Goal: Task Accomplishment & Management: Complete application form

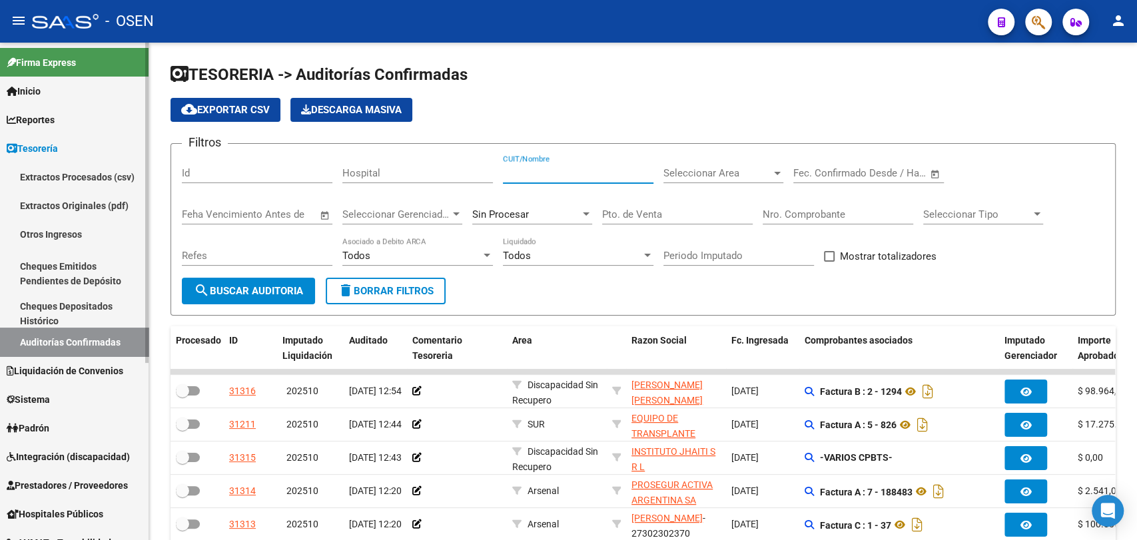
scroll to position [247, 0]
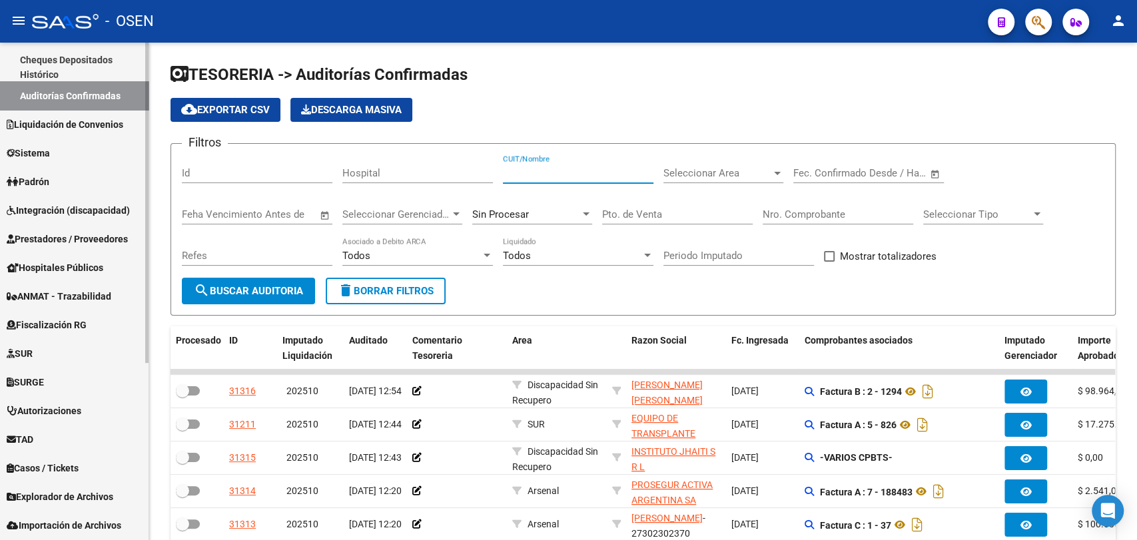
click at [97, 241] on span "Prestadores / Proveedores" at bounding box center [67, 239] width 121 height 15
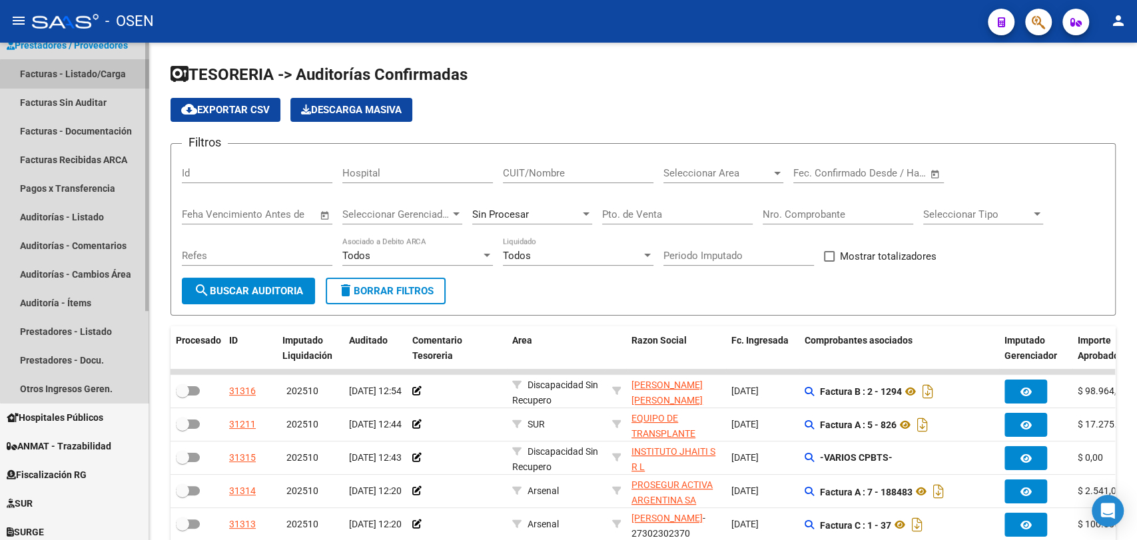
click at [117, 76] on link "Facturas - Listado/Carga" at bounding box center [74, 73] width 149 height 29
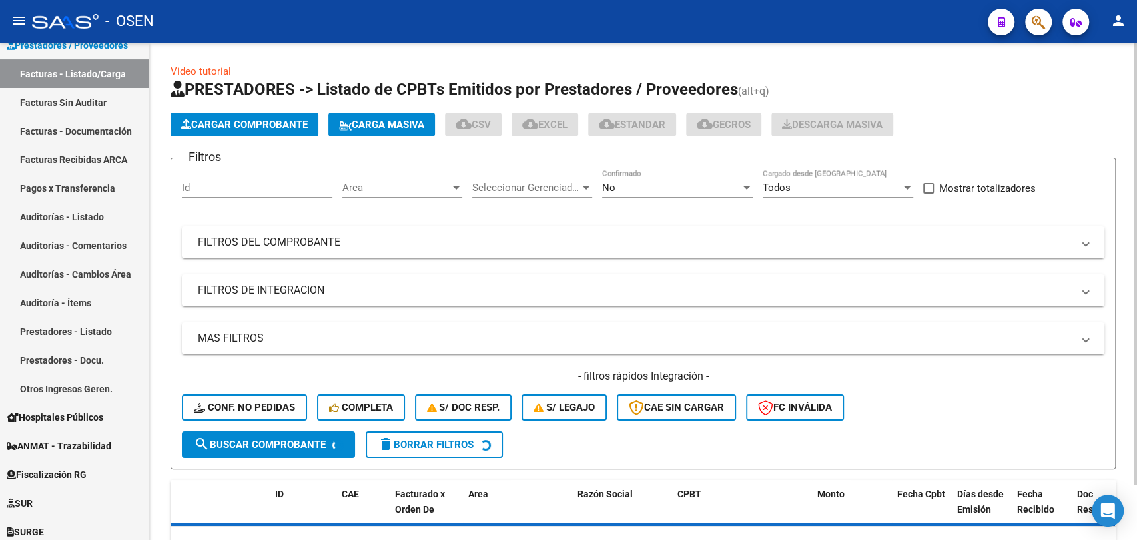
click at [261, 123] on span "Cargar Comprobante" at bounding box center [244, 125] width 127 height 12
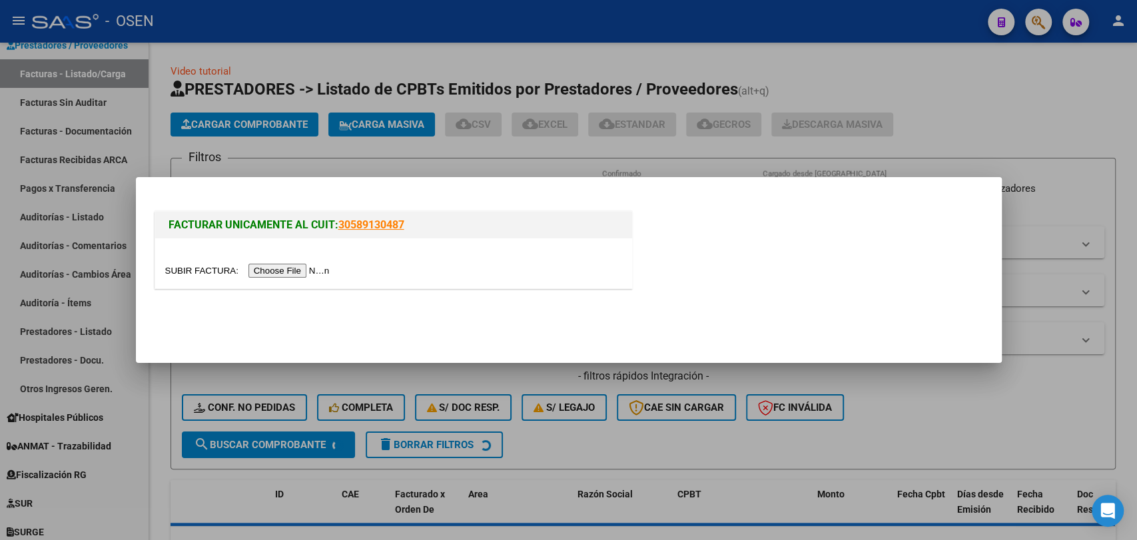
click at [290, 269] on input "file" at bounding box center [249, 271] width 169 height 14
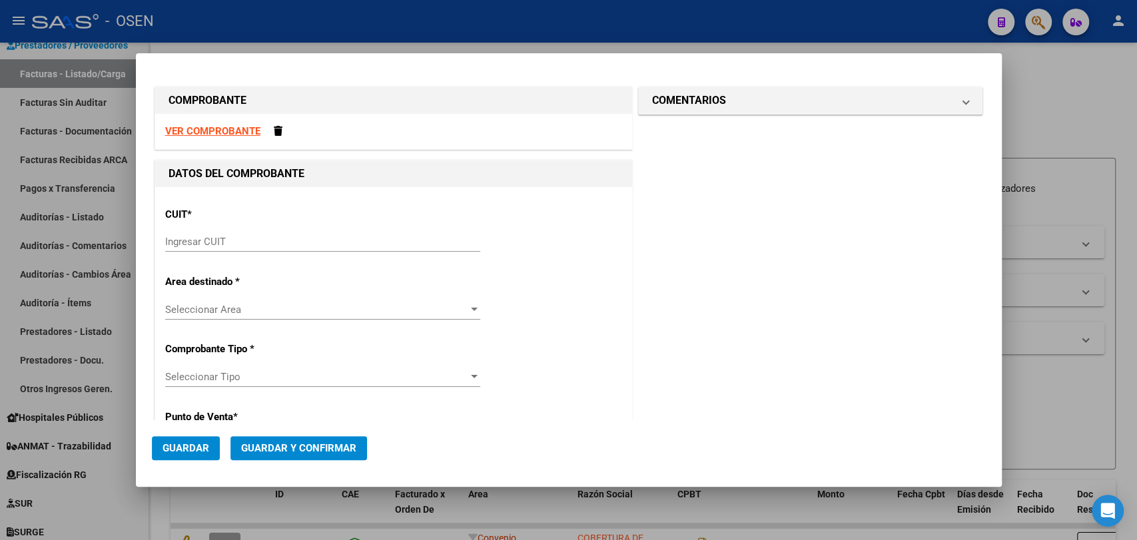
click at [979, 189] on mat-dialog-content "COMPROBANTE VER COMPROBANTE DATOS DEL COMPROBANTE CUIT * Ingresar CUIT Area des…" at bounding box center [569, 244] width 866 height 351
drag, startPoint x: 296, startPoint y: 228, endPoint x: 296, endPoint y: 238, distance: 10.0
click at [296, 230] on div "CUIT * Ingresar CUIT" at bounding box center [393, 230] width 457 height 67
click at [296, 239] on input "Ingresar CUIT" at bounding box center [322, 242] width 315 height 12
paste input "30-53160227-3"
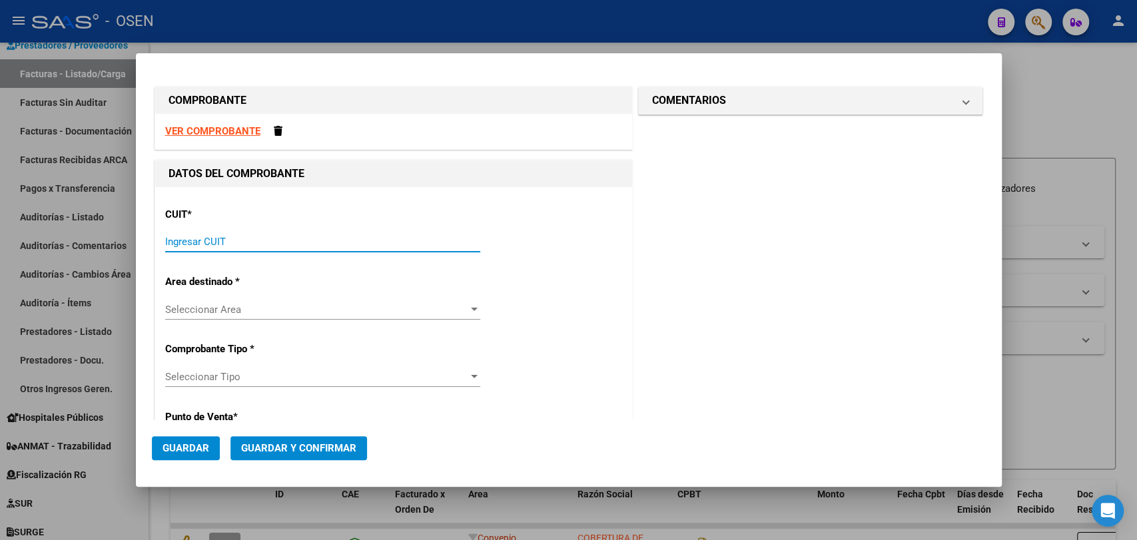
type input "30-53160227-3"
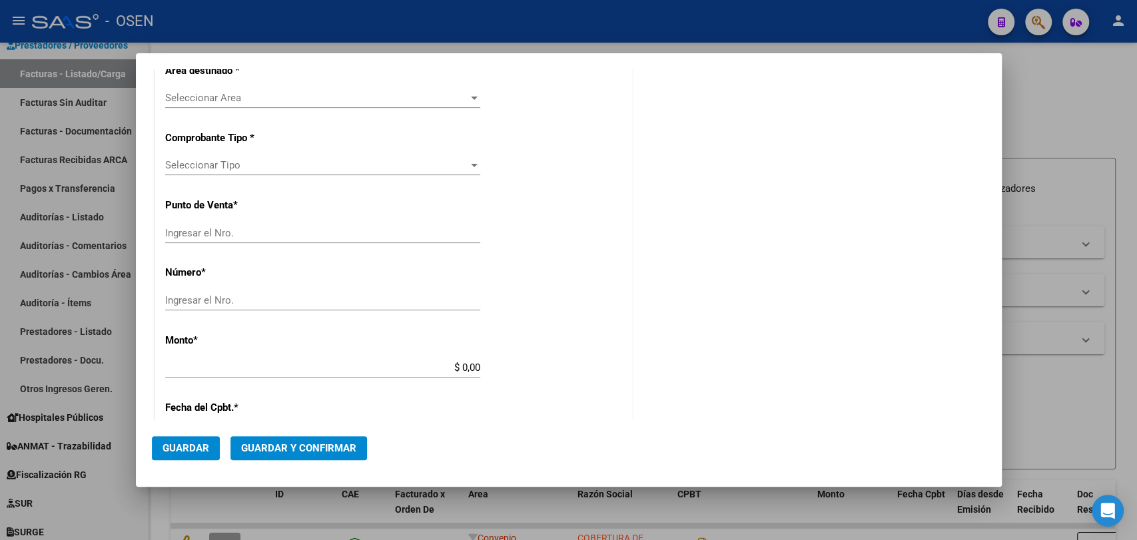
type input "1"
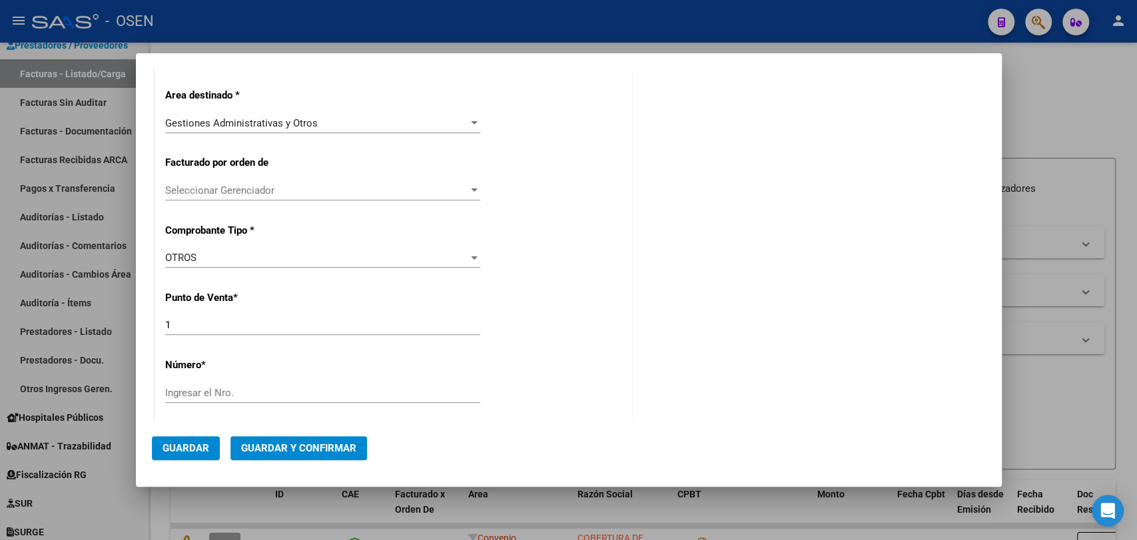
scroll to position [272, 0]
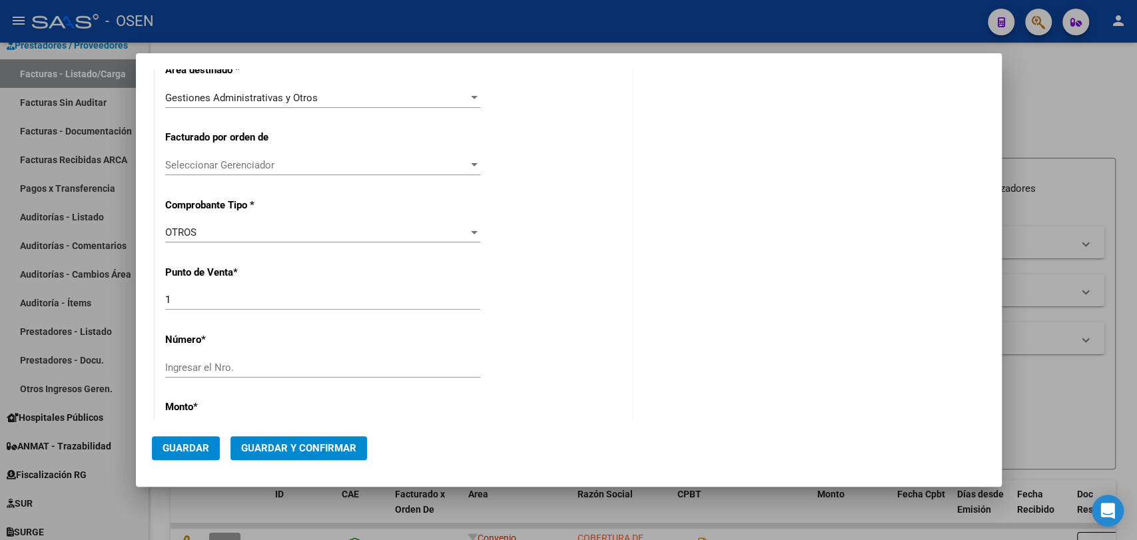
type input "30-53160227-3"
click at [270, 366] on input "Ingresar el Nro." at bounding box center [322, 368] width 315 height 12
type input "131025"
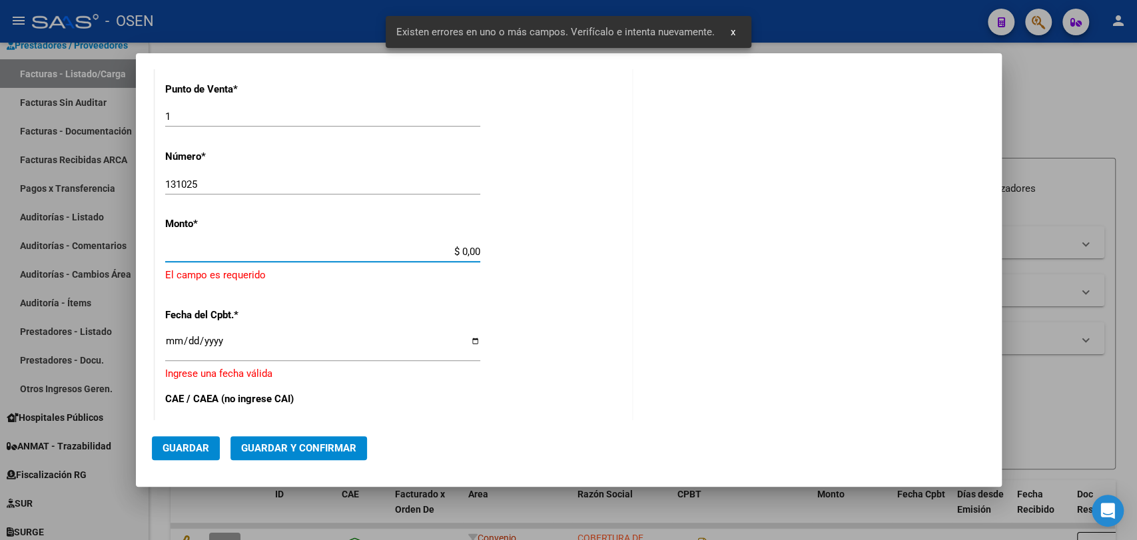
scroll to position [0, 0]
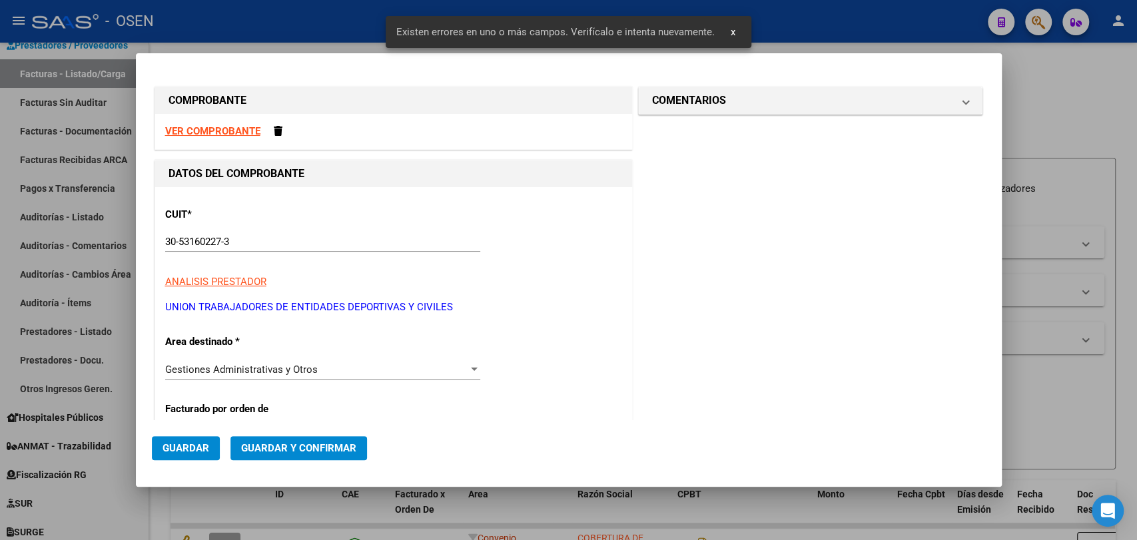
click at [233, 137] on div "VER COMPROBANTE" at bounding box center [393, 131] width 477 height 35
click at [233, 133] on strong "VER COMPROBANTE" at bounding box center [212, 131] width 95 height 12
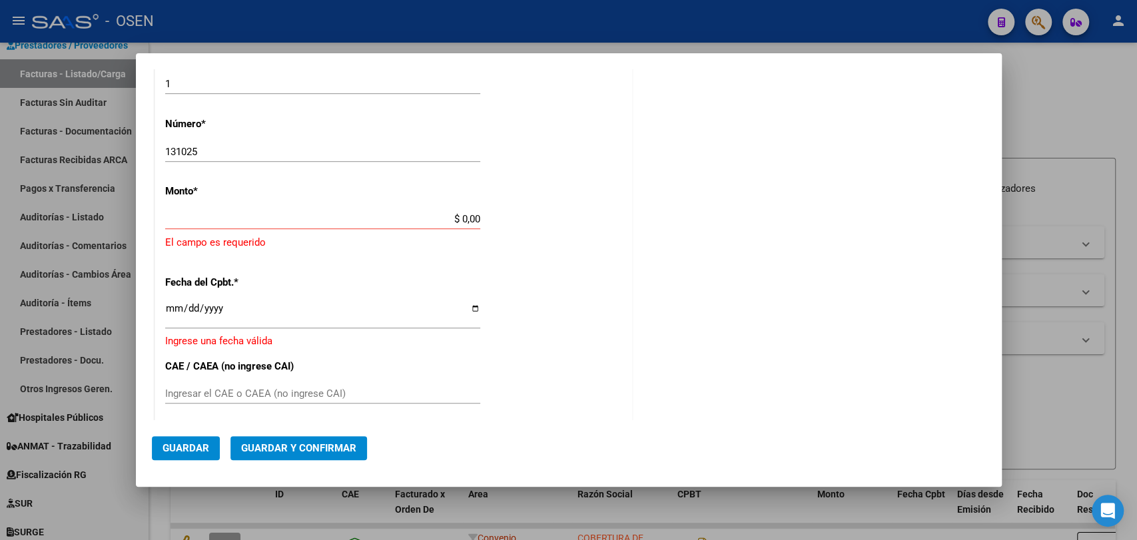
scroll to position [493, 0]
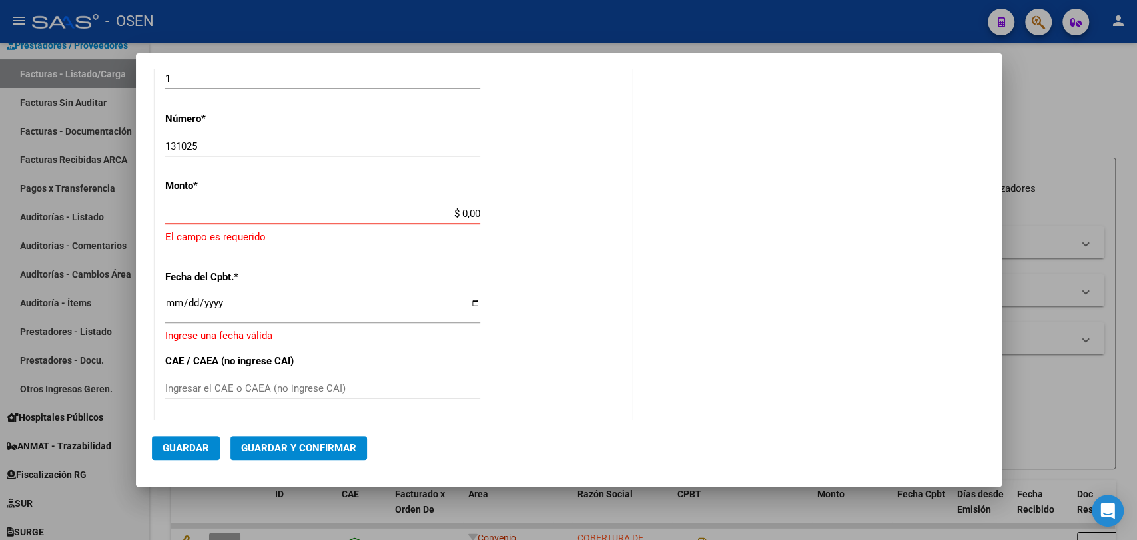
drag, startPoint x: 420, startPoint y: 211, endPoint x: 532, endPoint y: 215, distance: 112.0
click at [532, 215] on div "CUIT * 30-53160227-3 Ingresar CUIT ANALISIS PRESTADOR UNION TRABAJADORES DE ENT…" at bounding box center [393, 215] width 477 height 1043
paste input "1,130,197.33"
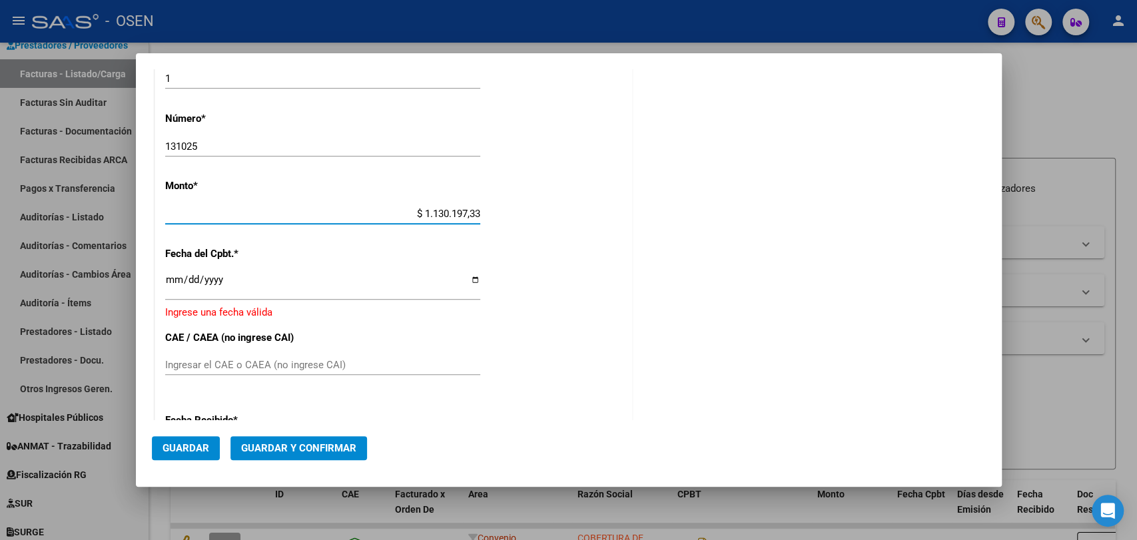
type input "$ 1.130.197,33"
click at [171, 281] on input "Ingresar la fecha" at bounding box center [322, 285] width 315 height 21
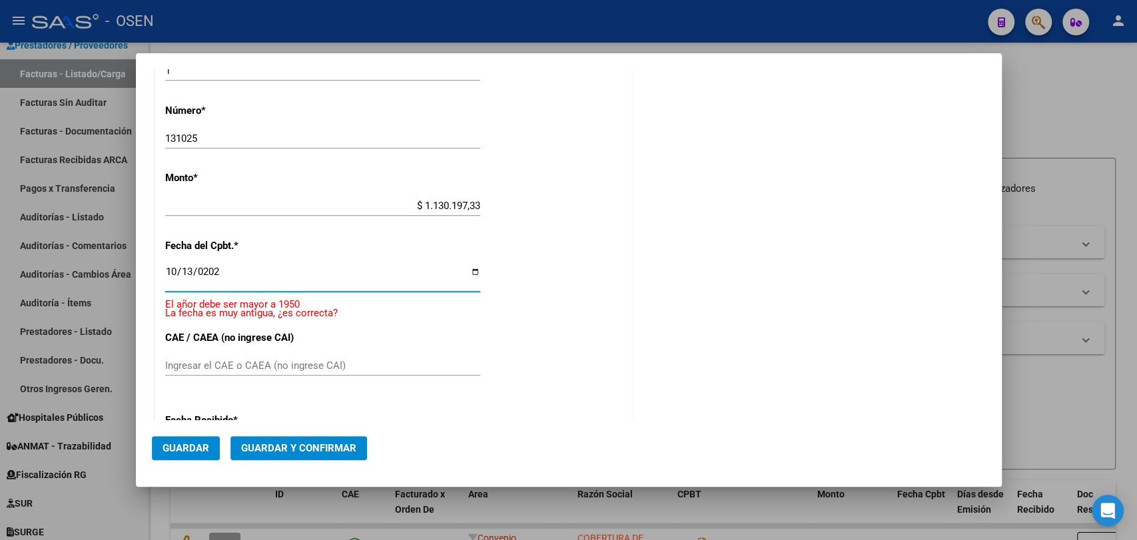
type input "[DATE]"
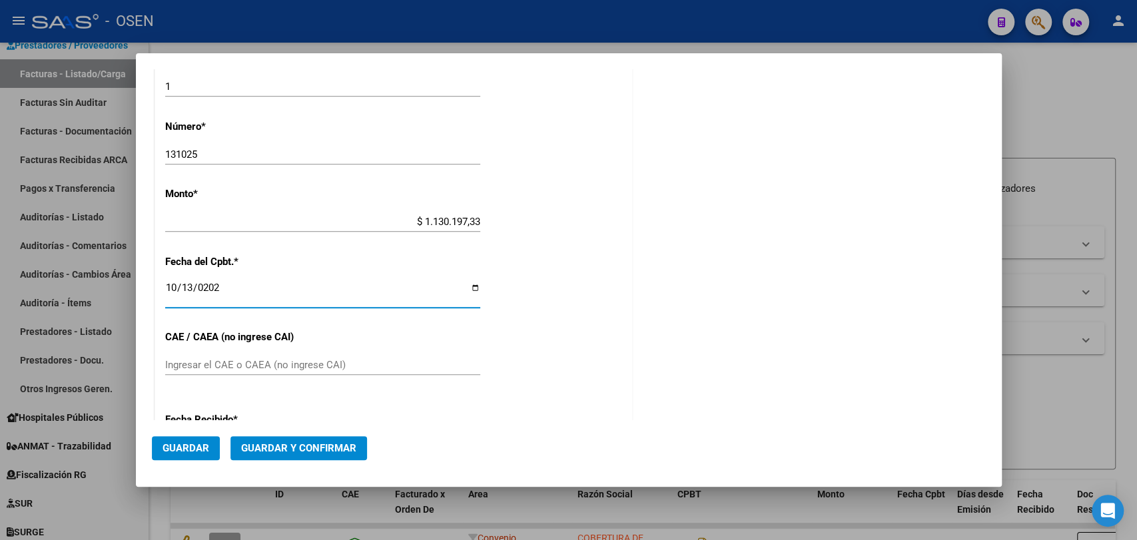
click at [299, 452] on span "Guardar y Confirmar" at bounding box center [298, 448] width 115 height 12
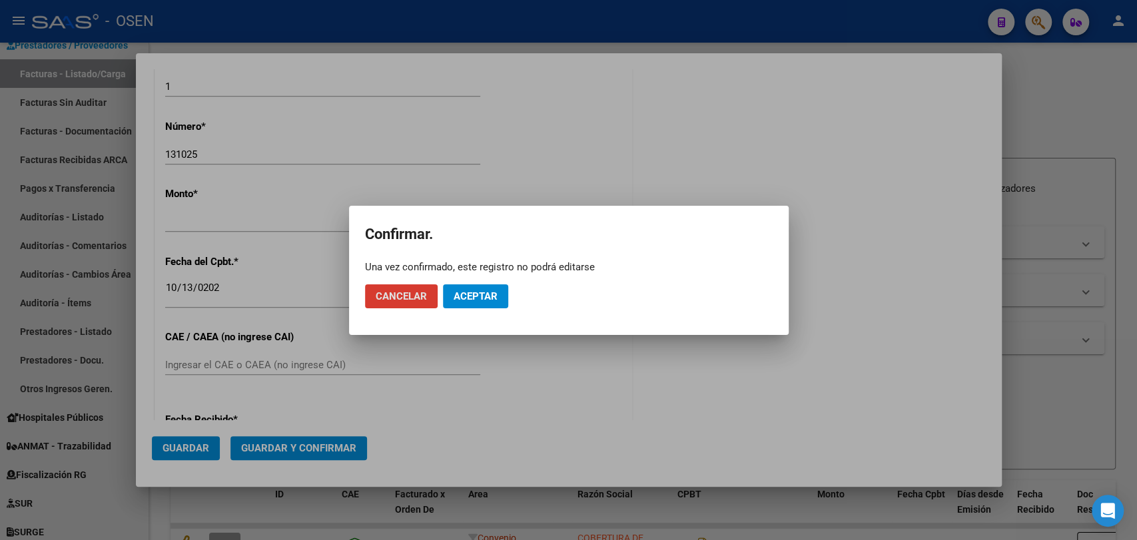
click at [490, 282] on mat-dialog-actions "Cancelar Aceptar" at bounding box center [569, 296] width 408 height 45
click at [490, 287] on button "Aceptar" at bounding box center [475, 297] width 65 height 24
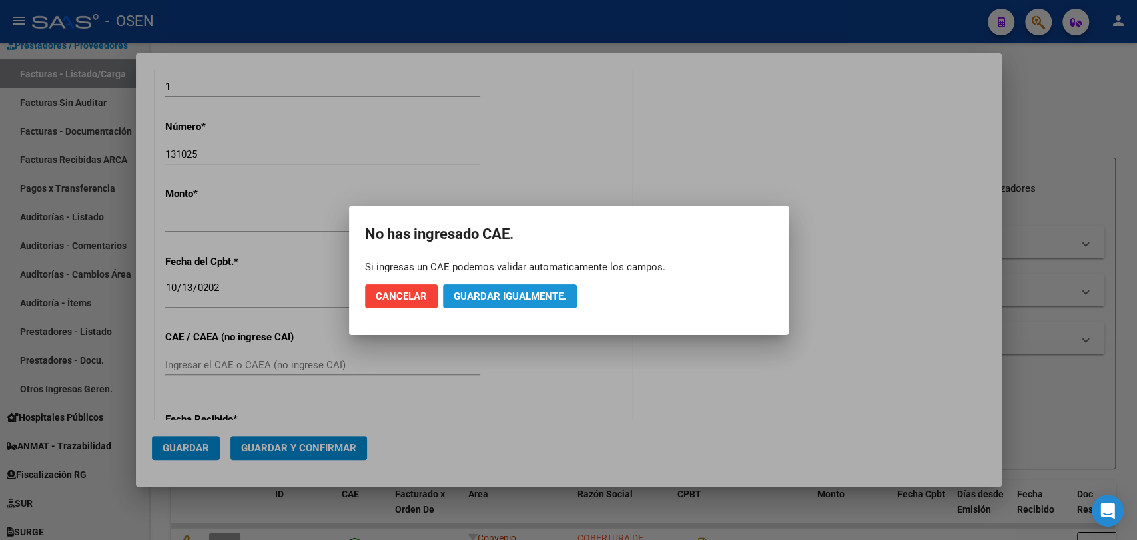
click at [490, 287] on button "Guardar igualmente." at bounding box center [510, 297] width 134 height 24
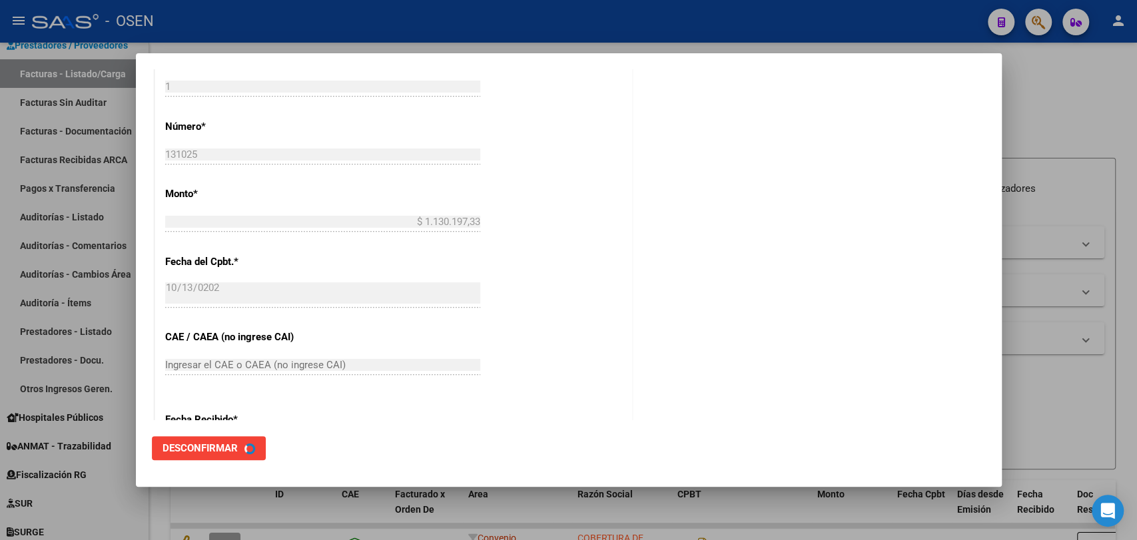
scroll to position [0, 0]
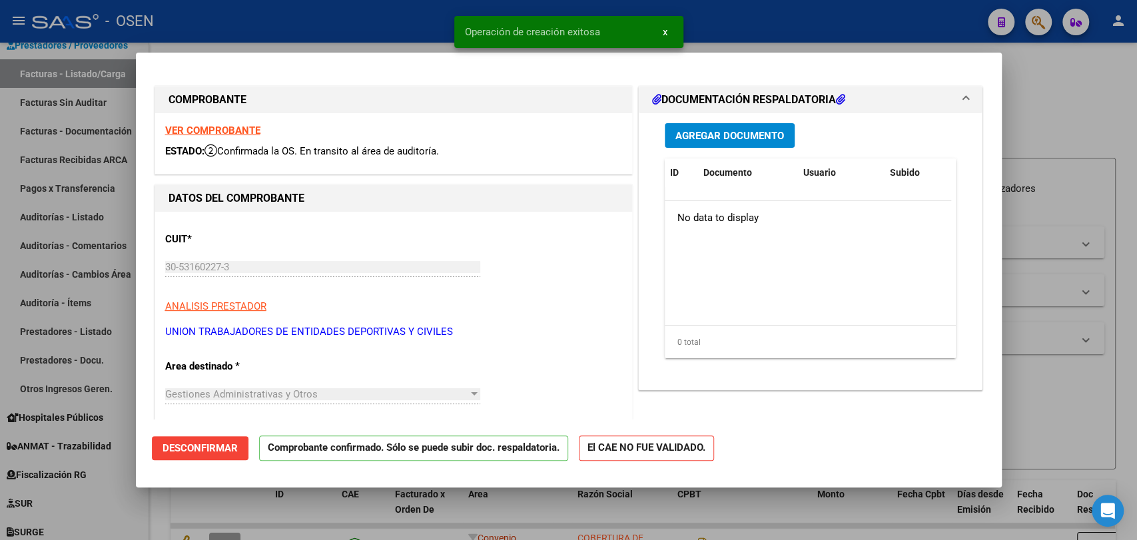
click at [1067, 151] on div at bounding box center [568, 270] width 1137 height 540
type input "$ 0,00"
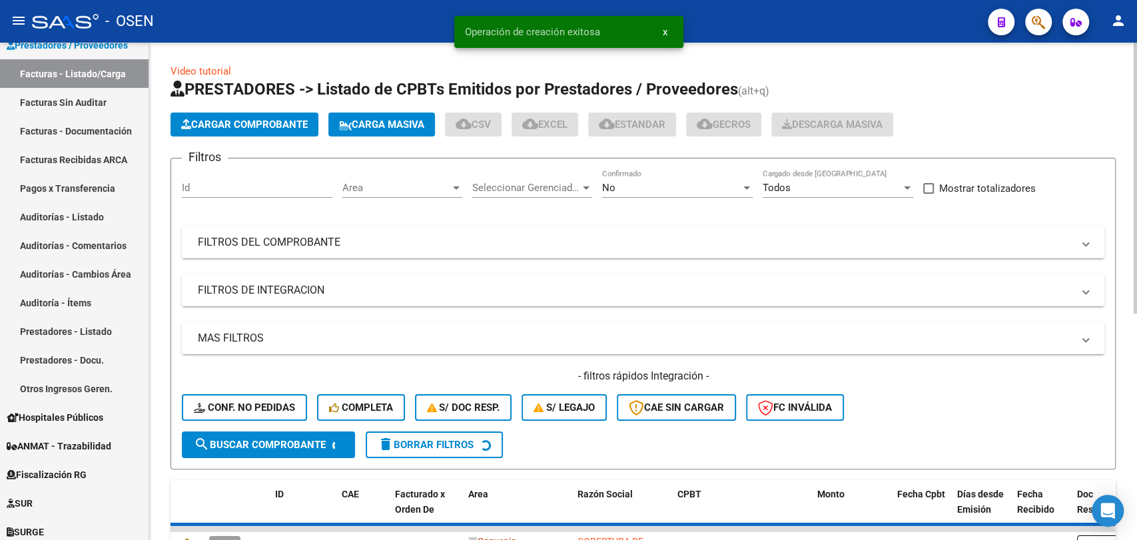
click at [274, 120] on span "Cargar Comprobante" at bounding box center [244, 125] width 127 height 12
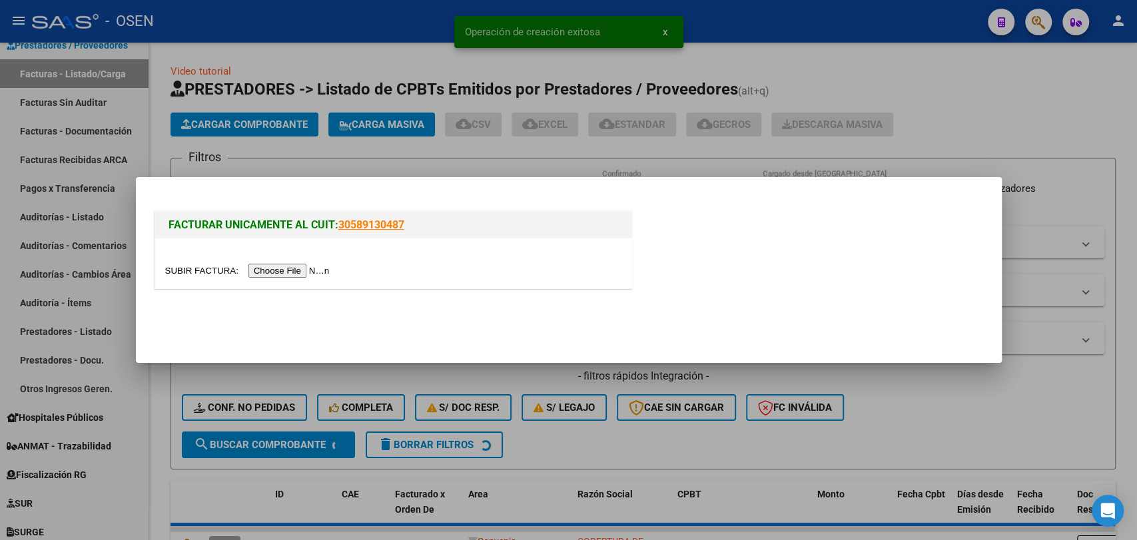
click at [296, 269] on input "file" at bounding box center [249, 271] width 169 height 14
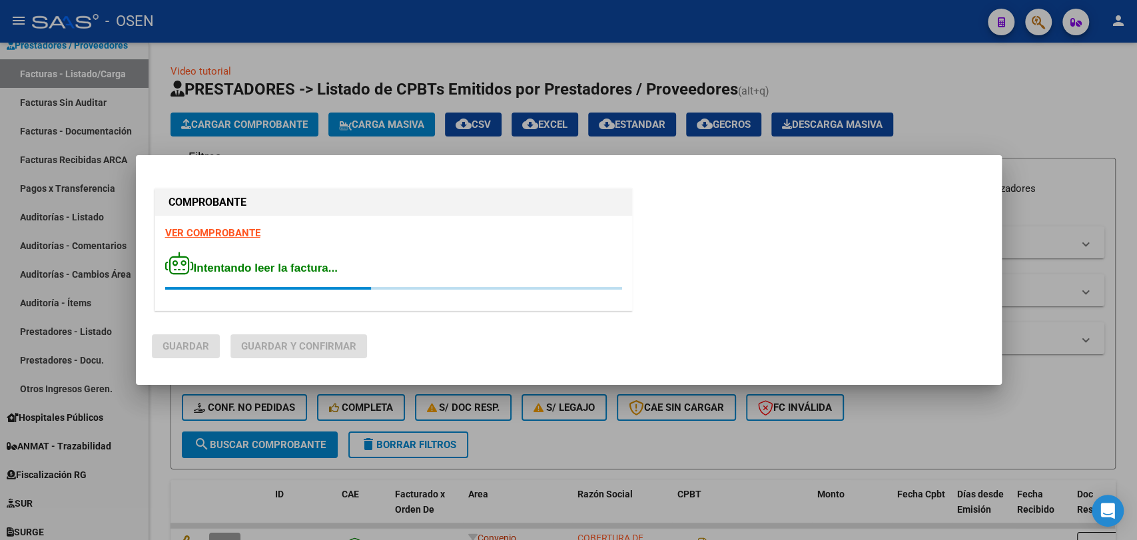
click at [237, 232] on strong "VER COMPROBANTE" at bounding box center [212, 233] width 95 height 12
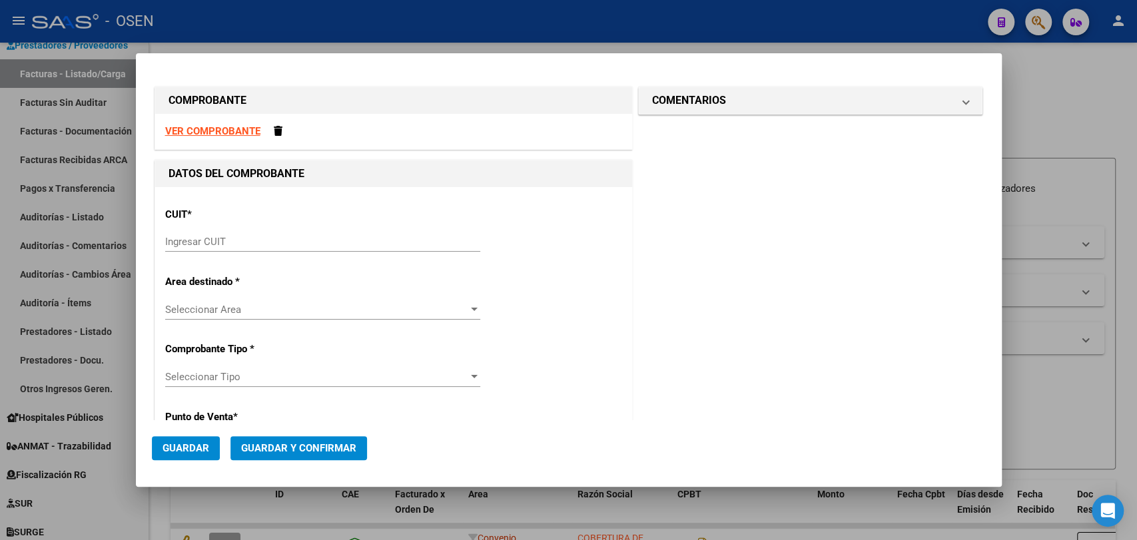
click at [262, 243] on input "Ingresar CUIT" at bounding box center [322, 242] width 315 height 12
paste input "30-54587937-5"
type input "30-54587937-5"
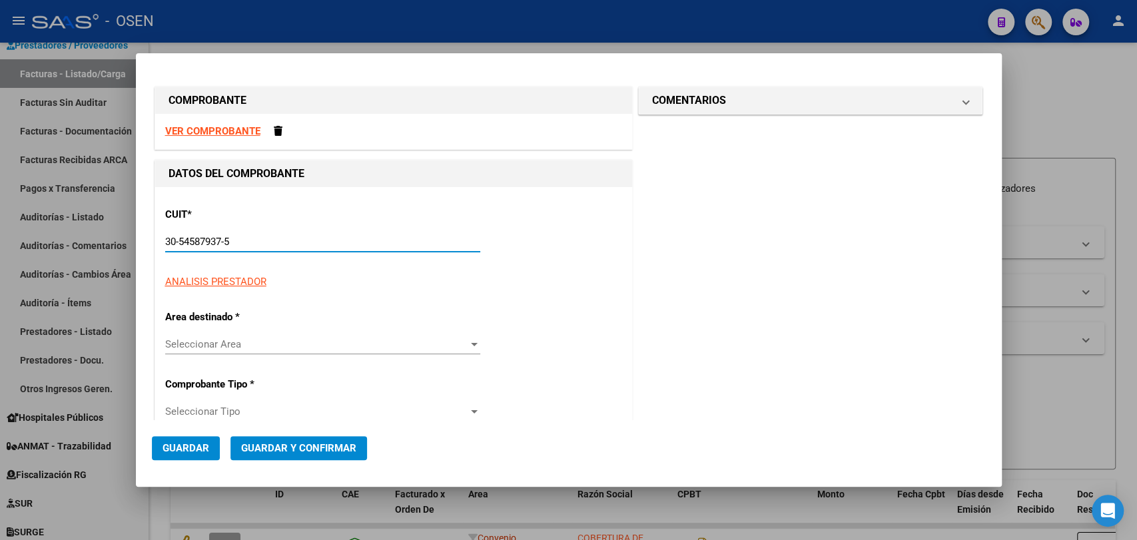
type input "1"
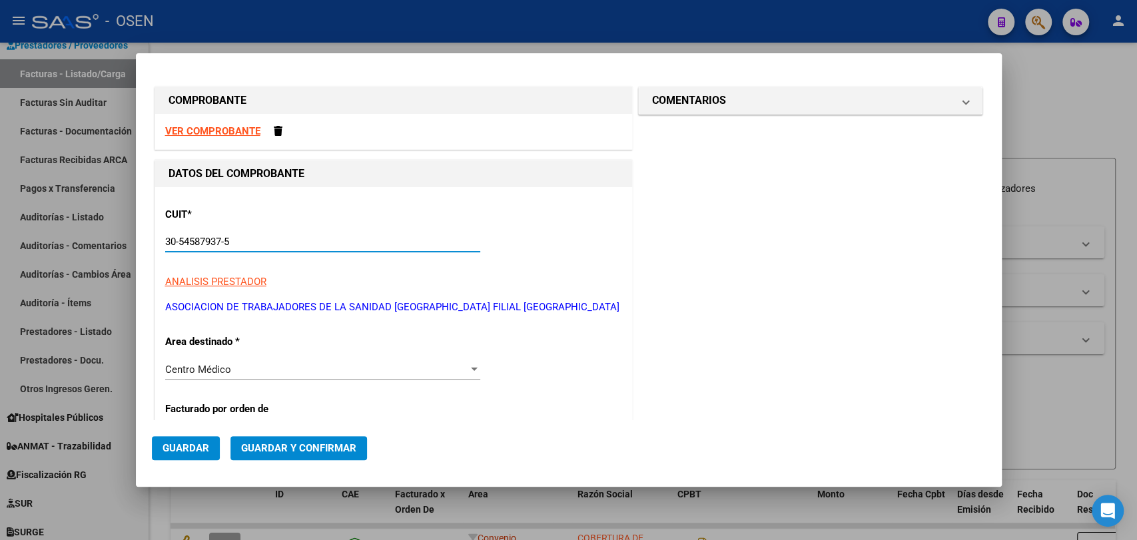
type input "30-54587937-5"
click at [227, 129] on strong "VER COMPROBANTE" at bounding box center [212, 131] width 95 height 12
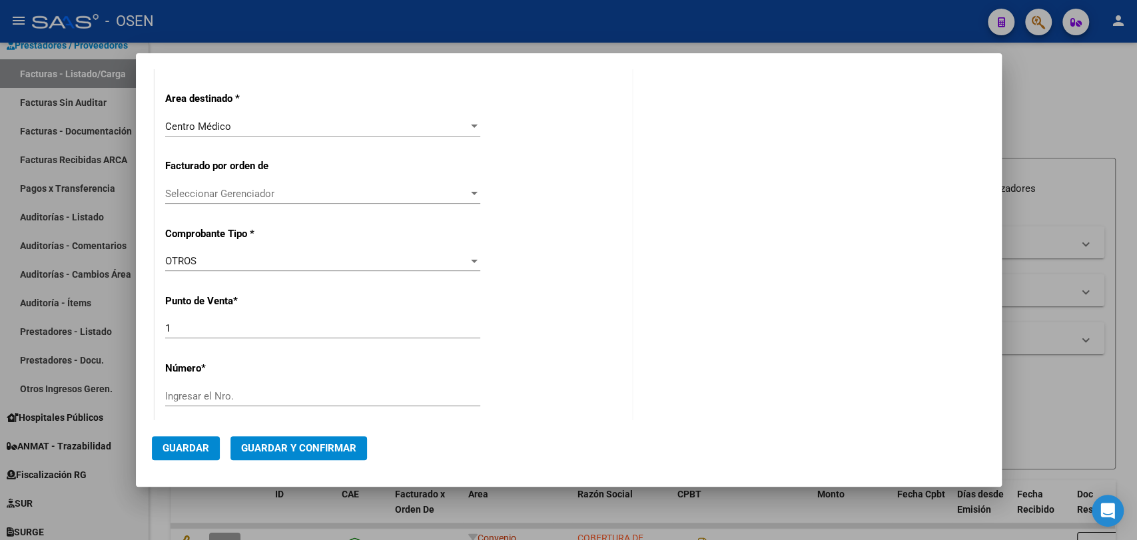
scroll to position [493, 0]
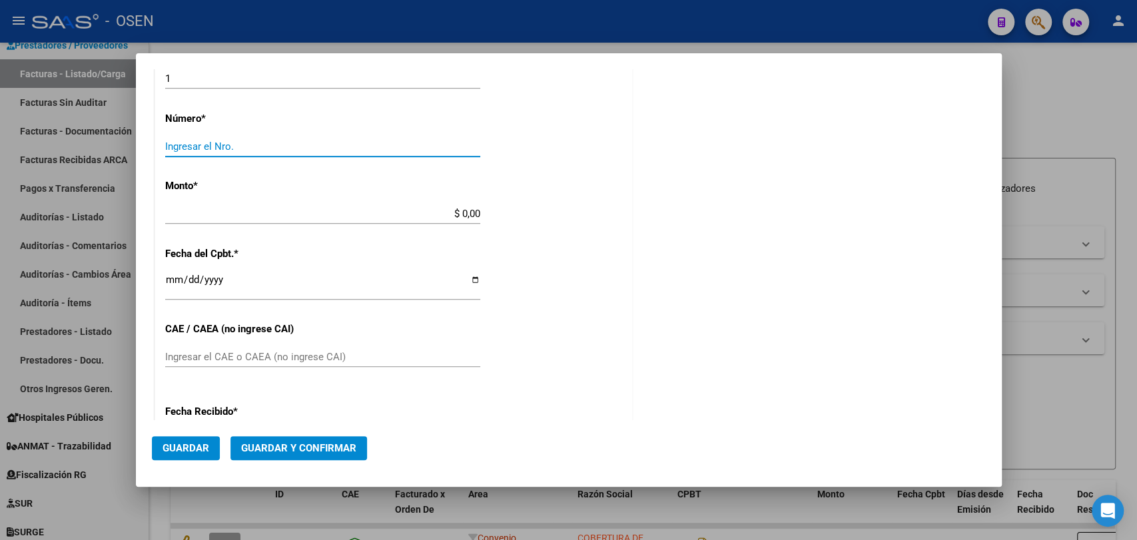
click at [290, 150] on input "Ingresar el Nro." at bounding box center [322, 147] width 315 height 12
type input "131025"
paste input "147.937,03"
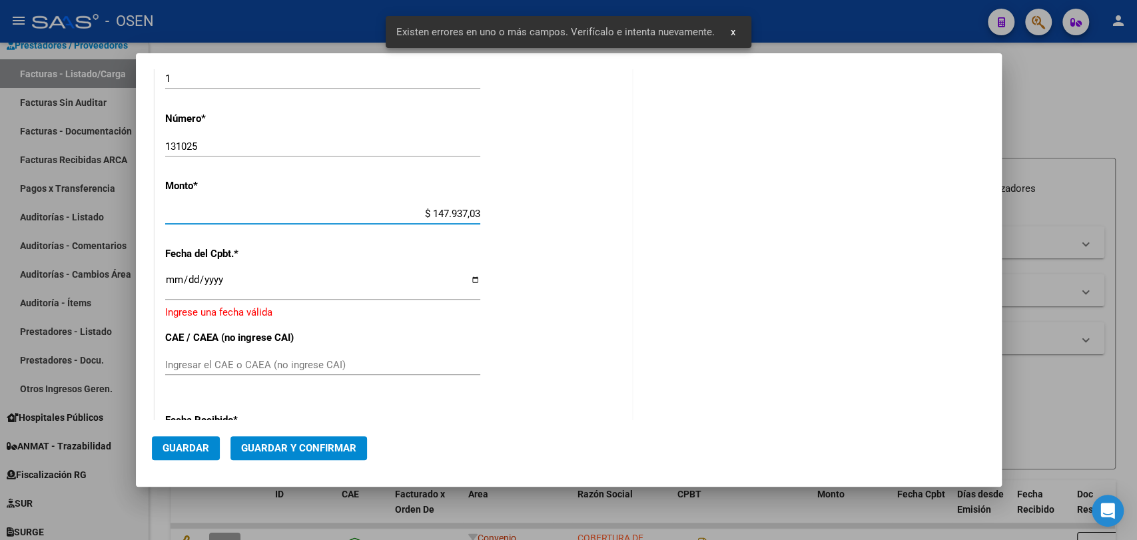
scroll to position [478, 0]
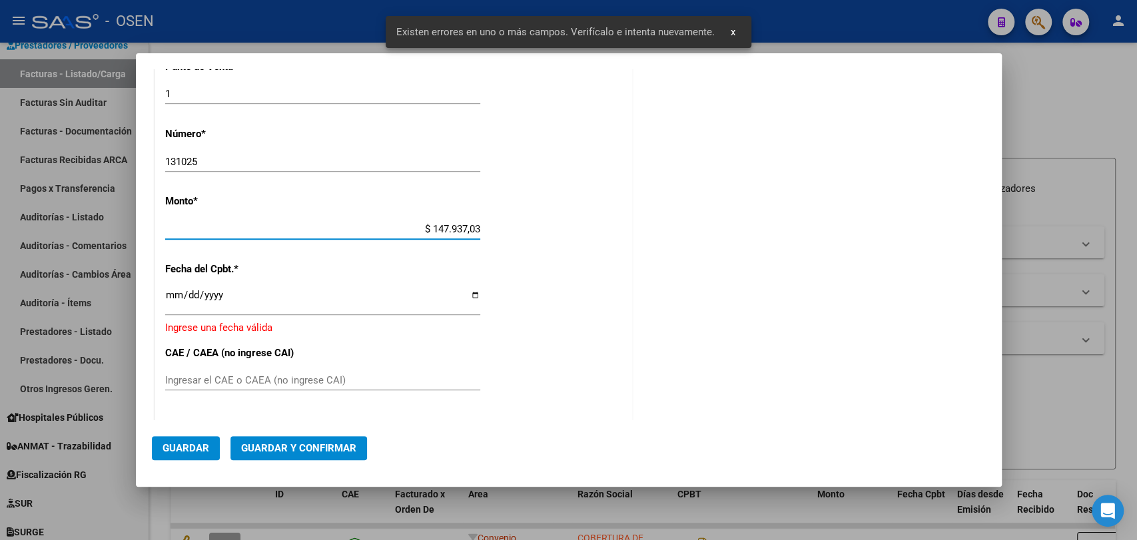
type input "$ 147.937,03"
drag, startPoint x: 171, startPoint y: 294, endPoint x: 163, endPoint y: 279, distance: 16.7
click at [169, 295] on input "Ingresar la fecha" at bounding box center [322, 300] width 315 height 21
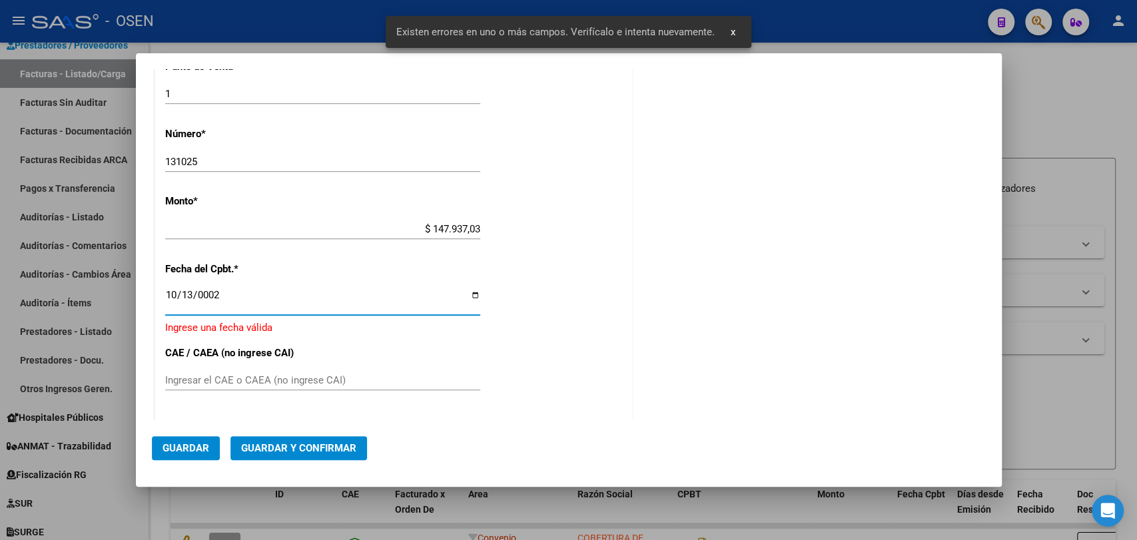
scroll to position [486, 0]
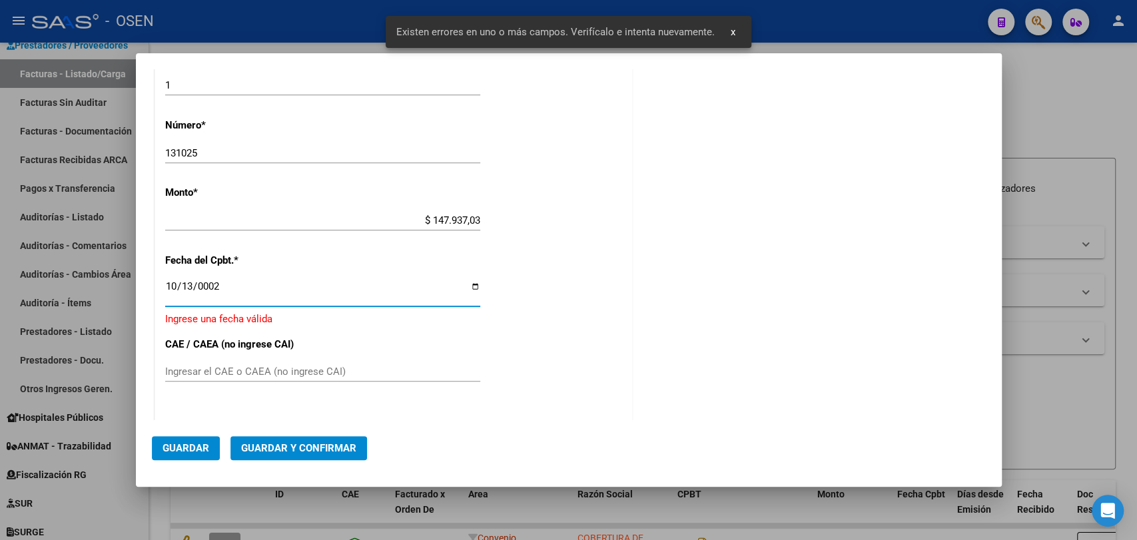
type input "0025-10-13"
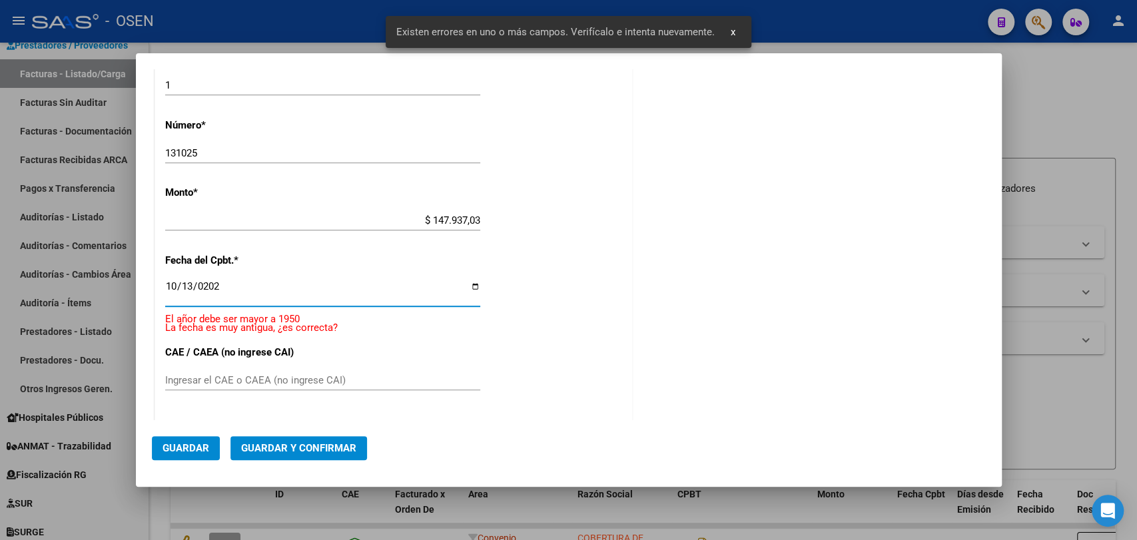
type input "[DATE]"
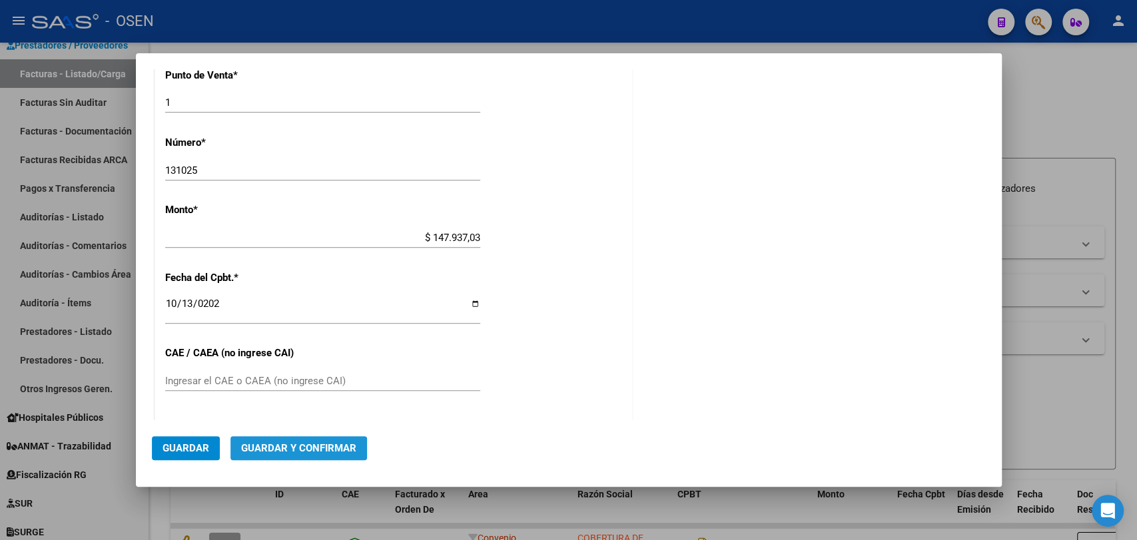
click at [350, 446] on span "Guardar y Confirmar" at bounding box center [298, 448] width 115 height 12
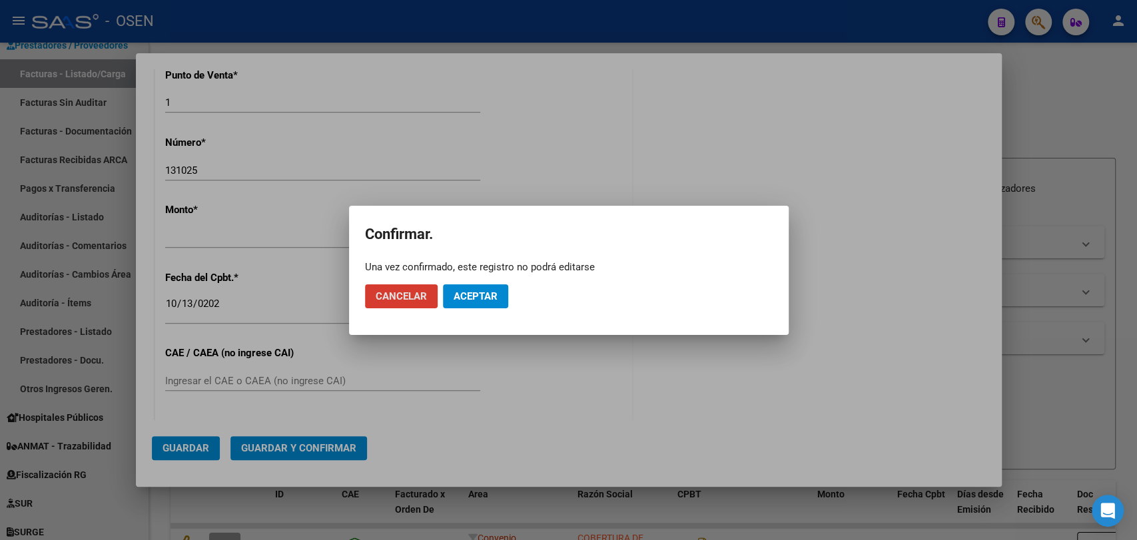
click at [492, 302] on button "Aceptar" at bounding box center [475, 297] width 65 height 24
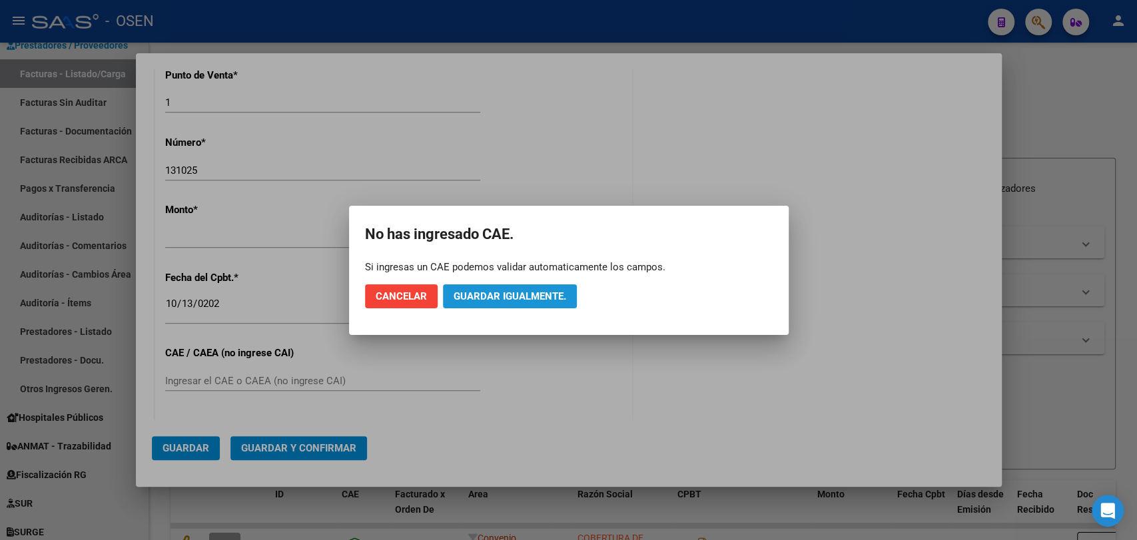
click at [507, 299] on span "Guardar igualmente." at bounding box center [510, 297] width 113 height 12
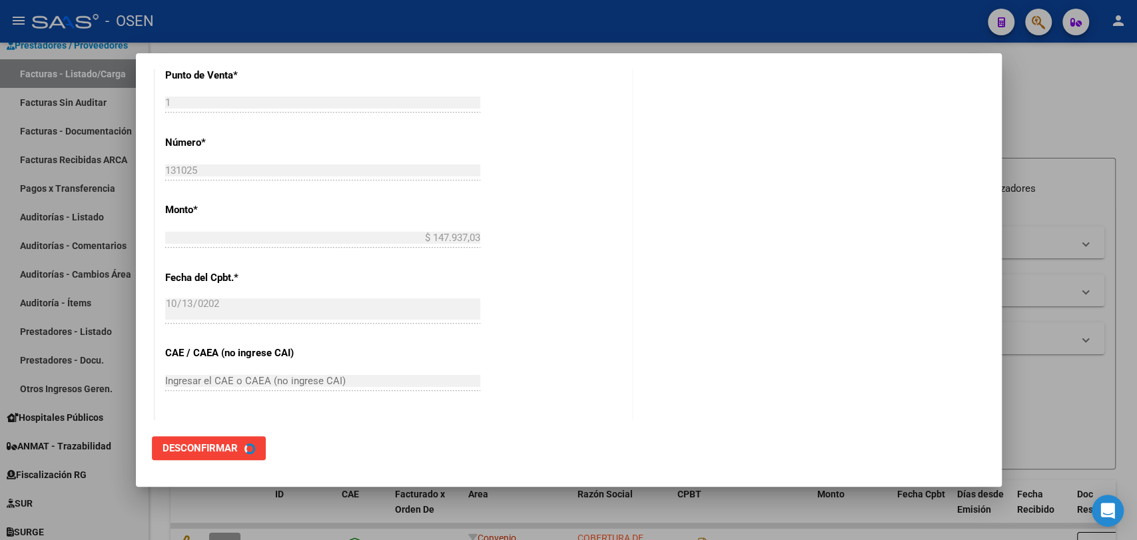
scroll to position [0, 0]
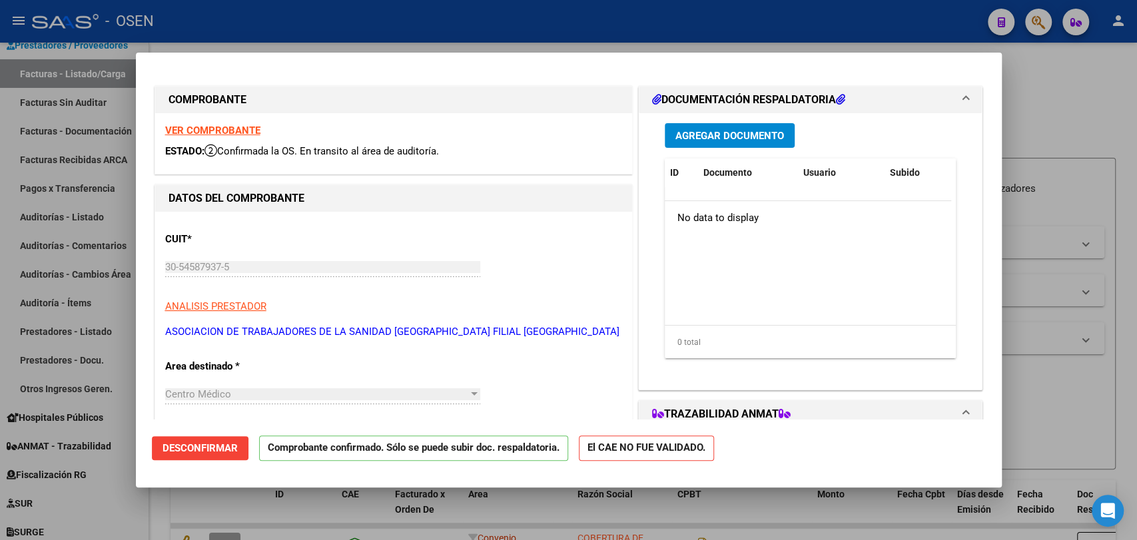
click at [212, 495] on div at bounding box center [568, 270] width 1137 height 540
type input "$ 0,00"
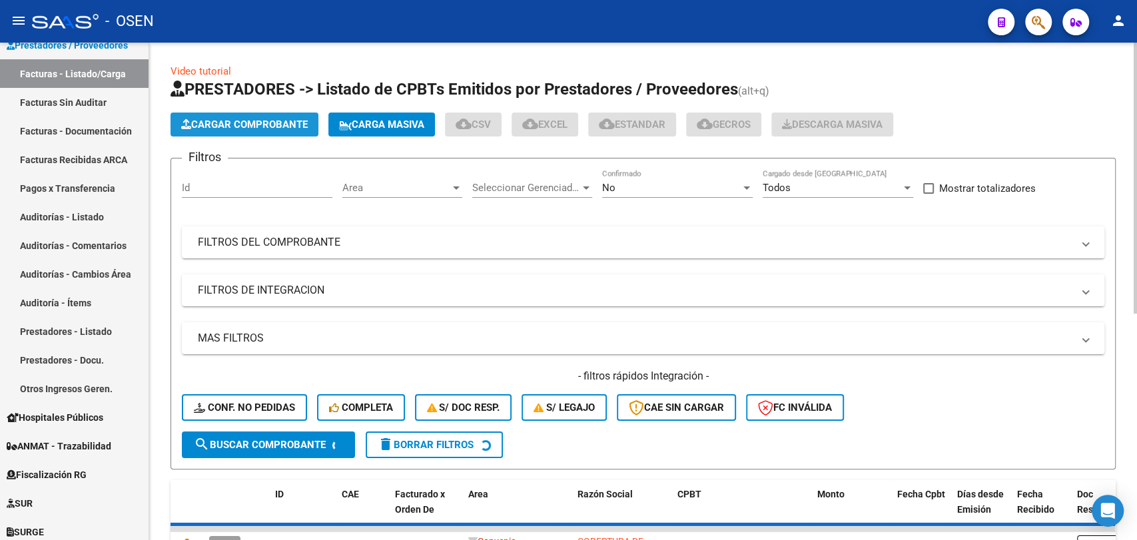
click at [236, 129] on span "Cargar Comprobante" at bounding box center [244, 125] width 127 height 12
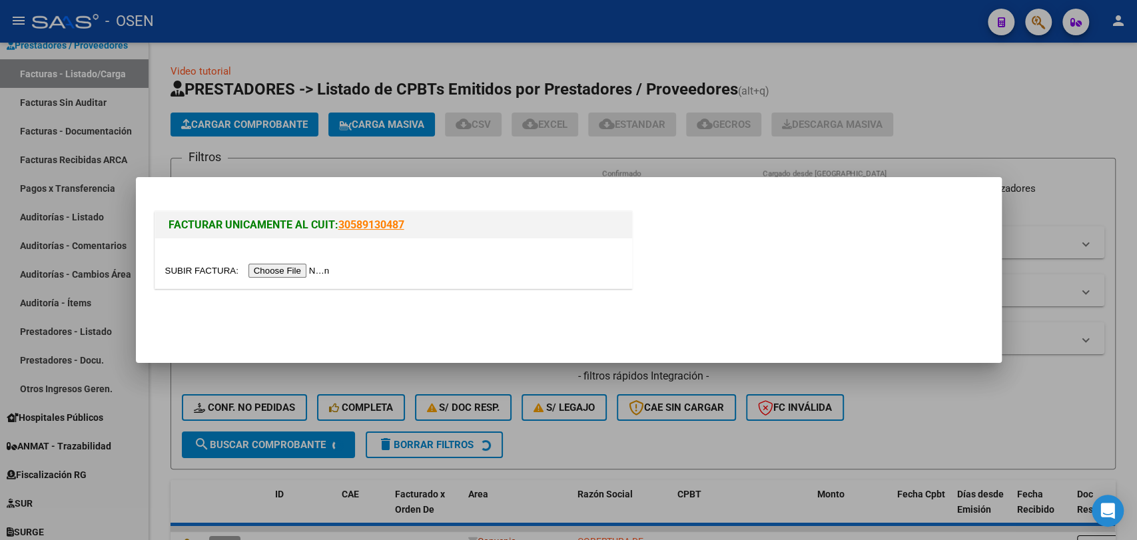
click at [285, 266] on input "file" at bounding box center [249, 271] width 169 height 14
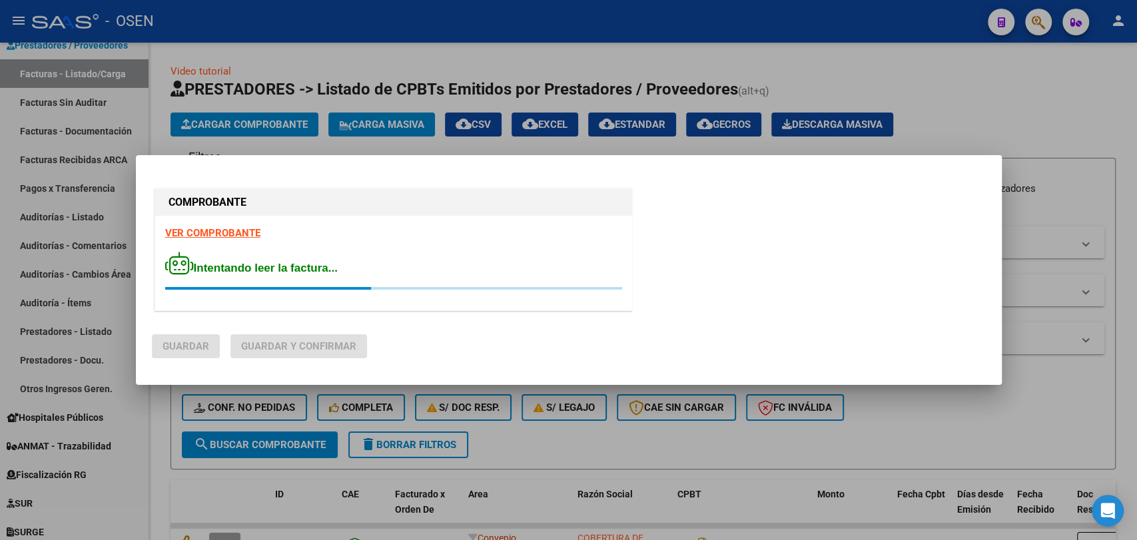
click at [228, 232] on strong "VER COMPROBANTE" at bounding box center [212, 233] width 95 height 12
click at [218, 231] on strong "VER COMPROBANTE" at bounding box center [212, 233] width 95 height 12
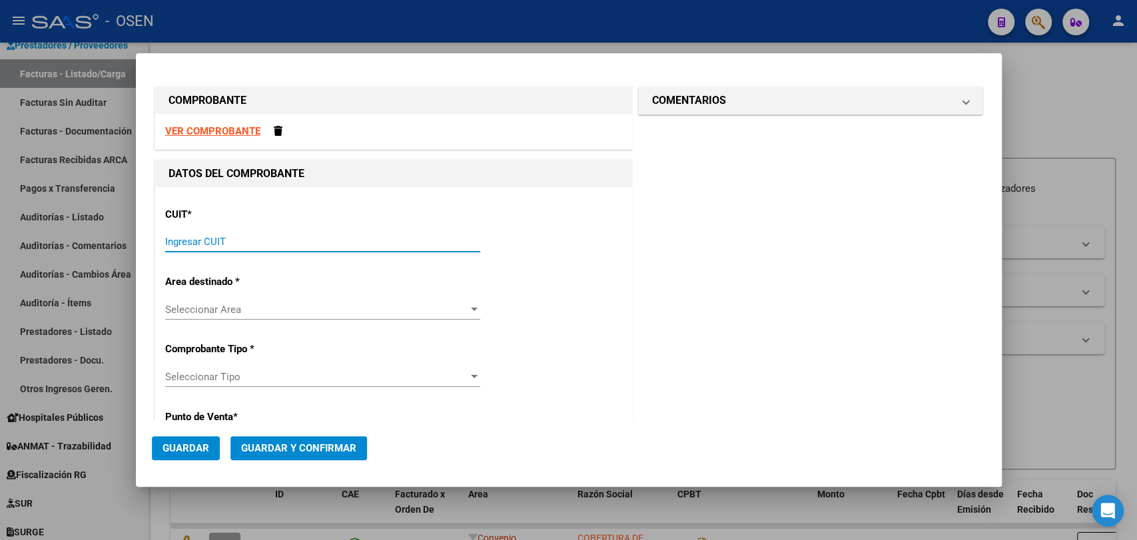
click at [289, 241] on input "Ingresar CUIT" at bounding box center [322, 242] width 315 height 12
paste input "22-277483"
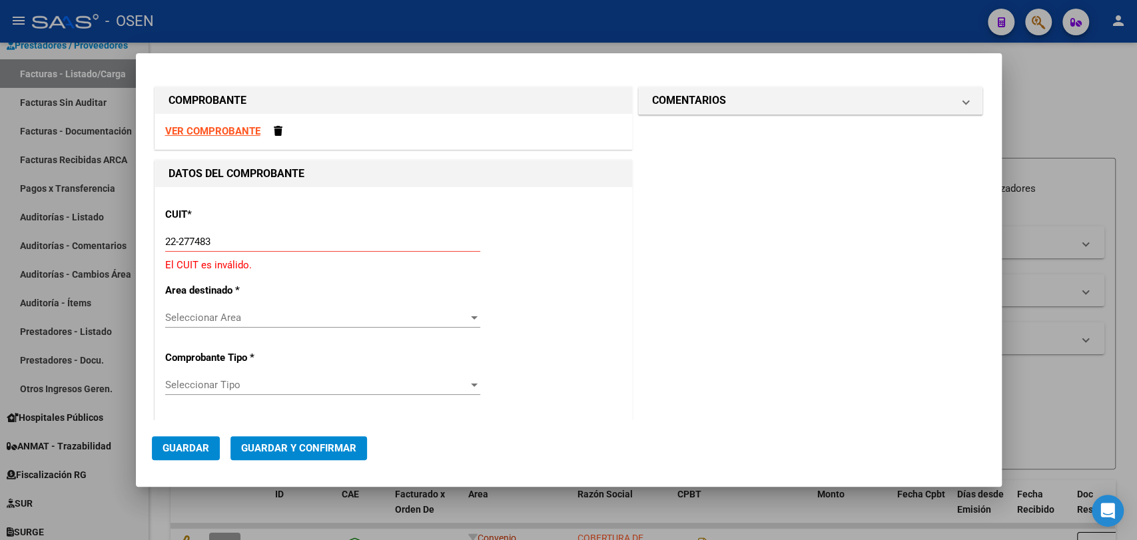
drag, startPoint x: 291, startPoint y: 239, endPoint x: 57, endPoint y: 243, distance: 233.2
click at [37, 236] on div "COMPROBANTE VER COMPROBANTE DATOS DEL COMPROBANTE CUIT * 22-277483 Ingresar CUI…" at bounding box center [568, 270] width 1137 height 540
paste input "30-54607431-1"
type input "30-54607431-1"
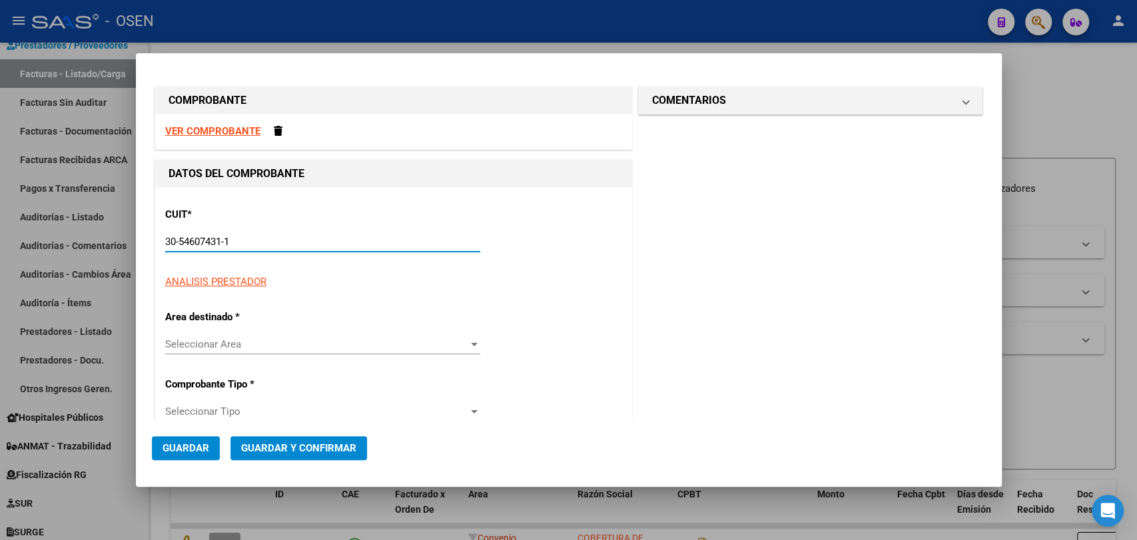
type input "1"
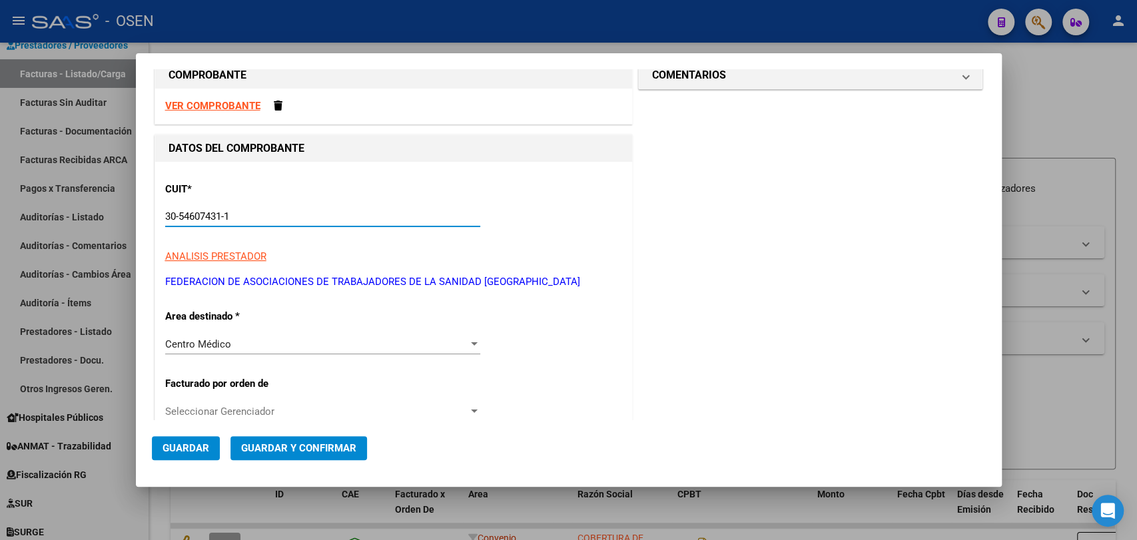
scroll to position [272, 0]
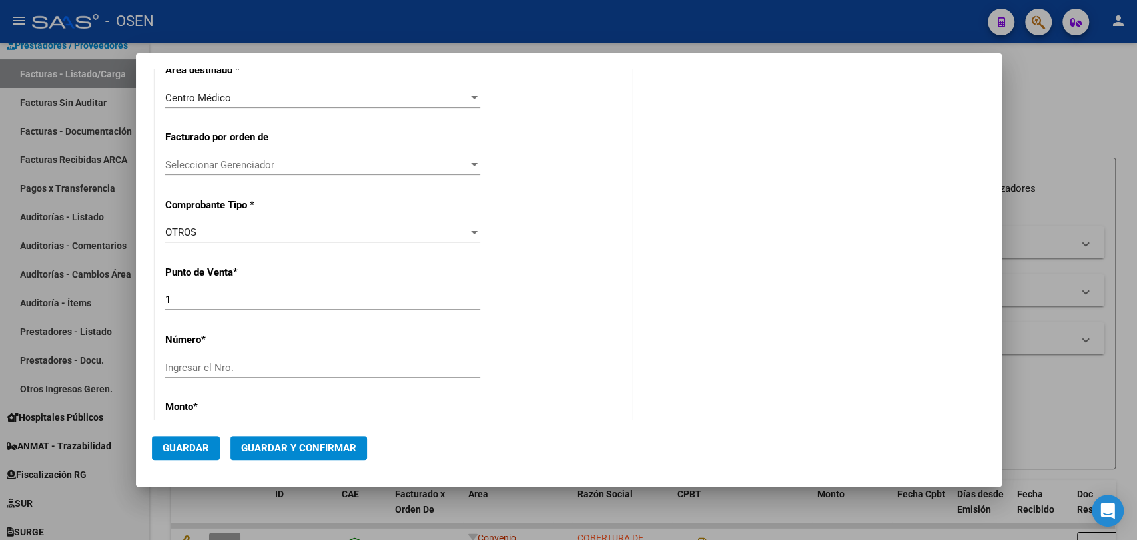
type input "30-54607431-1"
click at [308, 346] on div "CUIT * 30-54607431-1 Ingresar CUIT ANALISIS PRESTADOR FEDERACION DE ASOCIACIONE…" at bounding box center [393, 421] width 477 height 1012
click at [311, 358] on div "CUIT * 30-54607431-1 Ingresar CUIT ANALISIS PRESTADOR FEDERACION DE ASOCIACIONE…" at bounding box center [393, 421] width 477 height 1012
click at [311, 364] on input "Ingresar el Nro." at bounding box center [322, 368] width 315 height 12
type input "1310251"
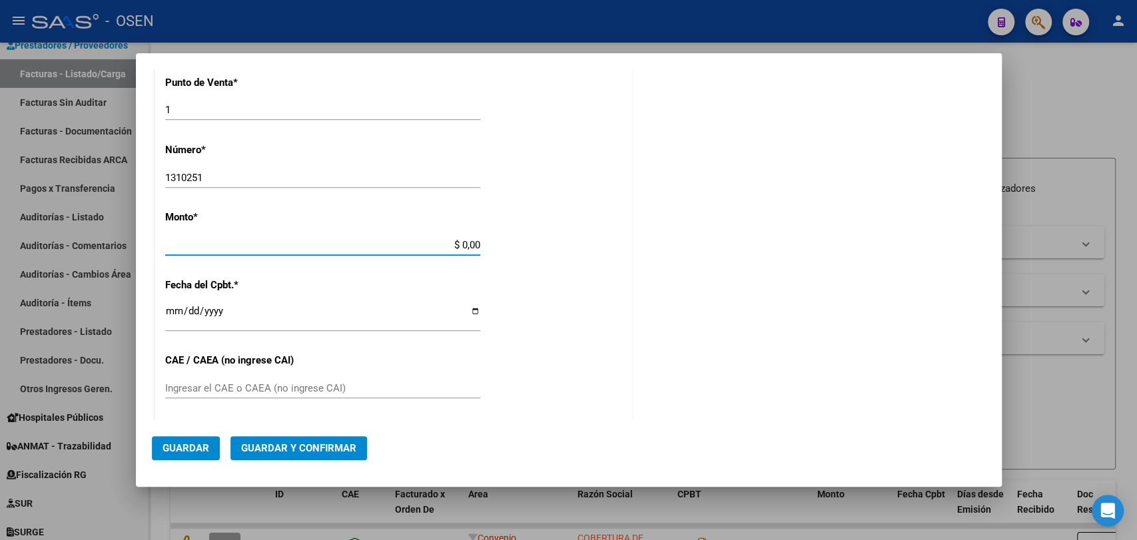
scroll to position [455, 0]
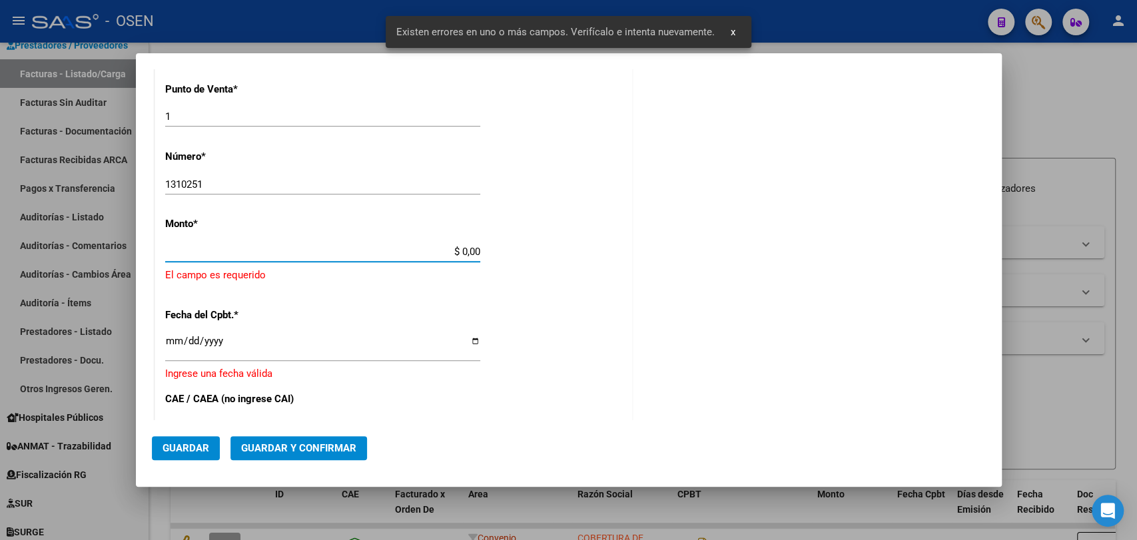
paste input "30546074311"
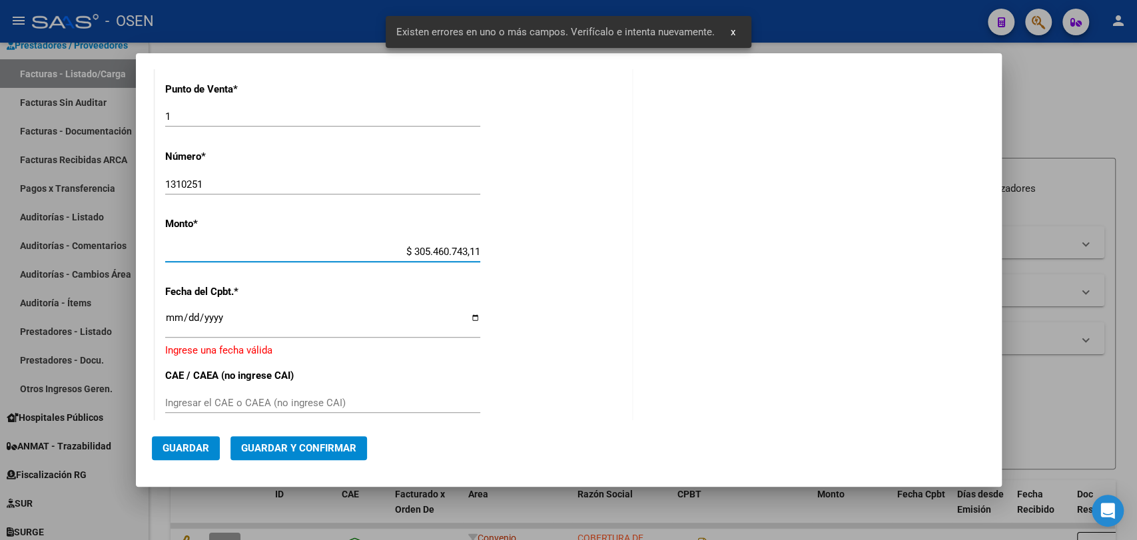
drag, startPoint x: 388, startPoint y: 247, endPoint x: 590, endPoint y: 271, distance: 203.4
click at [590, 271] on div "CUIT * 30-54607431-1 Ingresar CUIT ANALISIS PRESTADOR FEDERACION DE ASOCIACIONE…" at bounding box center [393, 242] width 477 height 1020
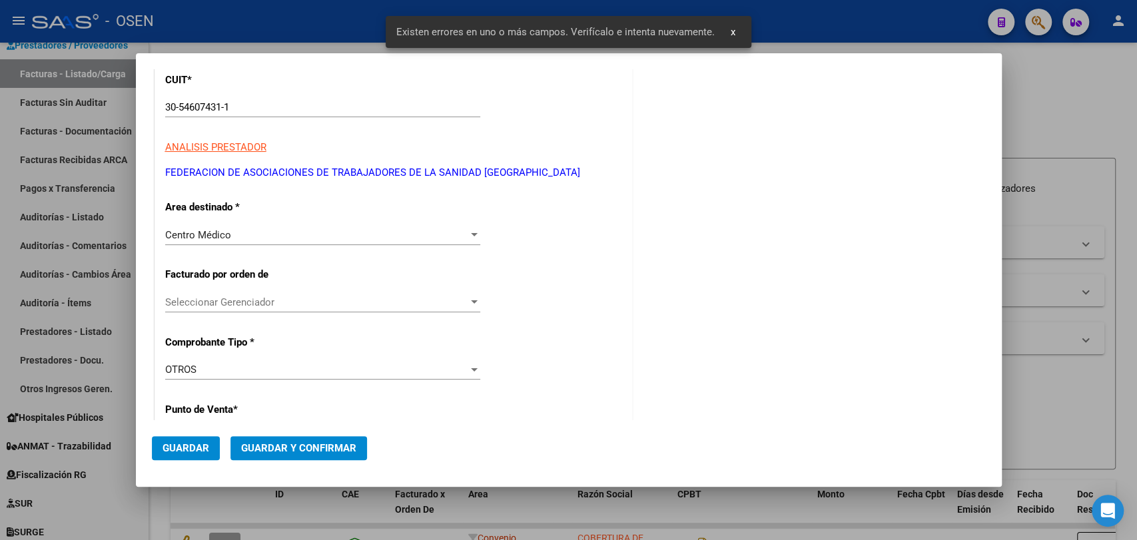
scroll to position [0, 0]
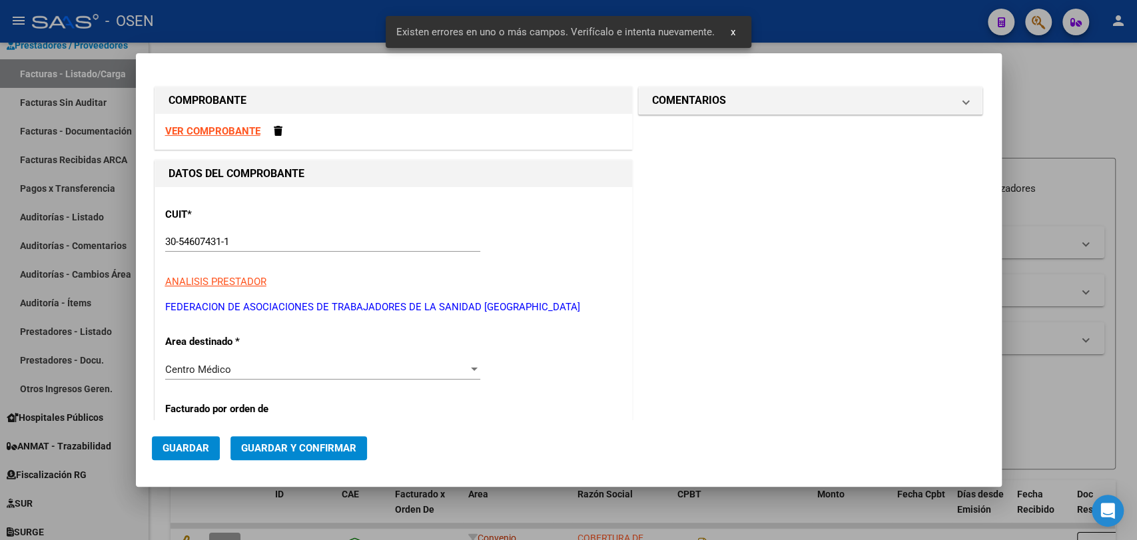
click at [226, 133] on strong "VER COMPROBANTE" at bounding box center [212, 131] width 95 height 12
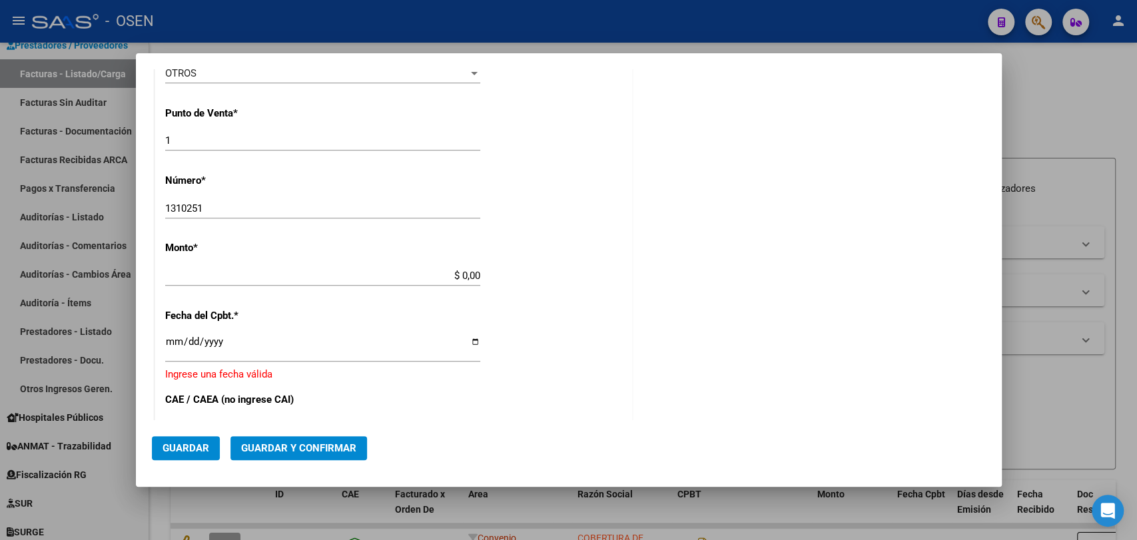
scroll to position [493, 0]
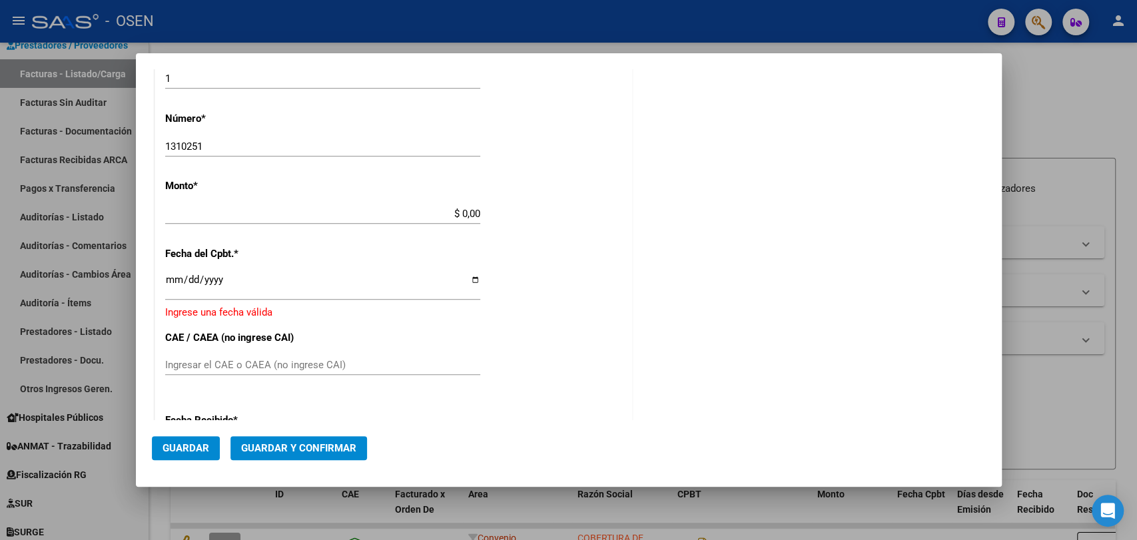
drag, startPoint x: 407, startPoint y: 226, endPoint x: 460, endPoint y: 211, distance: 55.5
click at [410, 226] on div "$ 0,00 Ingresar el monto" at bounding box center [322, 220] width 315 height 33
drag, startPoint x: 442, startPoint y: 214, endPoint x: 528, endPoint y: 216, distance: 86.0
click at [528, 216] on div "CUIT * 30-54607431-1 Ingresar CUIT ANALISIS PRESTADOR FEDERACION DE ASOCIACIONE…" at bounding box center [393, 204] width 477 height 1020
paste input "222774.83"
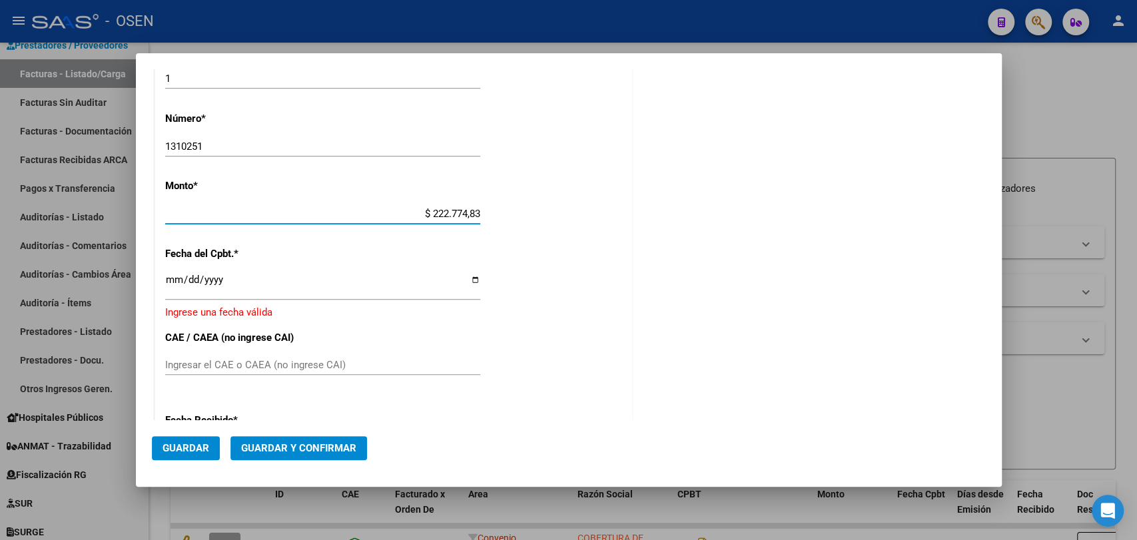
type input "$ 222.774,83"
click at [169, 284] on input "Ingresar la fecha" at bounding box center [322, 285] width 315 height 21
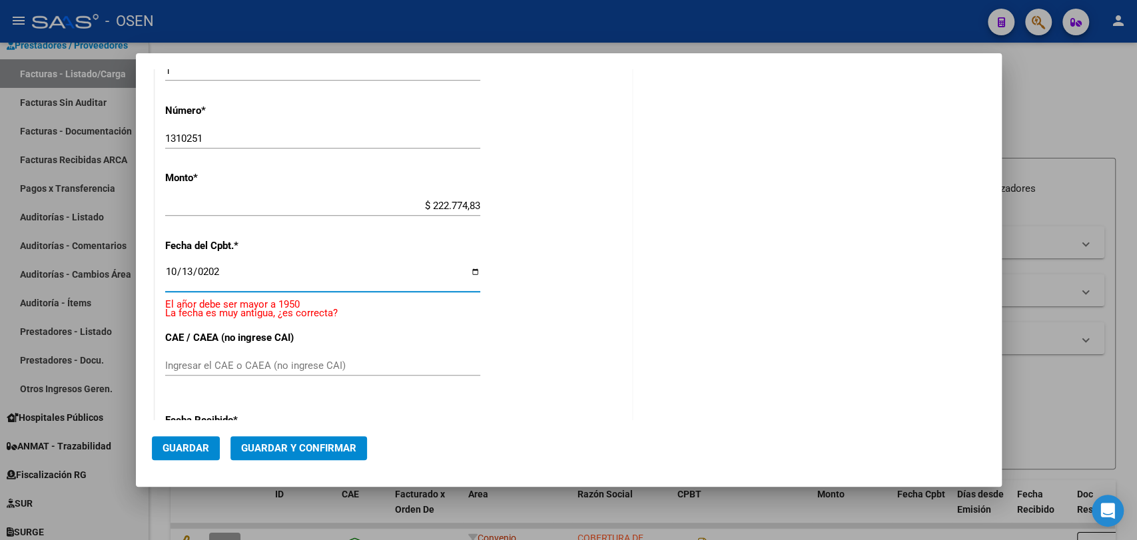
type input "[DATE]"
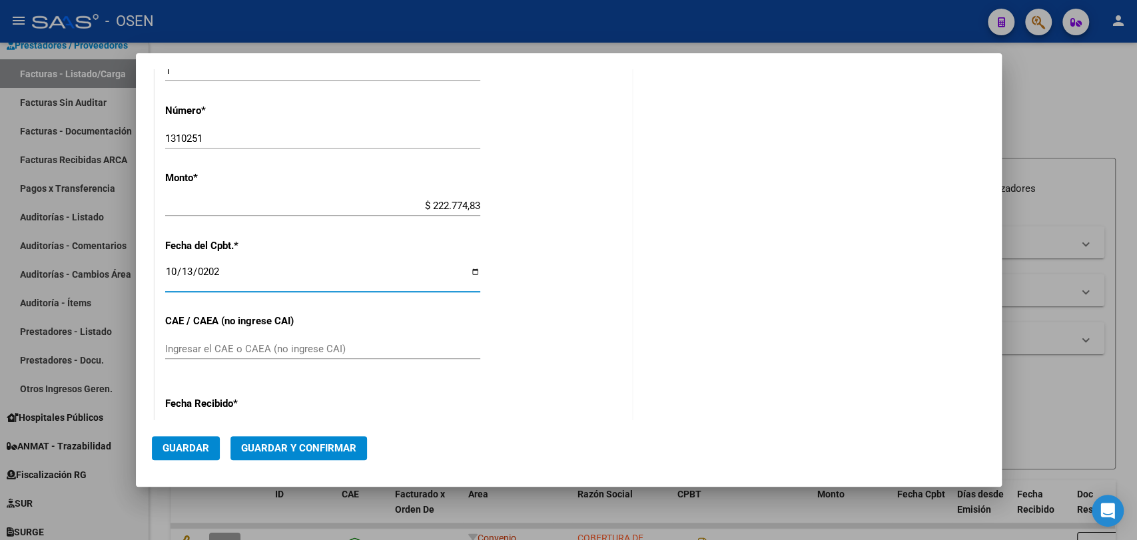
scroll to position [485, 0]
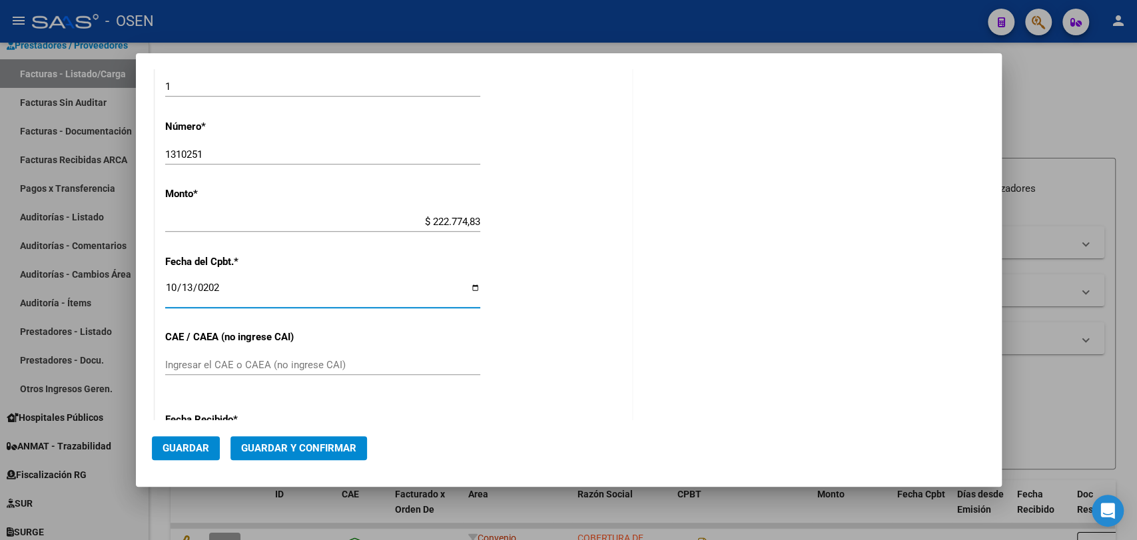
click at [334, 446] on span "Guardar y Confirmar" at bounding box center [298, 448] width 115 height 12
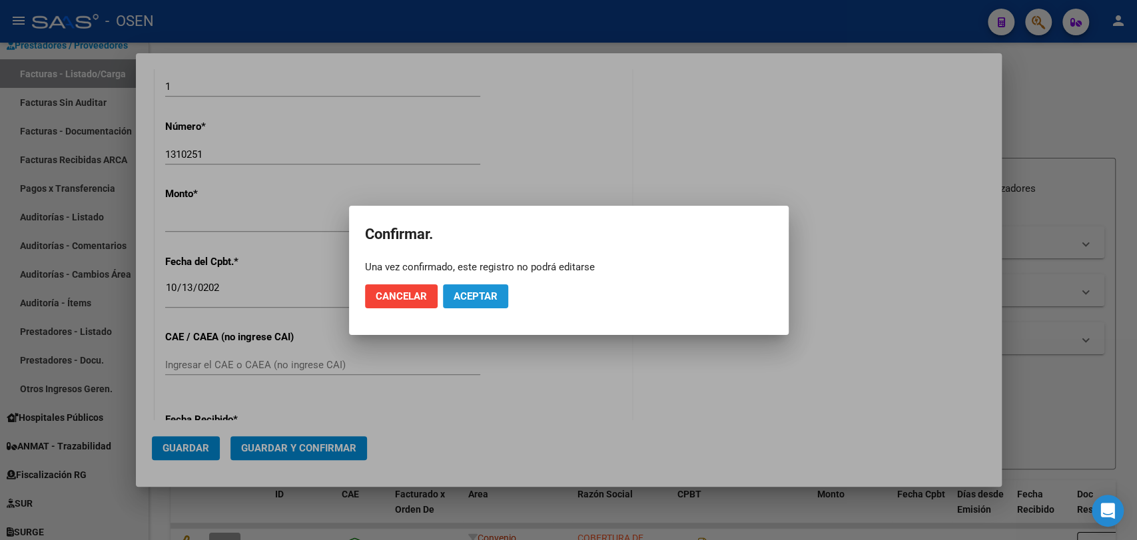
click at [476, 289] on button "Aceptar" at bounding box center [475, 297] width 65 height 24
click at [494, 293] on span "Guardar igualmente." at bounding box center [510, 297] width 113 height 12
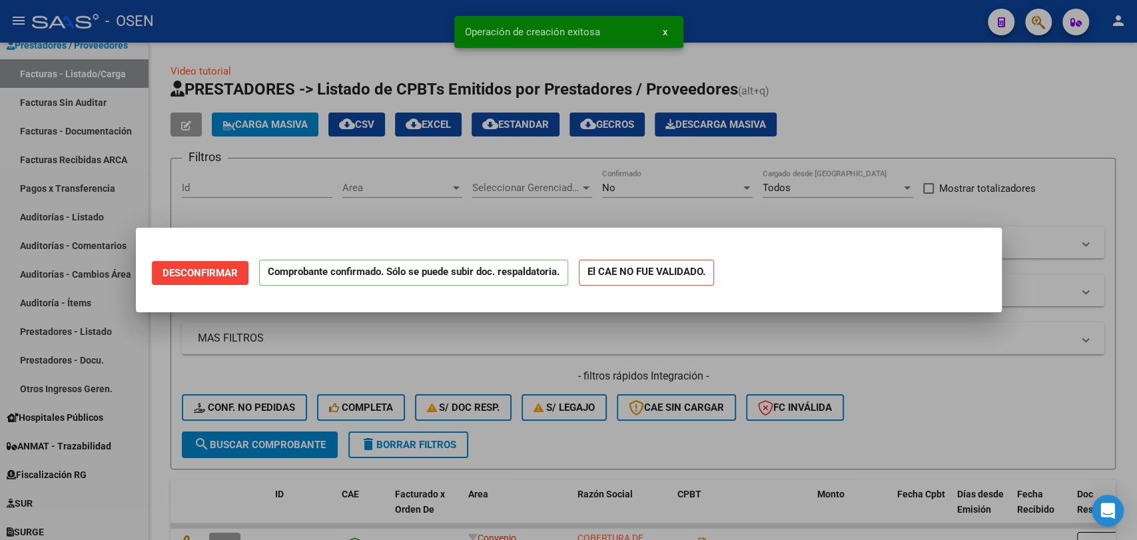
scroll to position [0, 0]
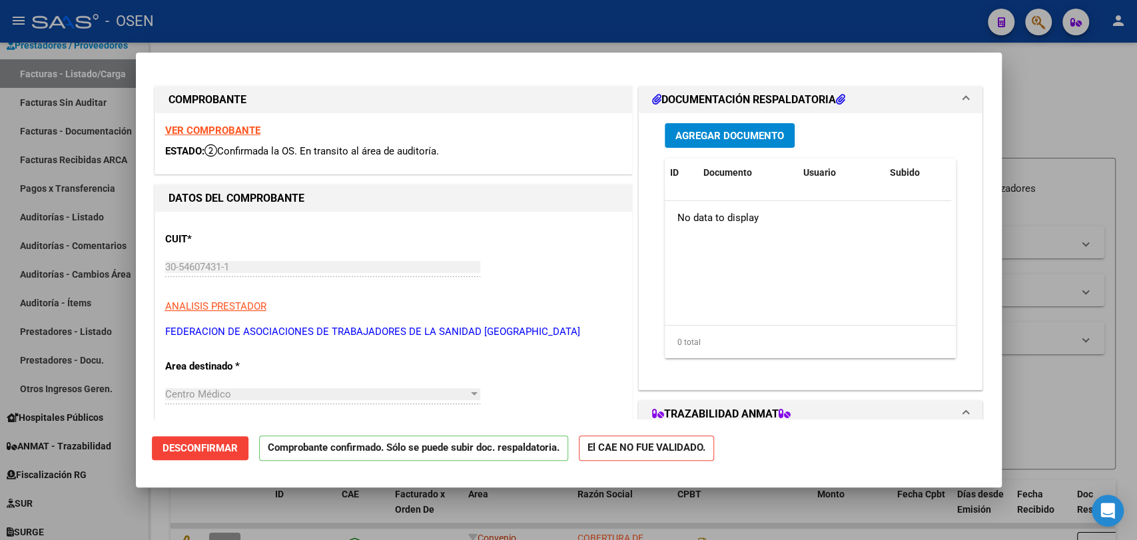
drag, startPoint x: 943, startPoint y: 282, endPoint x: 652, endPoint y: 229, distance: 295.9
click at [943, 282] on datatable-body "No data to display" at bounding box center [808, 263] width 287 height 124
click at [75, 76] on div at bounding box center [568, 270] width 1137 height 540
type input "$ 0,00"
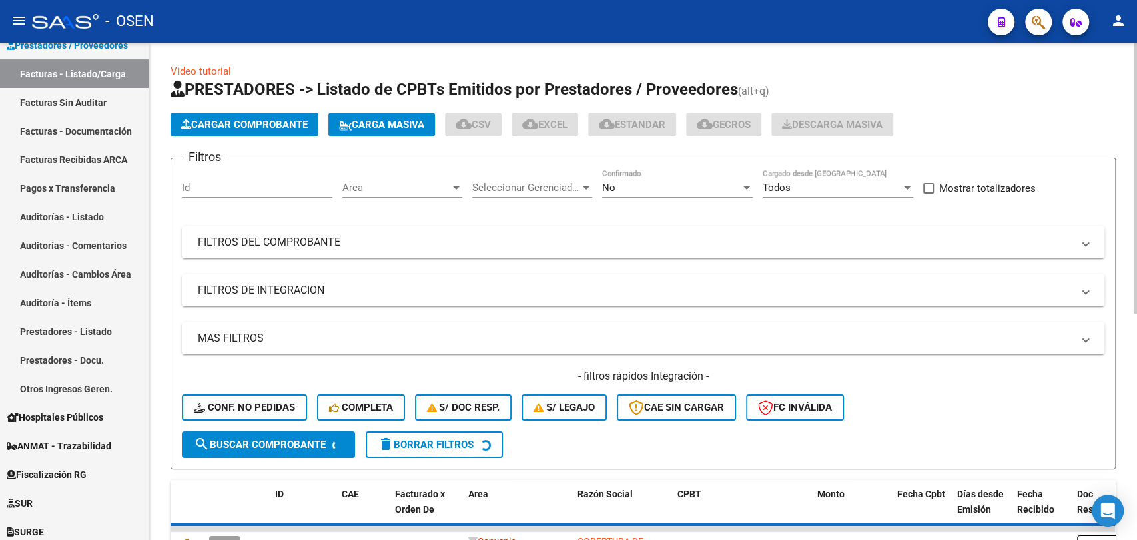
click at [235, 107] on app-list-header "PRESTADORES -> Listado de CPBTs Emitidos por Prestadores / Proveedores (alt+q) …" at bounding box center [643, 274] width 945 height 391
click at [239, 117] on button "Cargar Comprobante" at bounding box center [245, 125] width 148 height 24
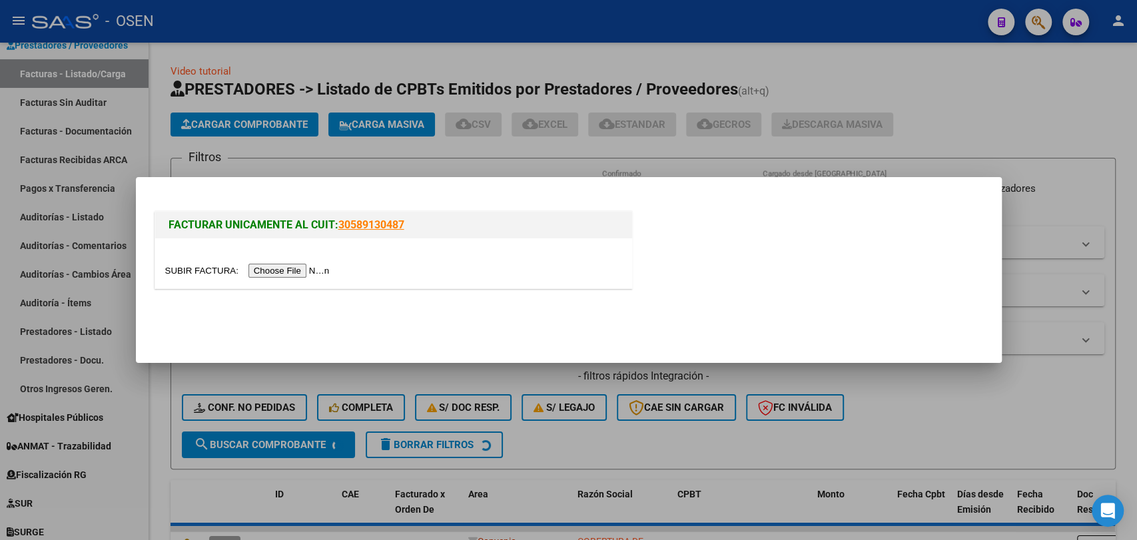
click at [295, 269] on input "file" at bounding box center [249, 271] width 169 height 14
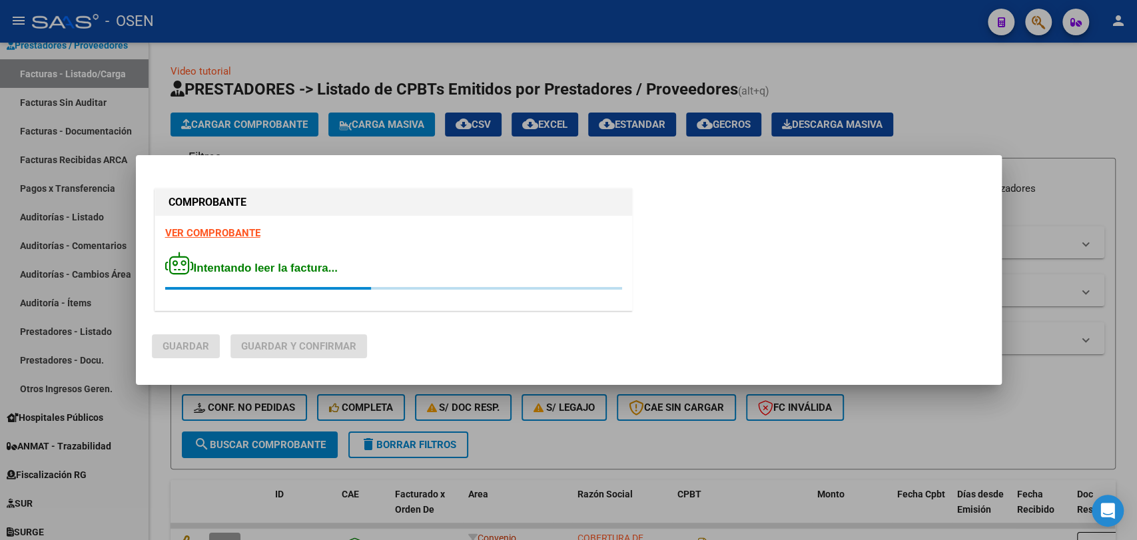
click at [228, 233] on strong "VER COMPROBANTE" at bounding box center [212, 233] width 95 height 12
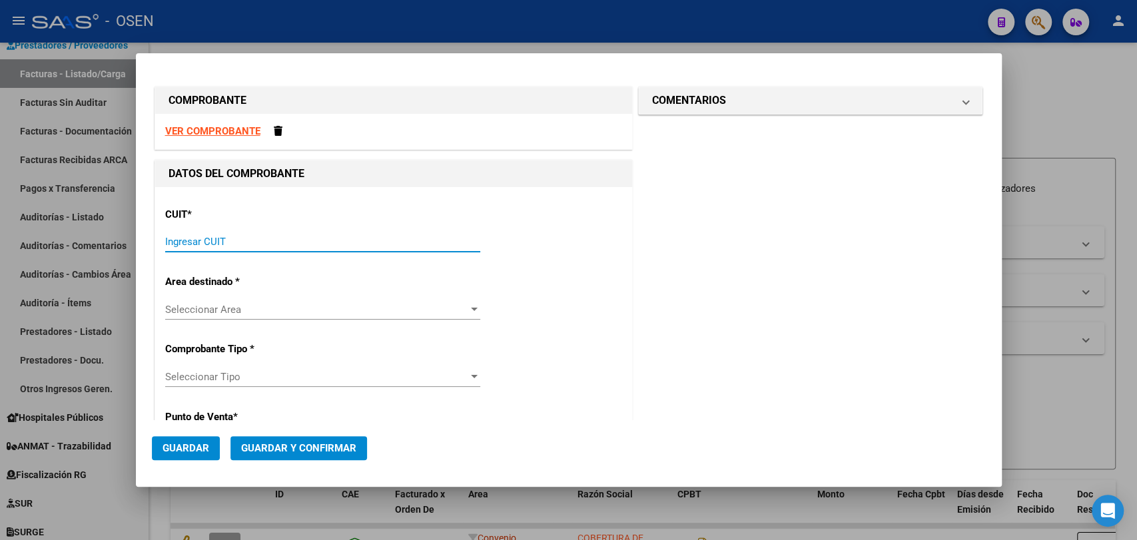
click at [277, 243] on input "Ingresar CUIT" at bounding box center [322, 242] width 315 height 12
paste input "30-54607431-1"
type input "30-54607431-1"
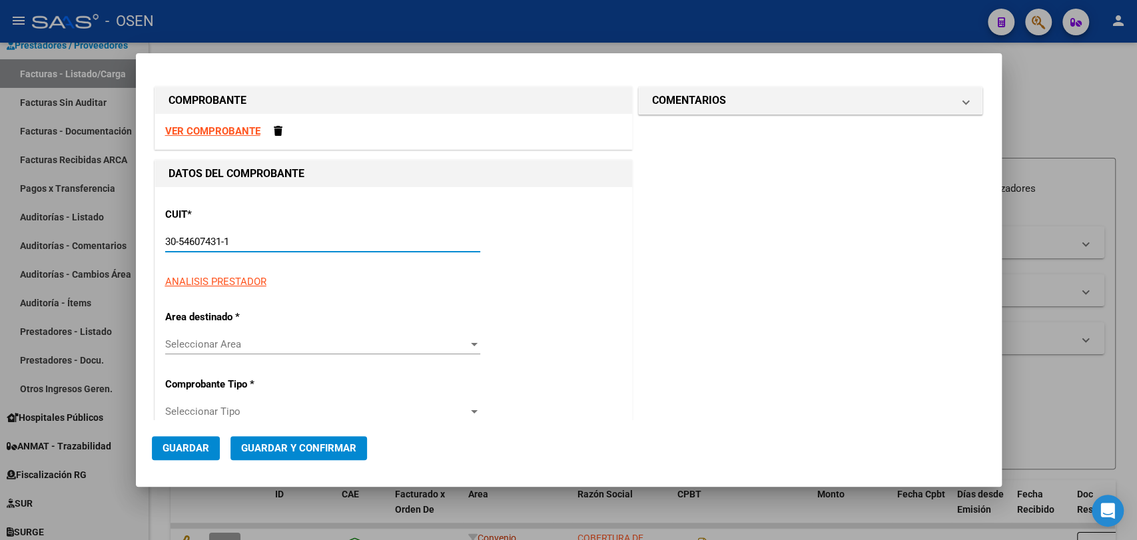
type input "1"
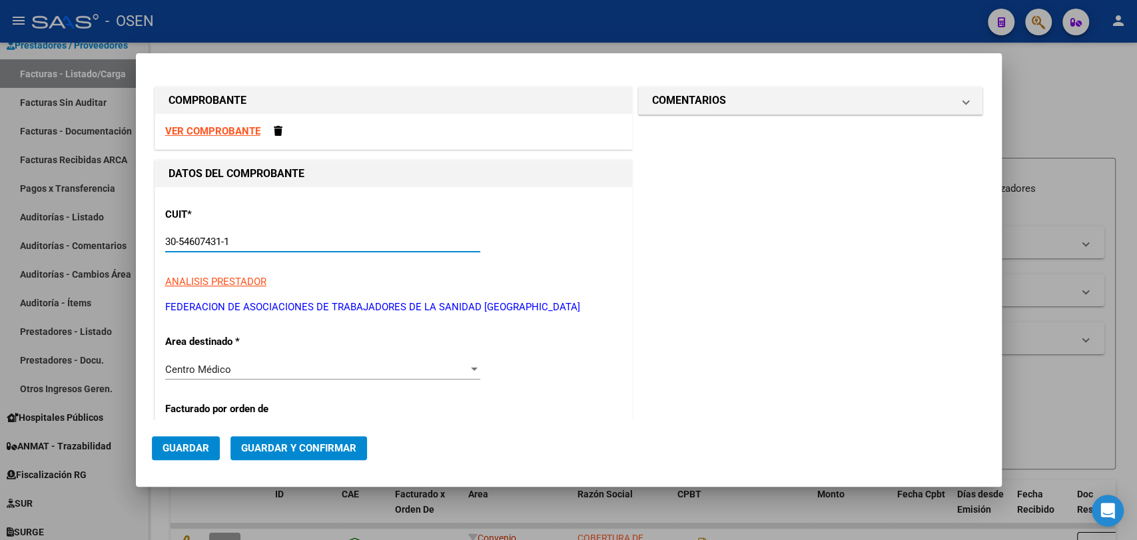
scroll to position [247, 0]
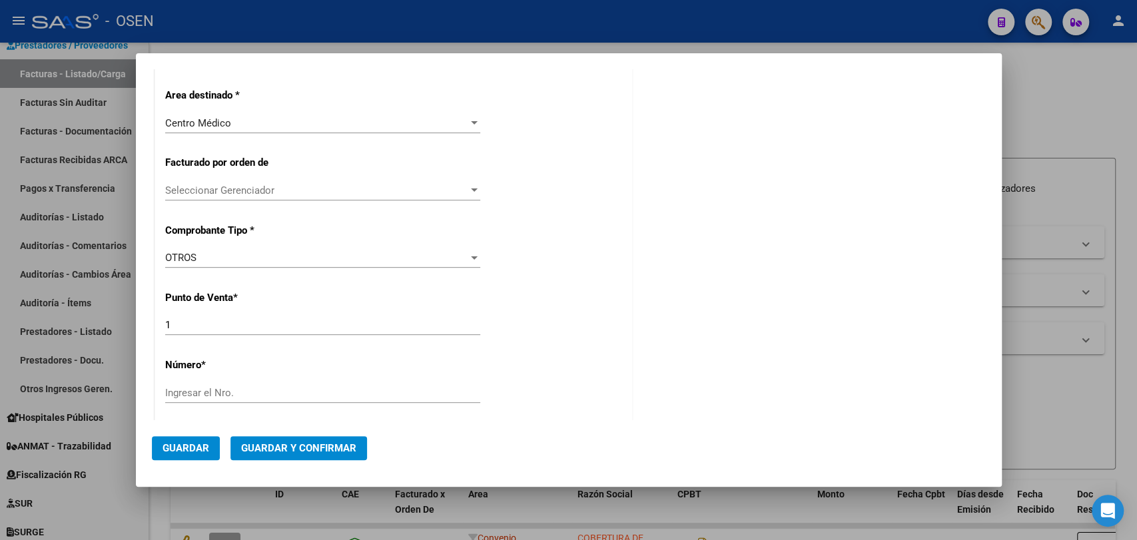
type input "30-54607431-1"
click at [288, 392] on input "Ingresar el Nro." at bounding box center [322, 393] width 315 height 12
type input "1310252"
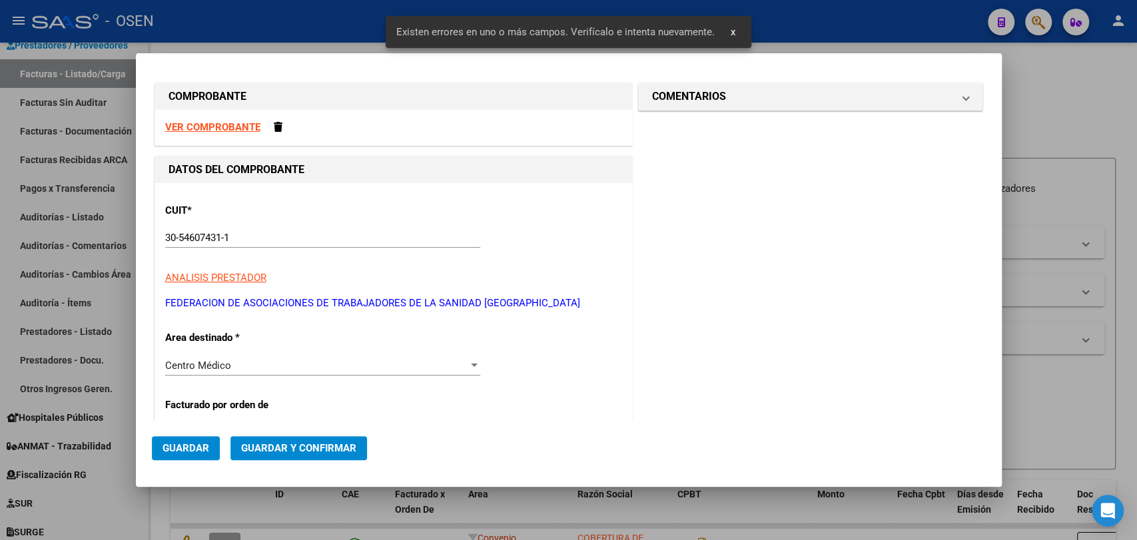
scroll to position [0, 0]
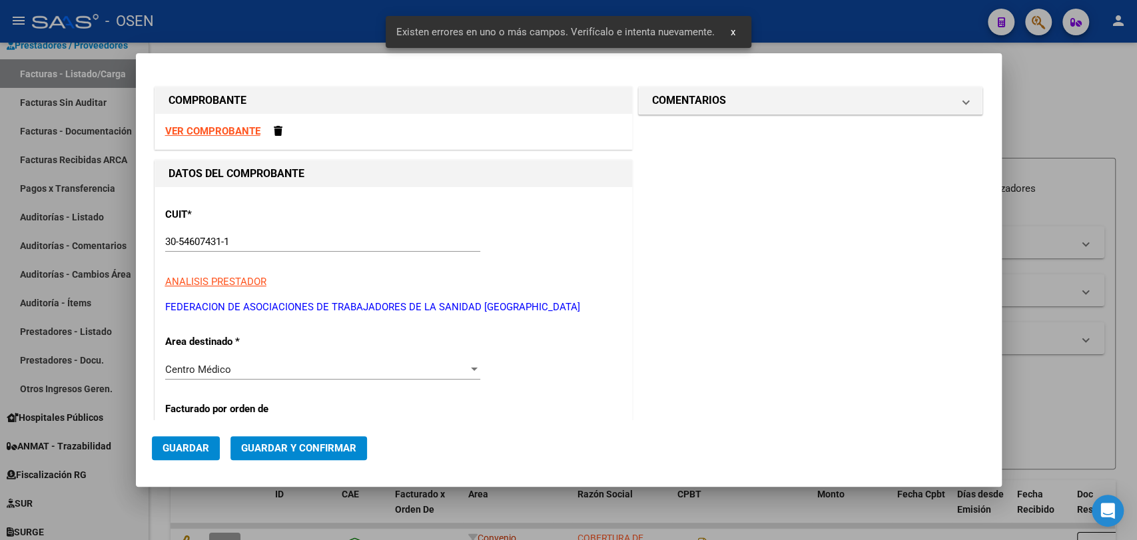
click at [240, 135] on strong "VER COMPROBANTE" at bounding box center [212, 131] width 95 height 12
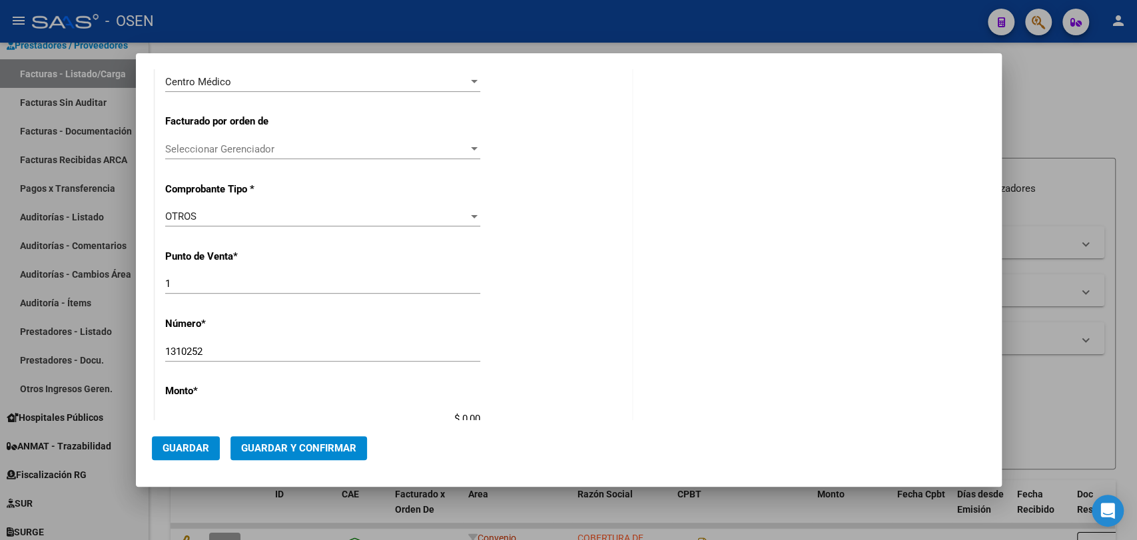
scroll to position [493, 0]
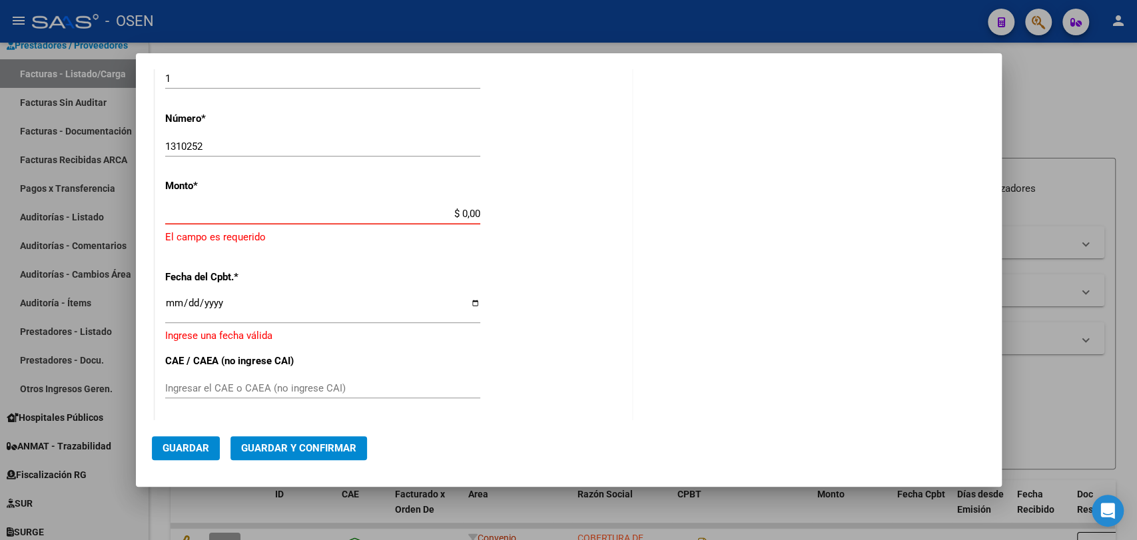
paste input "316196.69"
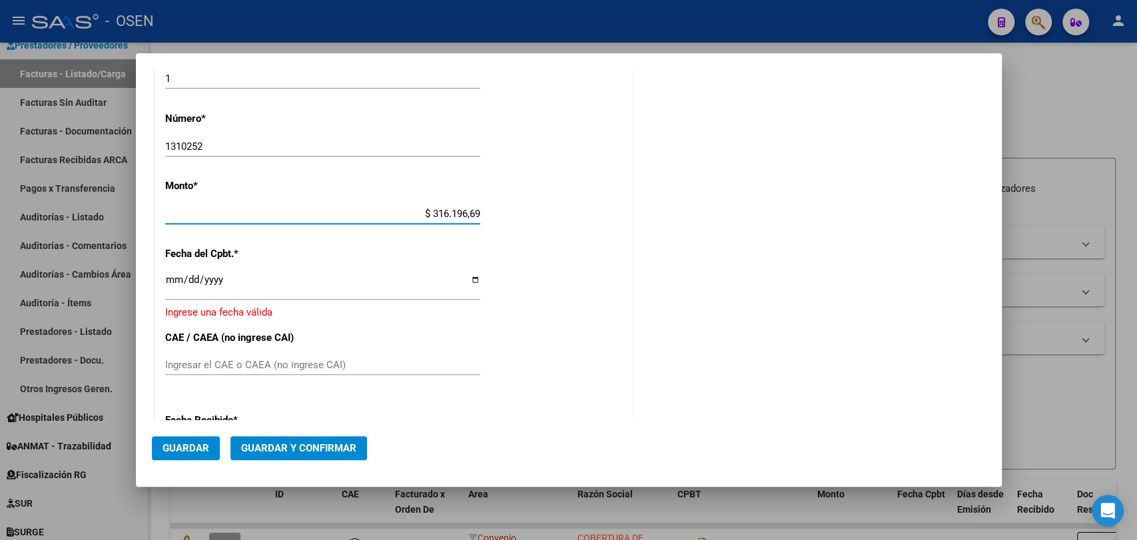
type input "$ 316.196,69"
click at [176, 282] on input "Ingresar la fecha" at bounding box center [322, 285] width 315 height 21
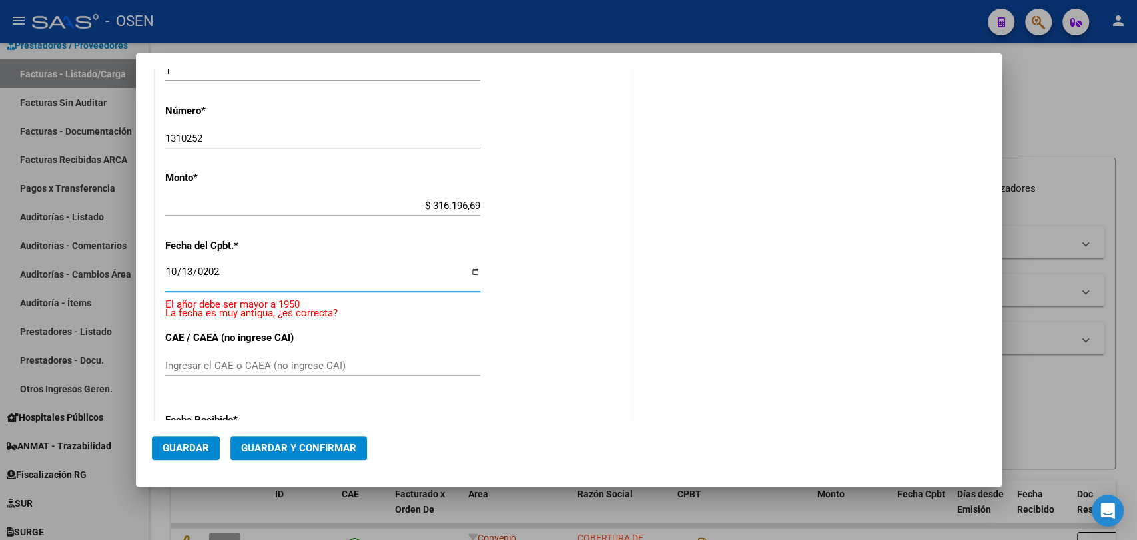
type input "[DATE]"
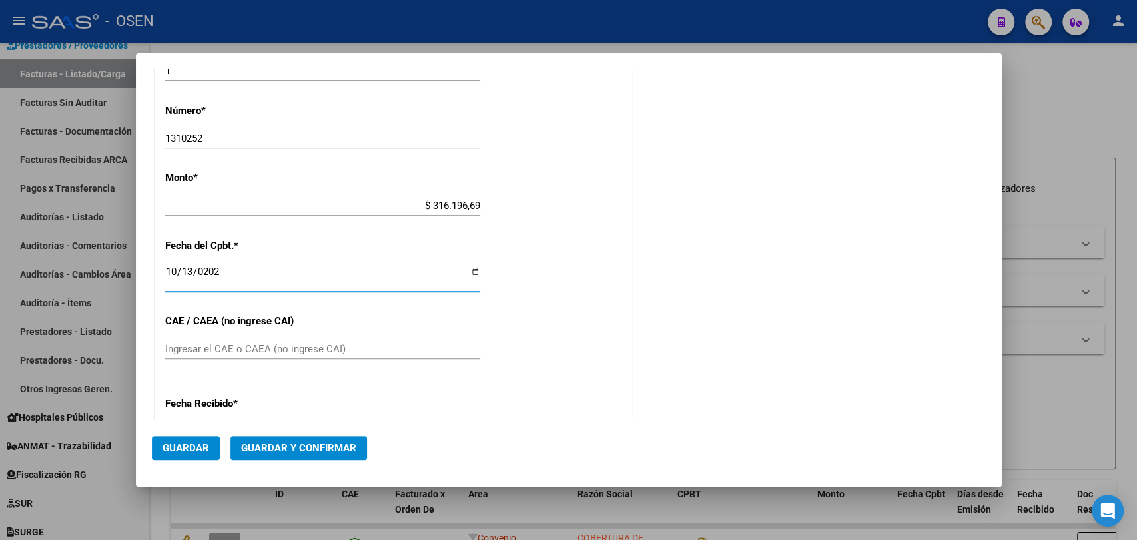
scroll to position [485, 0]
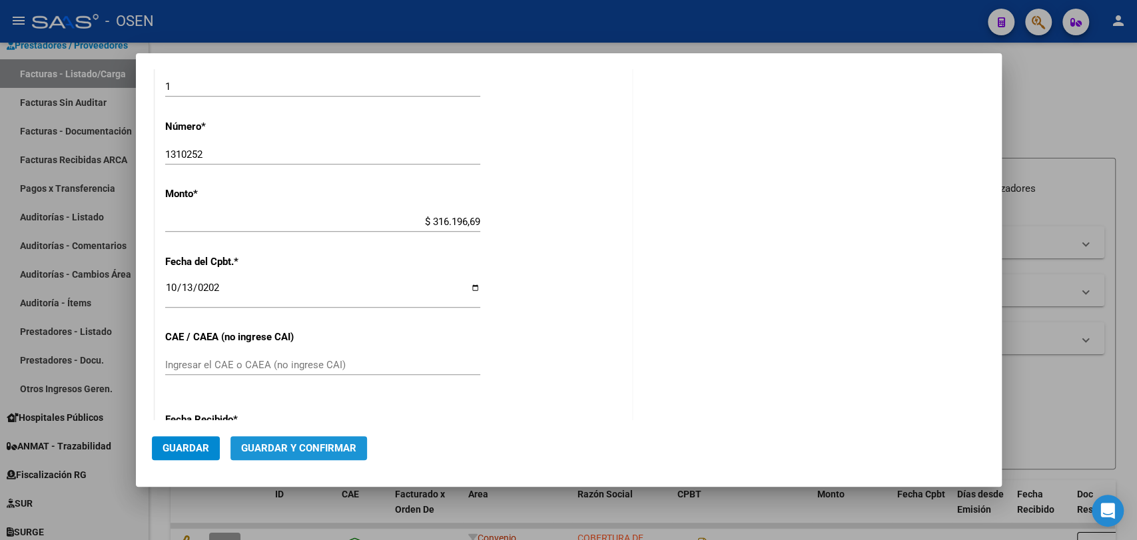
click at [333, 440] on button "Guardar y Confirmar" at bounding box center [299, 448] width 137 height 24
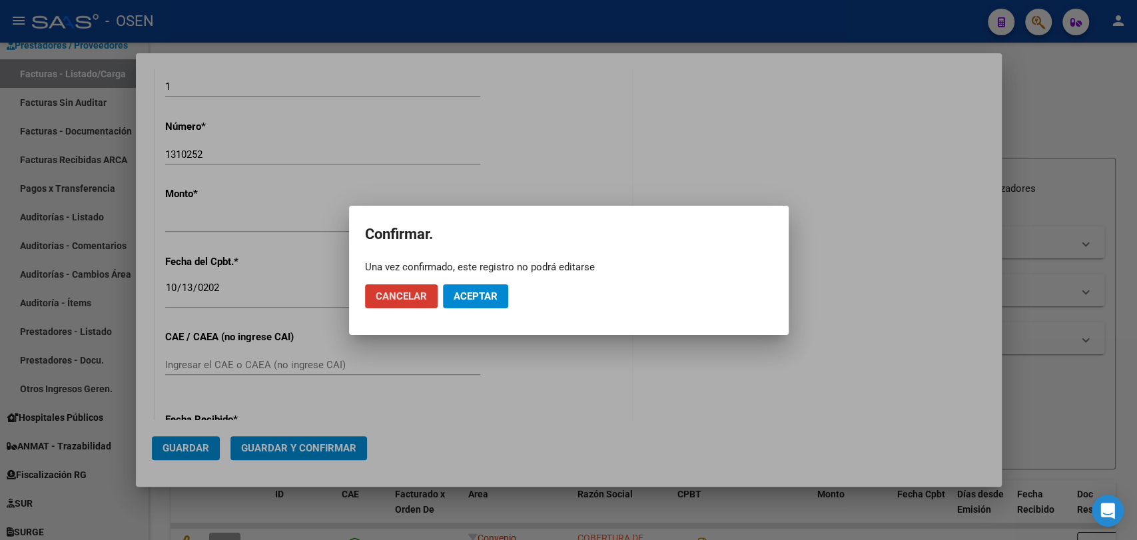
click at [490, 293] on span "Aceptar" at bounding box center [476, 297] width 44 height 12
click at [490, 293] on span "Guardar igualmente." at bounding box center [510, 297] width 113 height 12
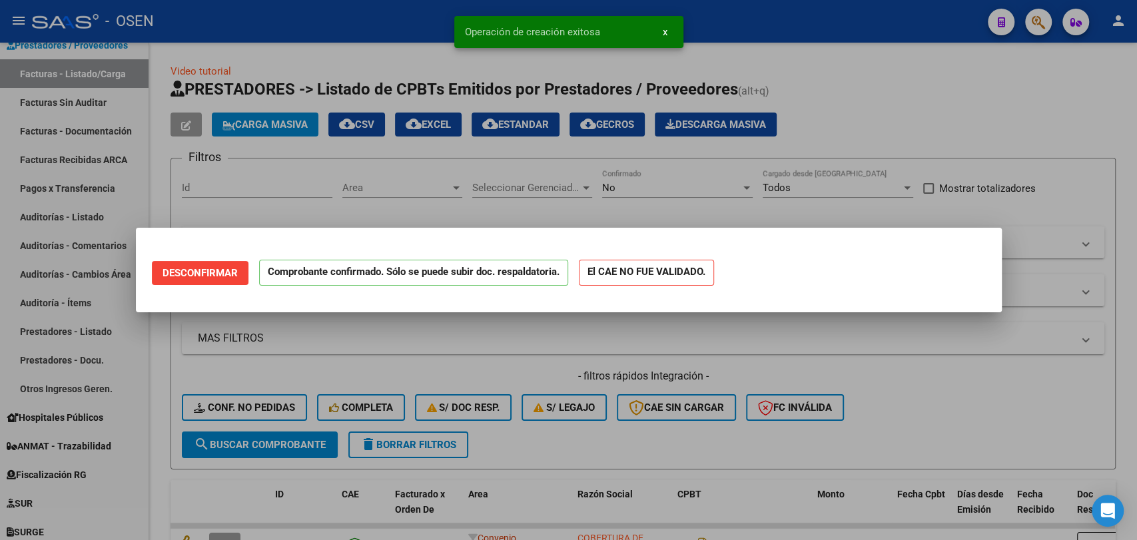
scroll to position [0, 0]
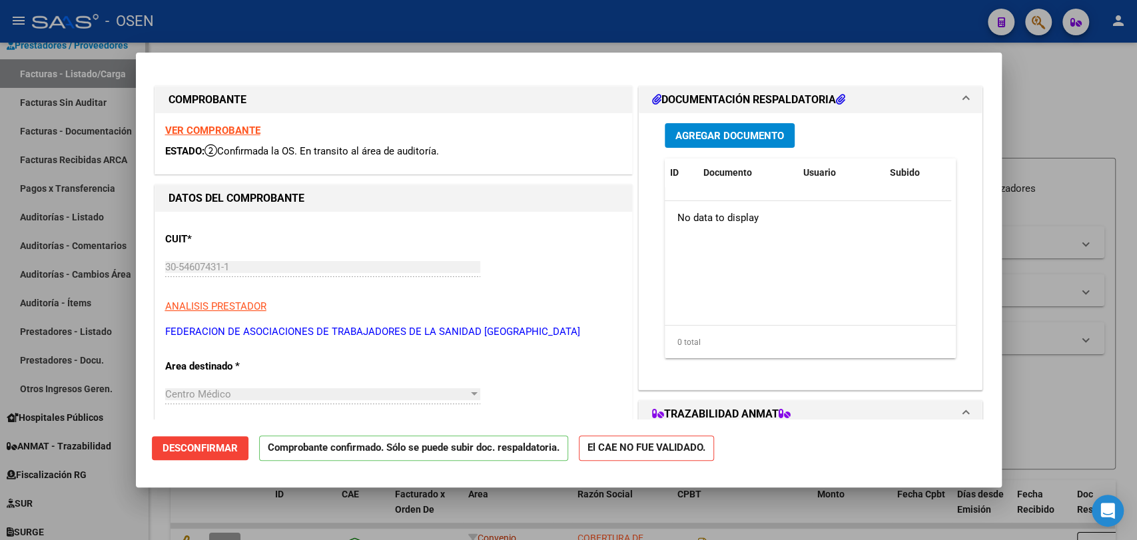
drag, startPoint x: 21, startPoint y: 382, endPoint x: 45, endPoint y: 301, distance: 85.2
click at [21, 381] on div at bounding box center [568, 270] width 1137 height 540
type input "$ 0,00"
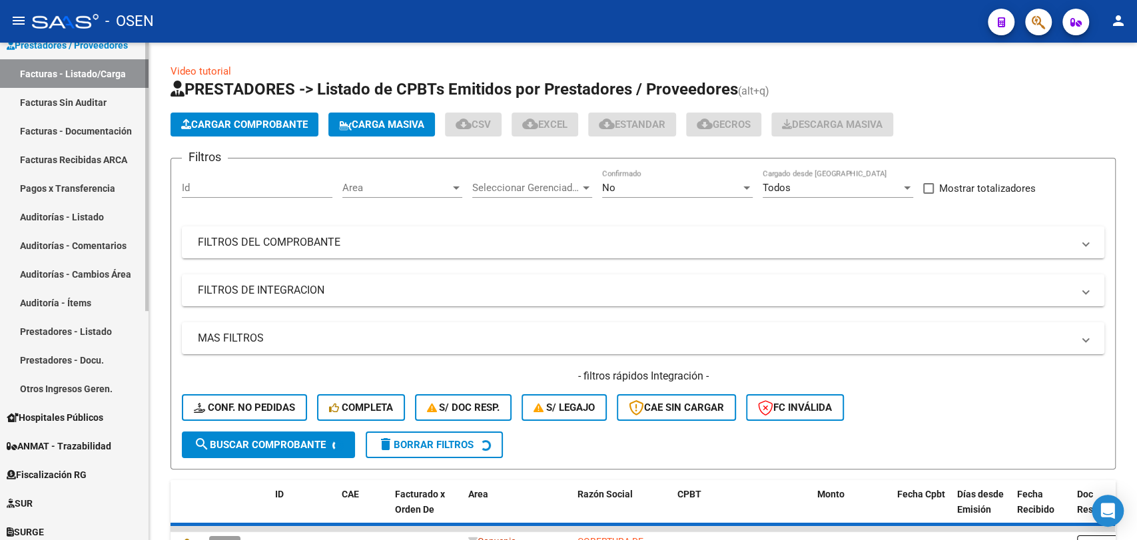
click at [69, 227] on link "Auditorías - Listado" at bounding box center [74, 217] width 149 height 29
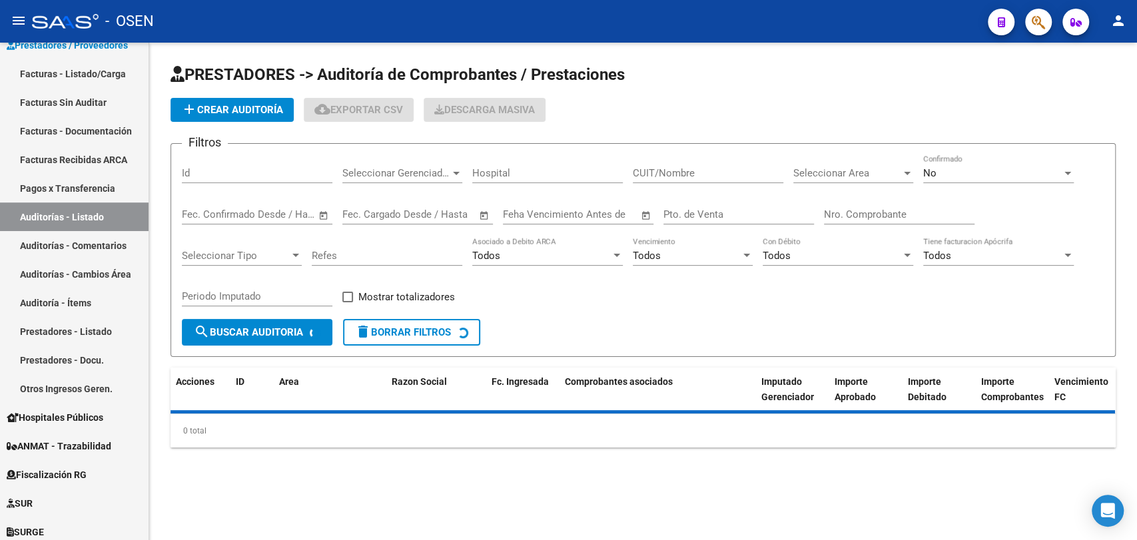
click at [224, 119] on button "add Crear Auditoría" at bounding box center [232, 110] width 123 height 24
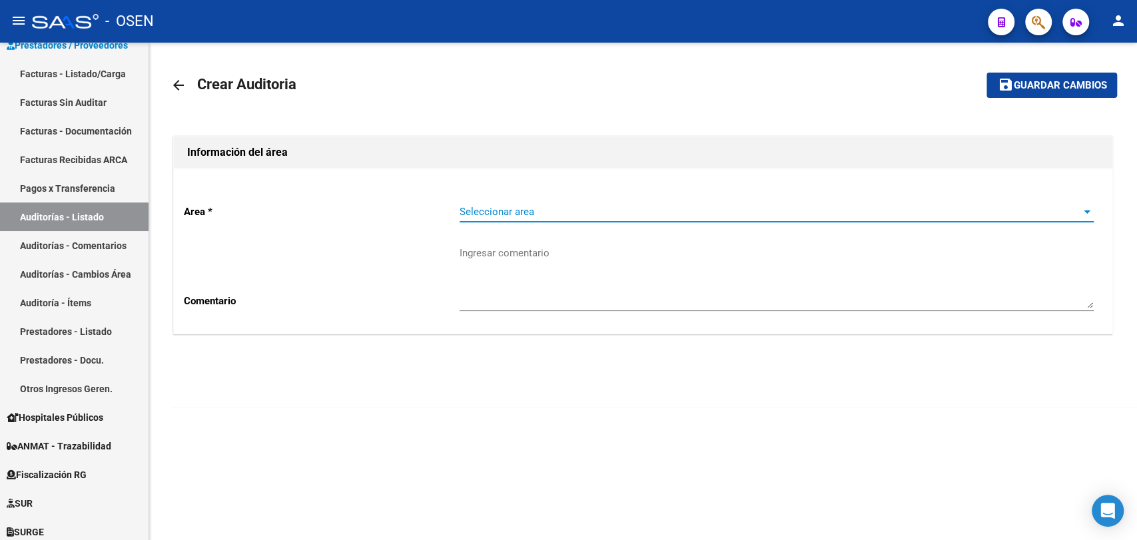
click at [501, 215] on span "Seleccionar area" at bounding box center [771, 212] width 622 height 12
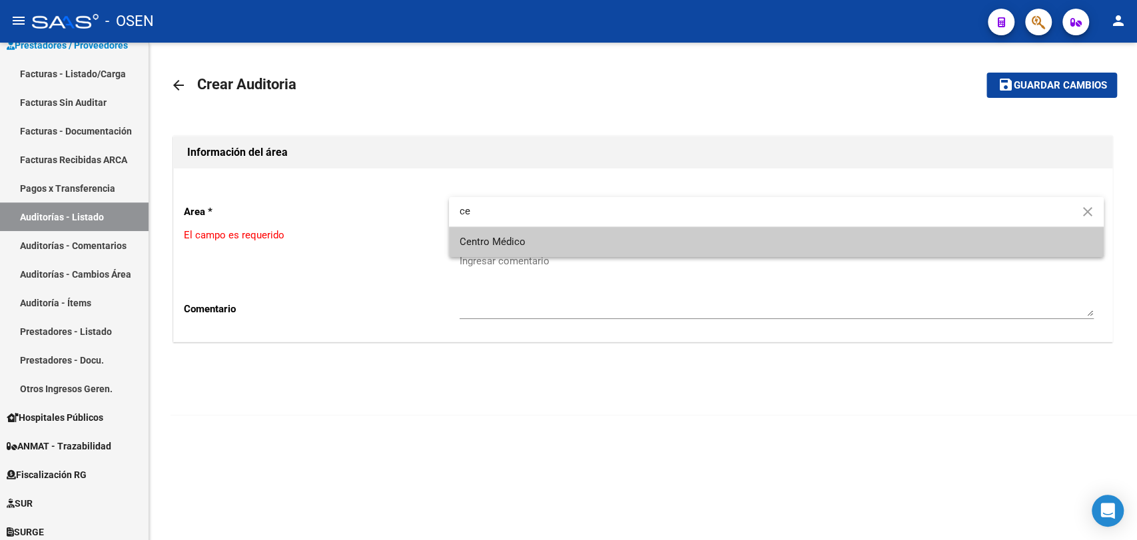
type input "ce"
click at [514, 253] on span "Centro Médico" at bounding box center [777, 242] width 634 height 30
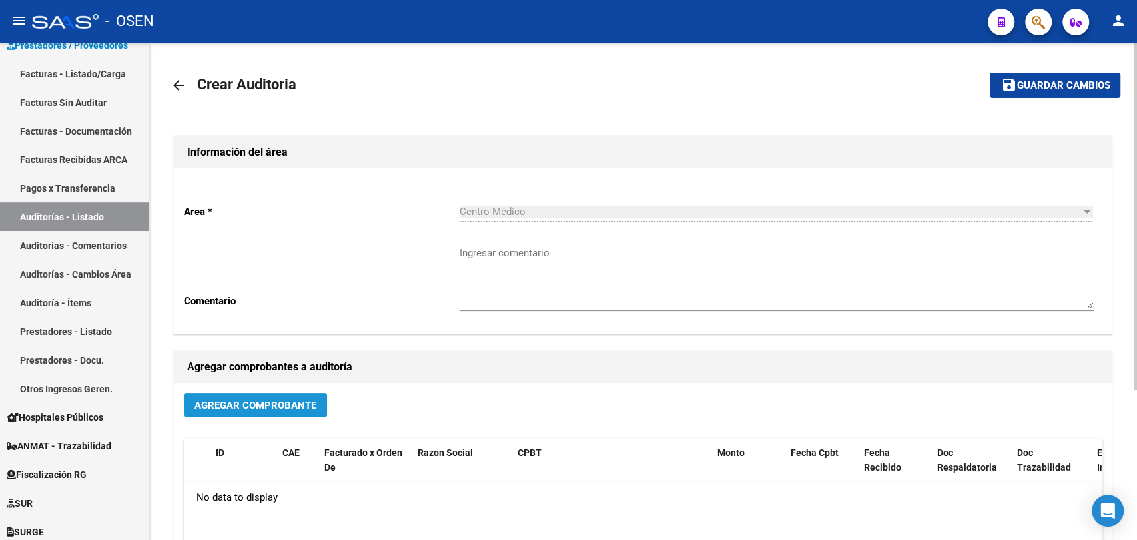
click at [305, 402] on span "Agregar Comprobante" at bounding box center [256, 406] width 122 height 12
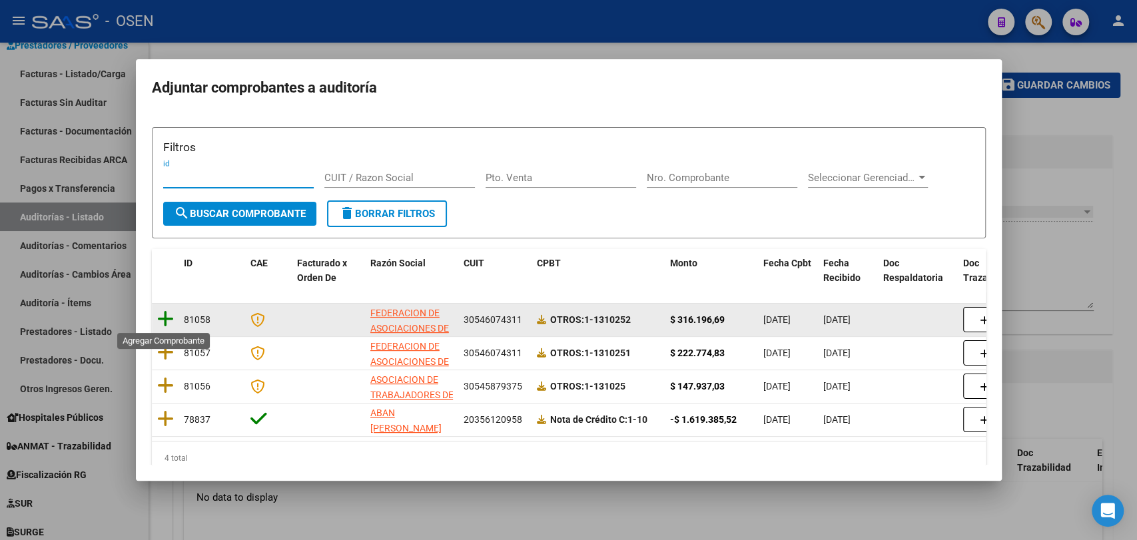
click at [164, 320] on icon at bounding box center [165, 319] width 17 height 19
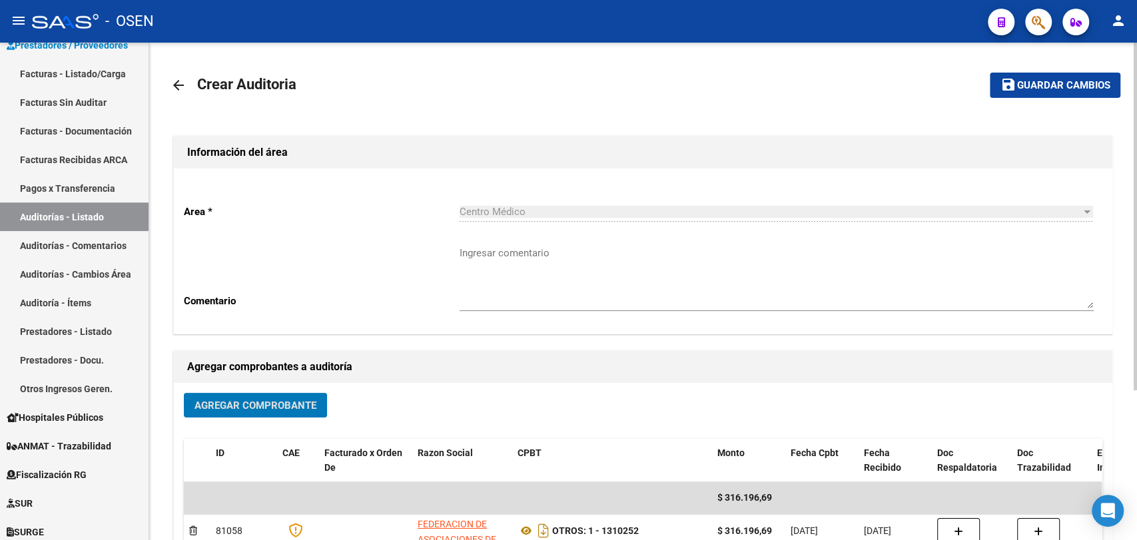
click at [1089, 100] on mat-toolbar-row "save Guardar cambios" at bounding box center [1022, 85] width 199 height 43
click at [1014, 89] on mat-icon "save" at bounding box center [1009, 85] width 16 height 16
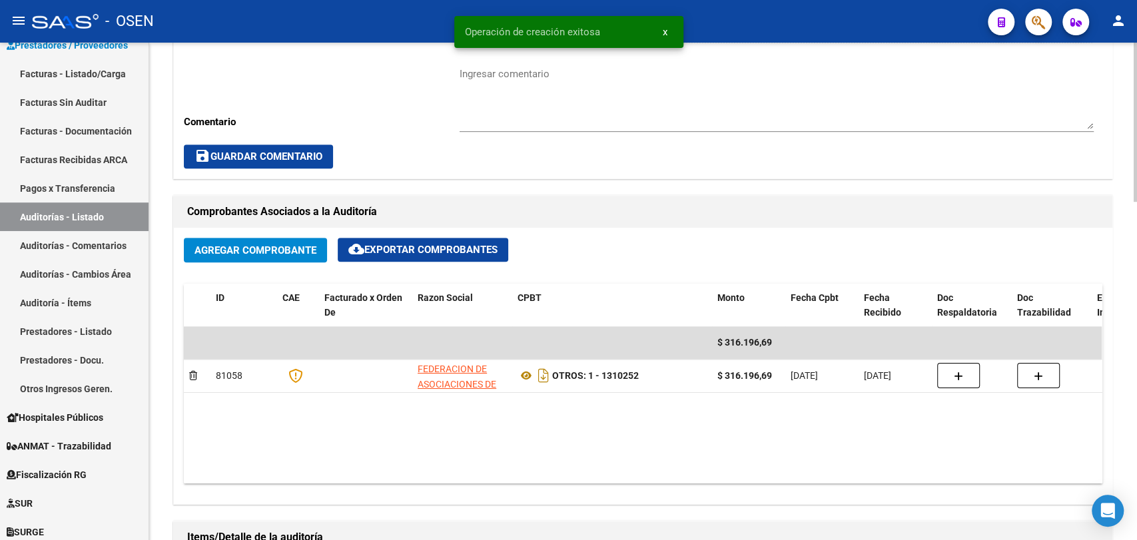
scroll to position [740, 0]
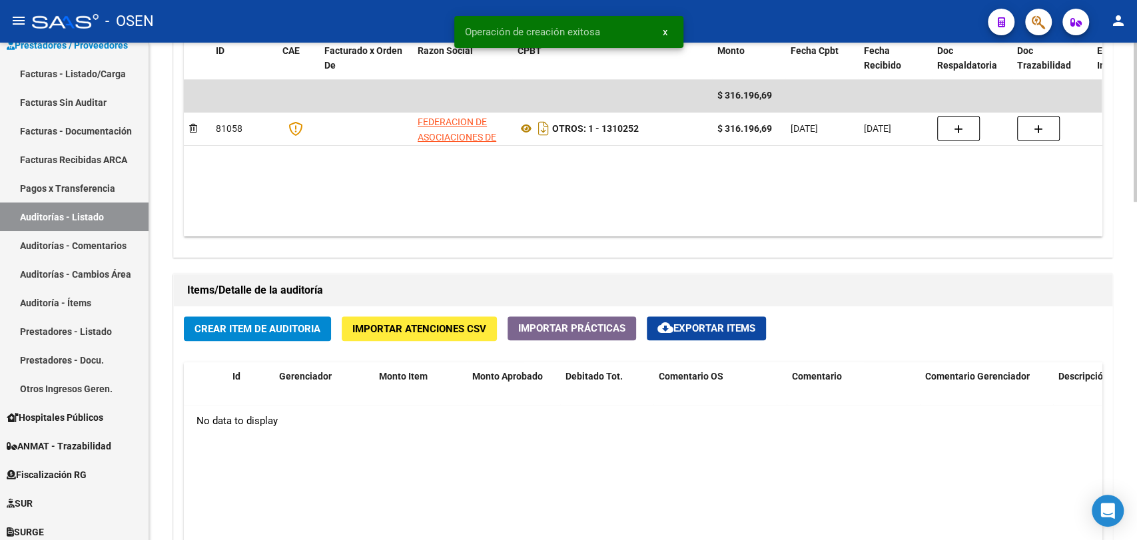
click at [275, 330] on span "Crear Item de Auditoria" at bounding box center [258, 329] width 126 height 12
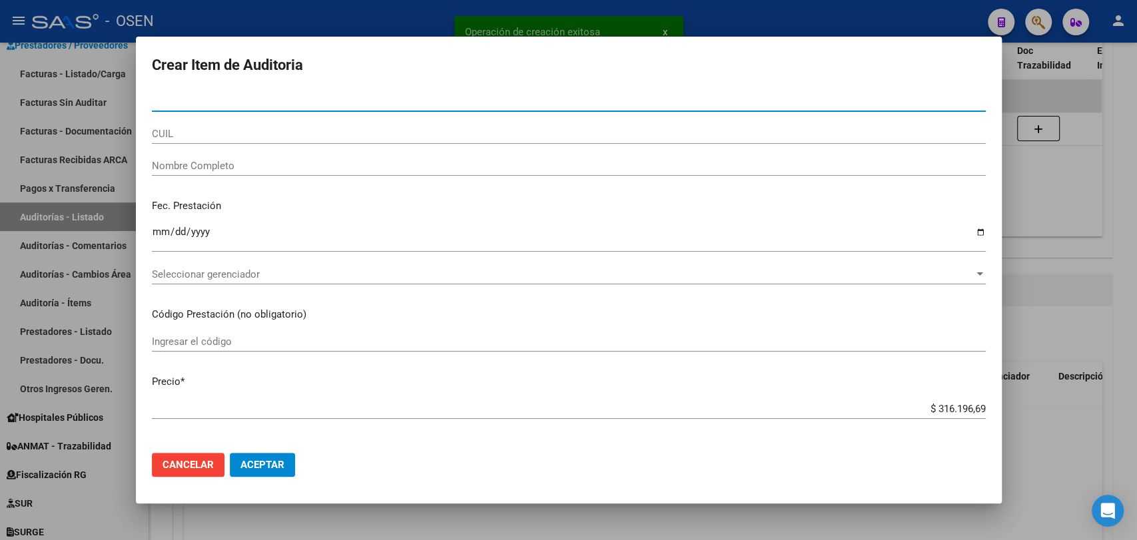
scroll to position [493, 0]
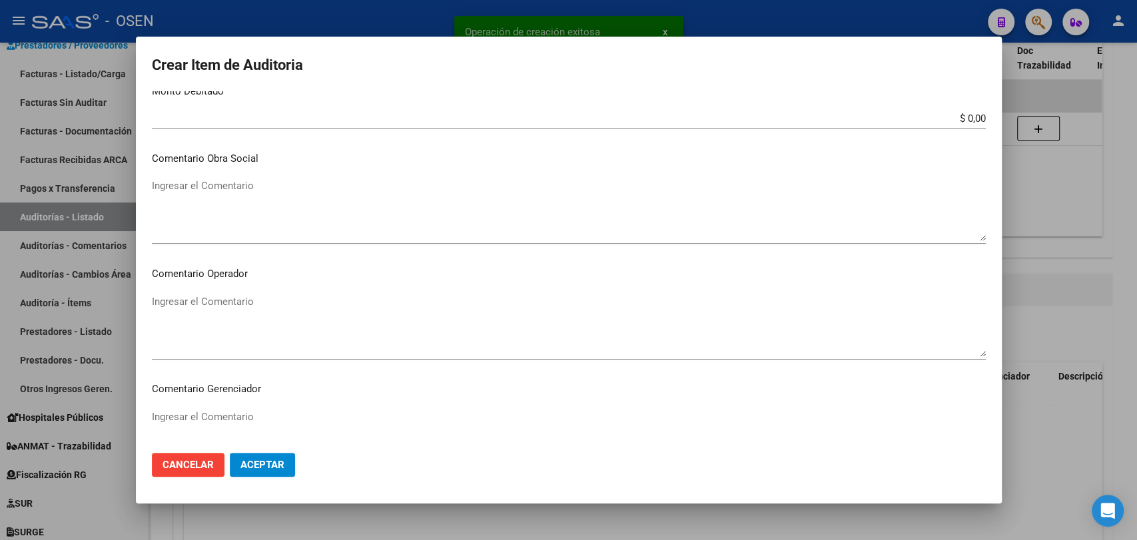
drag, startPoint x: 292, startPoint y: 466, endPoint x: 314, endPoint y: 451, distance: 27.4
click at [291, 466] on button "Aceptar" at bounding box center [262, 465] width 65 height 24
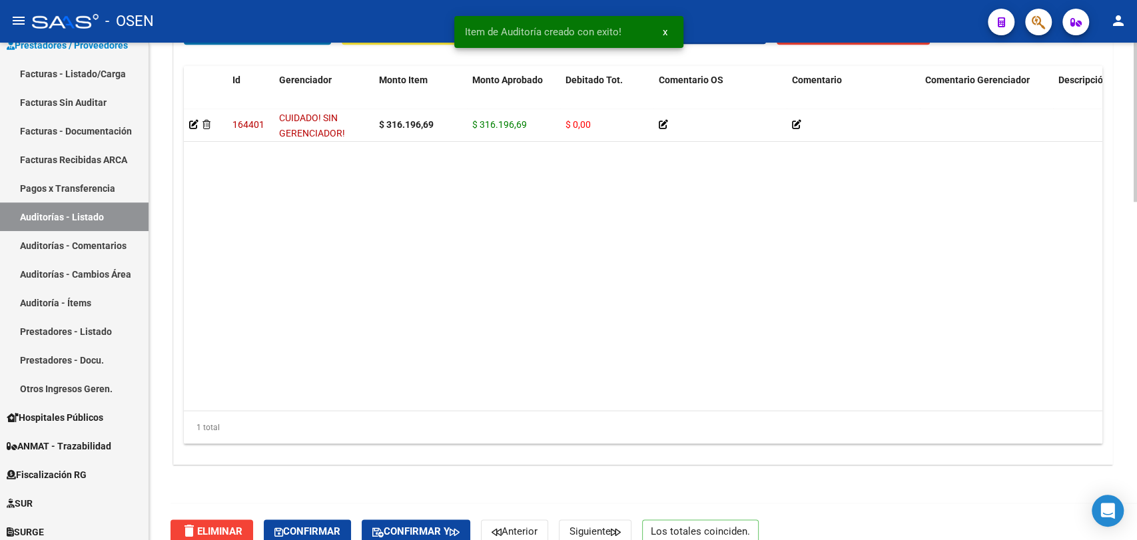
scroll to position [1057, 0]
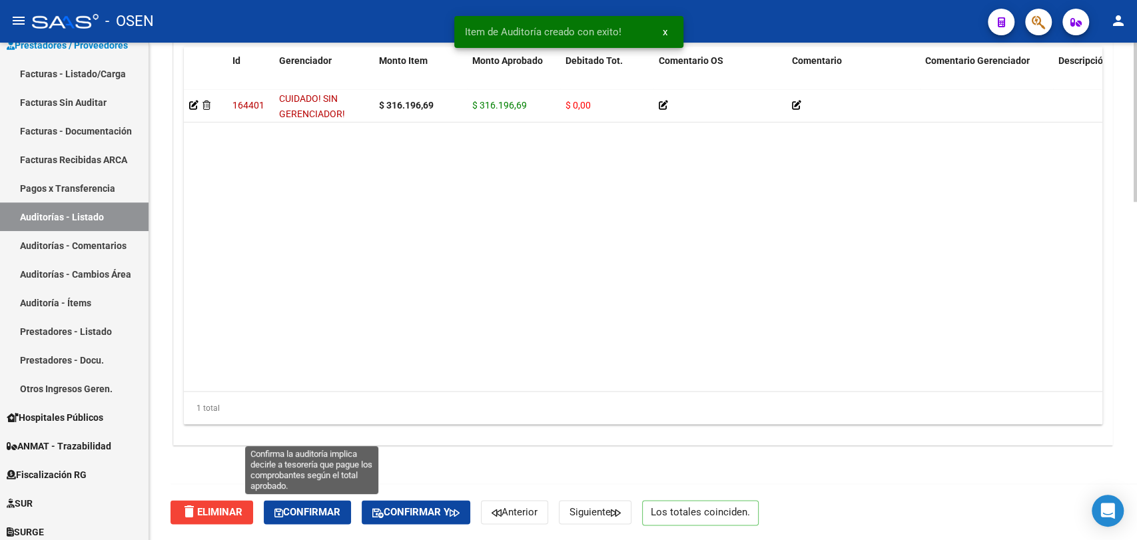
drag, startPoint x: 326, startPoint y: 520, endPoint x: 388, endPoint y: 459, distance: 86.7
click at [326, 518] on button "Confirmar" at bounding box center [307, 512] width 87 height 24
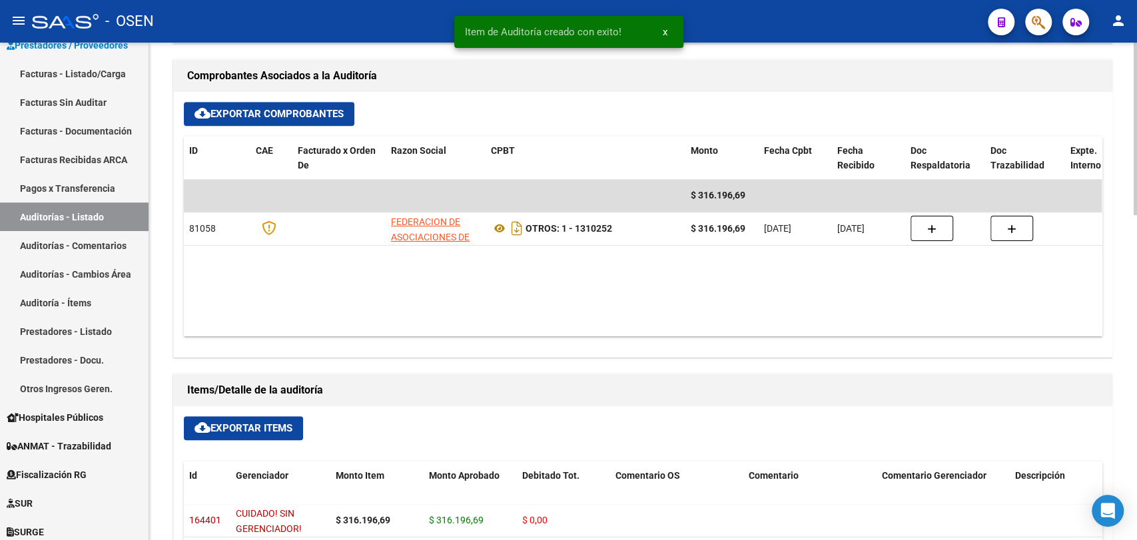
scroll to position [0, 0]
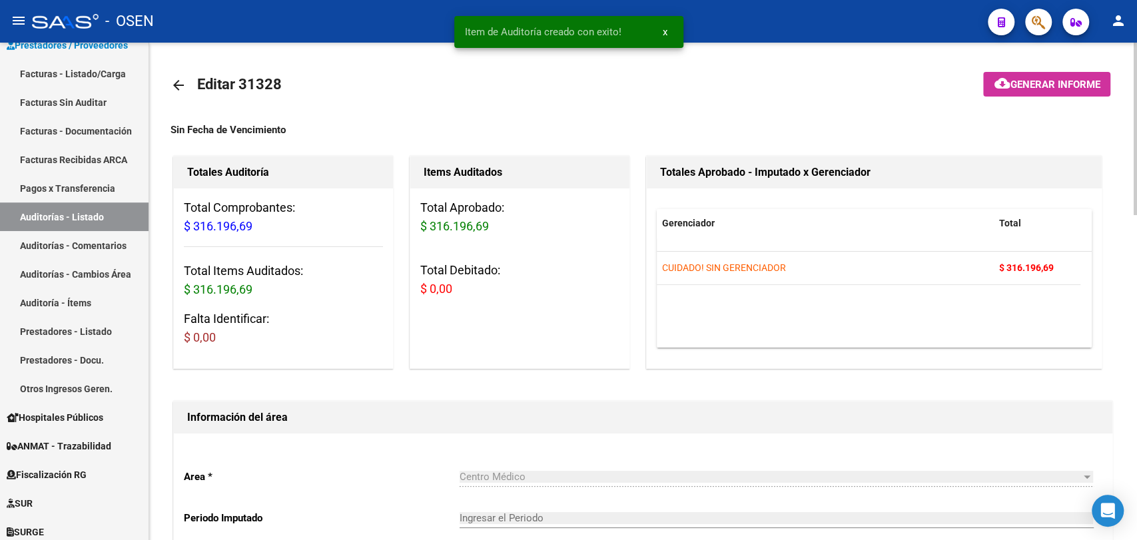
type input "202510"
click at [179, 87] on mat-icon "arrow_back" at bounding box center [179, 85] width 16 height 16
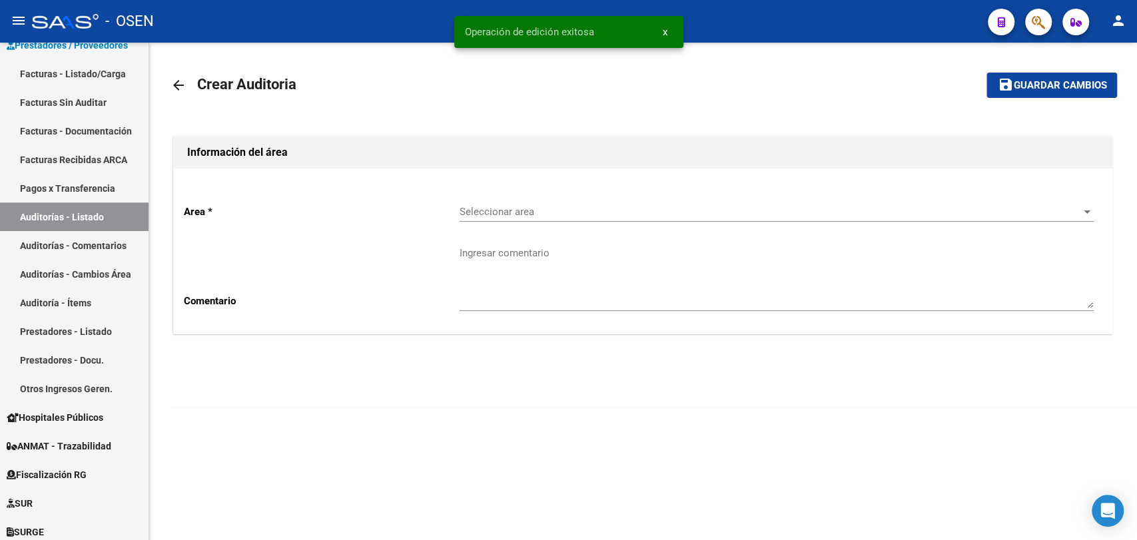
click at [601, 221] on div "Seleccionar area Seleccionar area" at bounding box center [777, 207] width 634 height 29
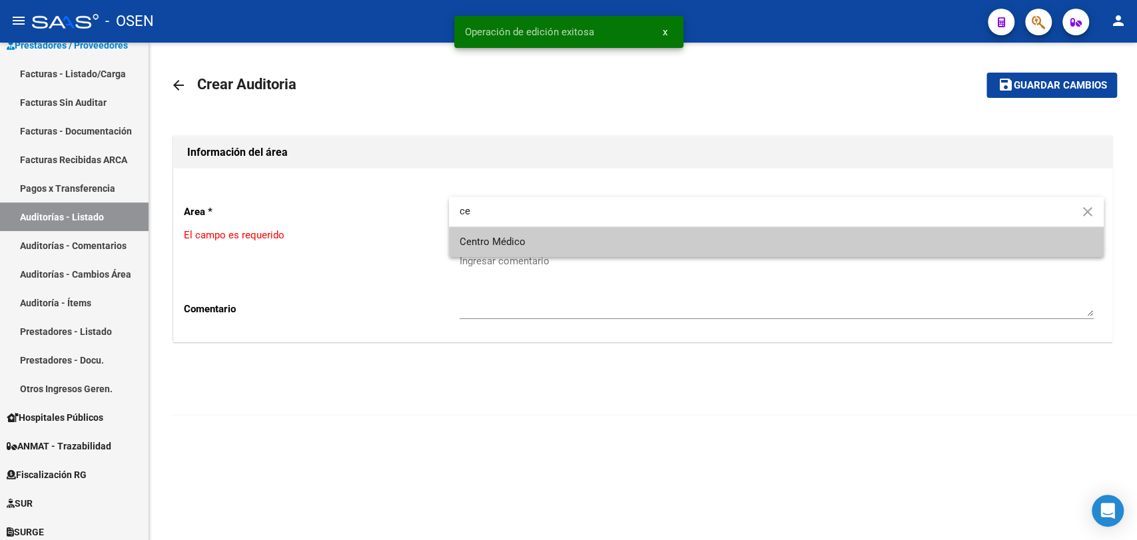
type input "ce"
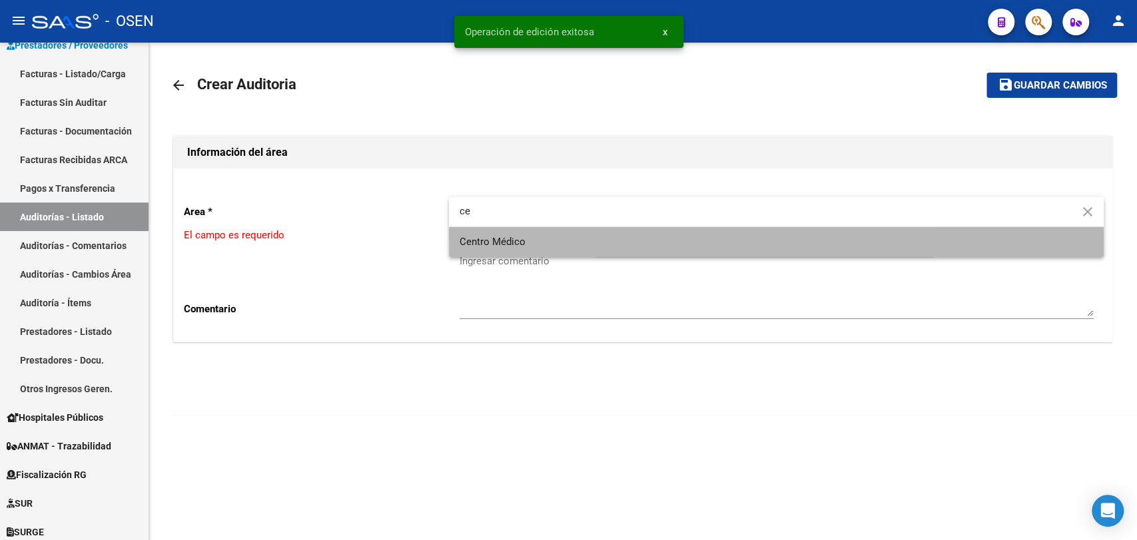
click at [596, 241] on span "Centro Médico" at bounding box center [777, 242] width 634 height 30
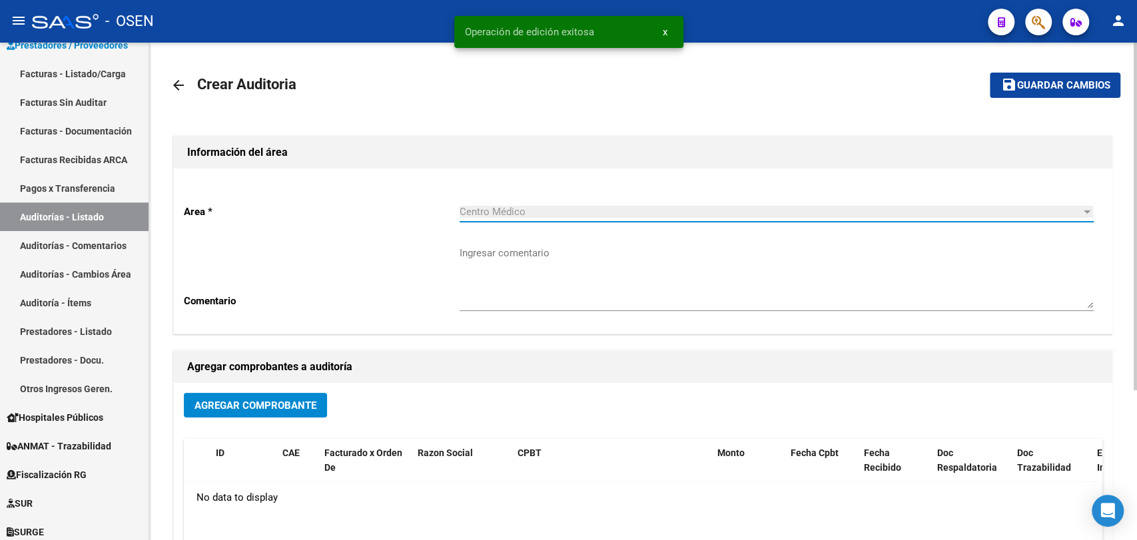
click at [250, 398] on button "Agregar Comprobante" at bounding box center [255, 405] width 143 height 25
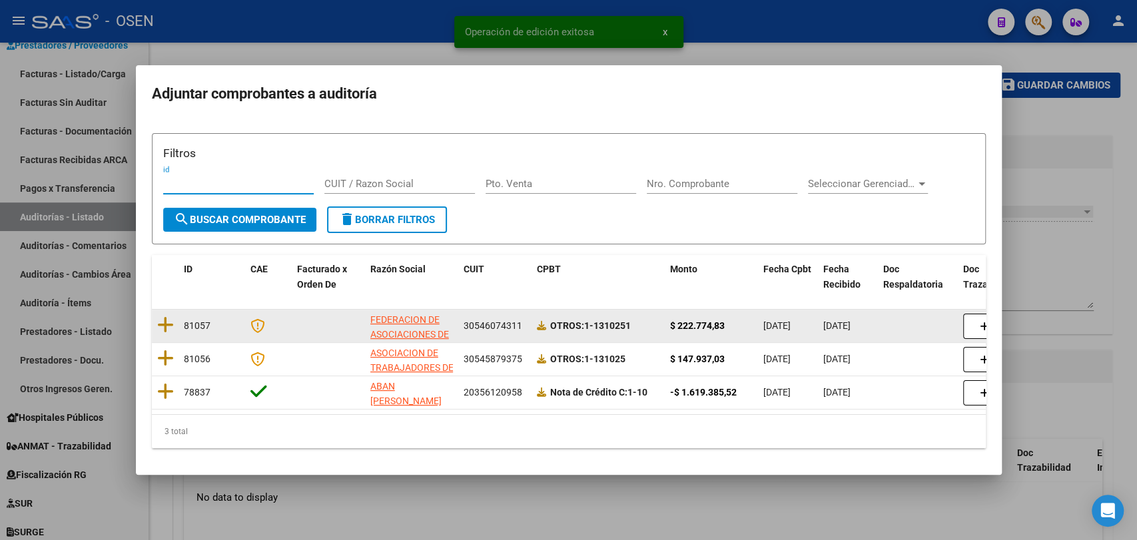
click at [181, 320] on datatable-body-cell "81057" at bounding box center [212, 326] width 67 height 33
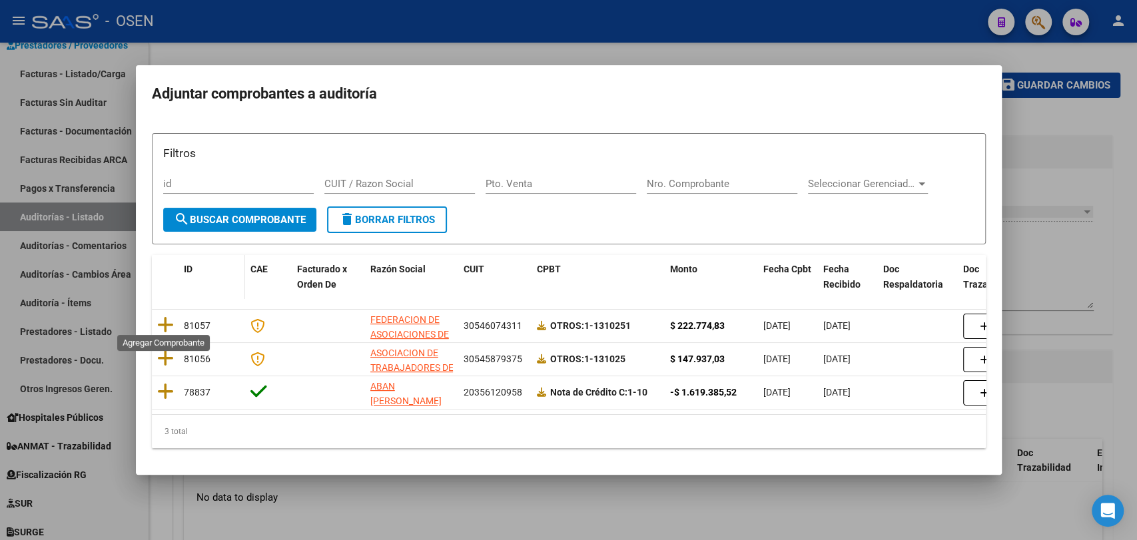
drag, startPoint x: 168, startPoint y: 321, endPoint x: 192, endPoint y: 313, distance: 25.3
click at [168, 320] on icon at bounding box center [165, 325] width 17 height 19
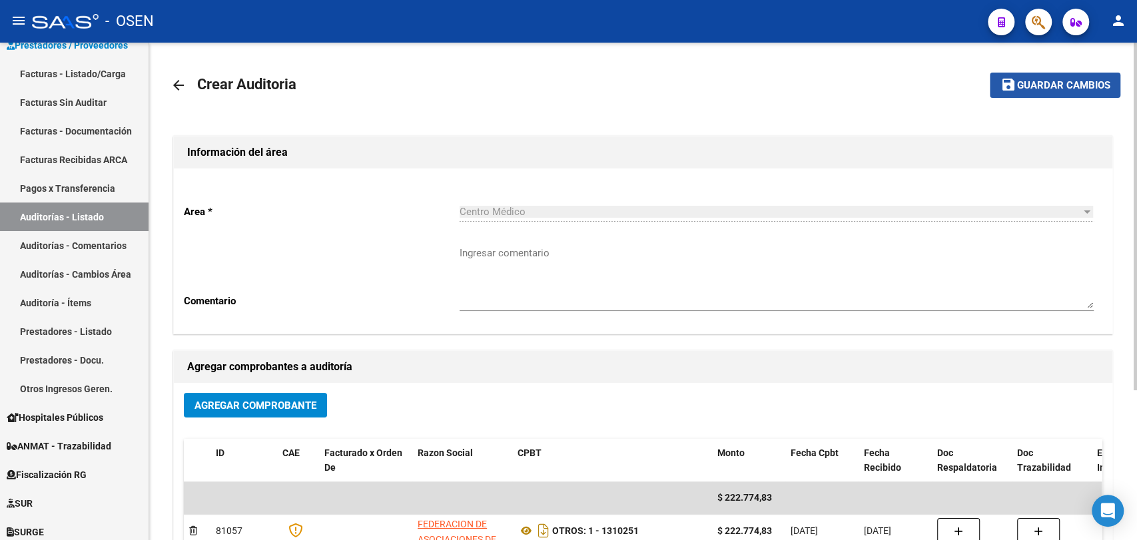
drag, startPoint x: 1013, startPoint y: 86, endPoint x: 722, endPoint y: 201, distance: 312.9
click at [1013, 86] on mat-icon "save" at bounding box center [1009, 85] width 16 height 16
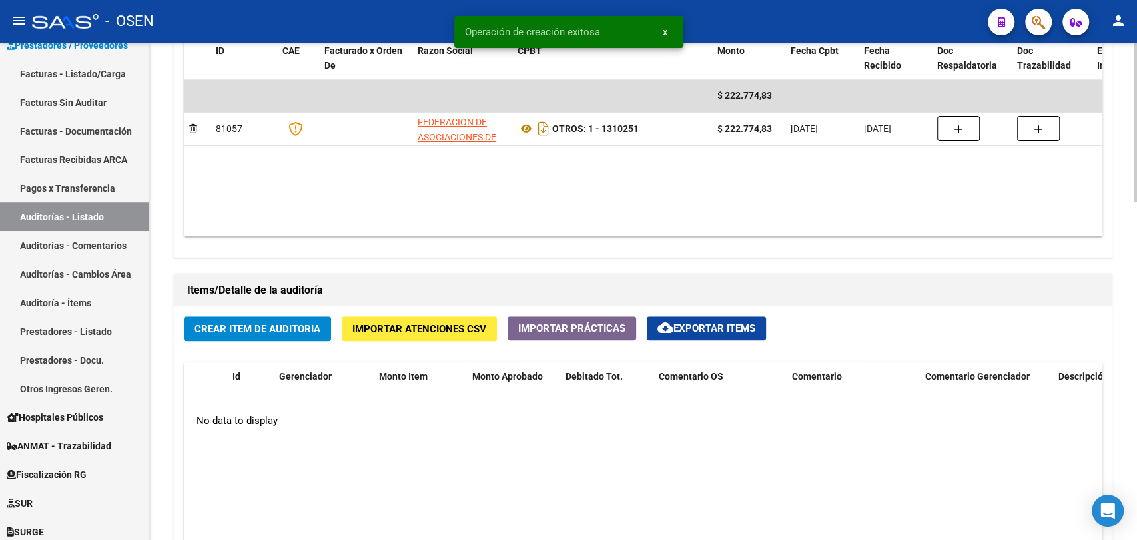
scroll to position [987, 0]
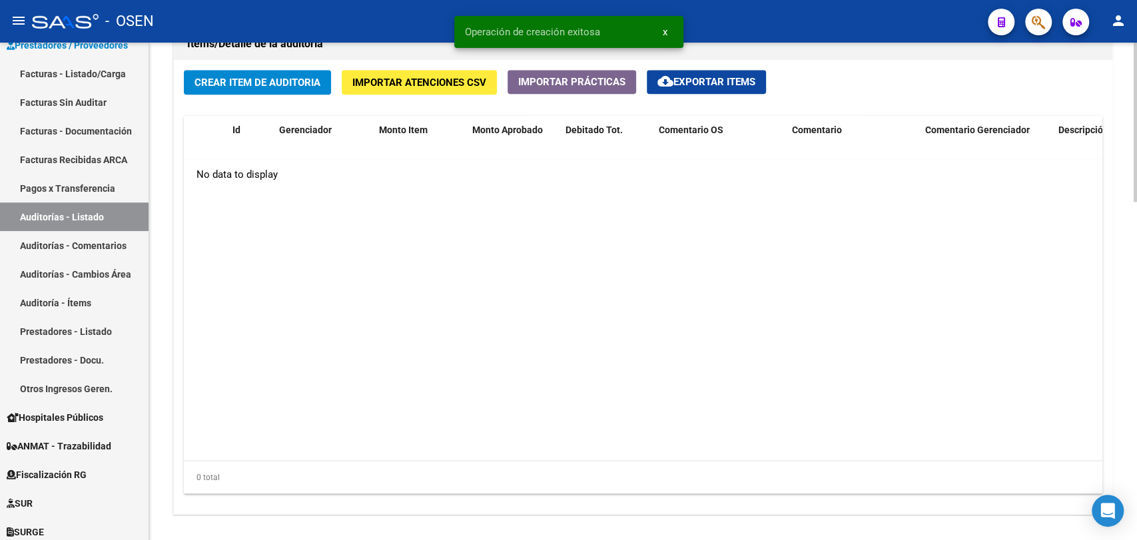
click at [285, 85] on span "Crear Item de Auditoria" at bounding box center [258, 83] width 126 height 12
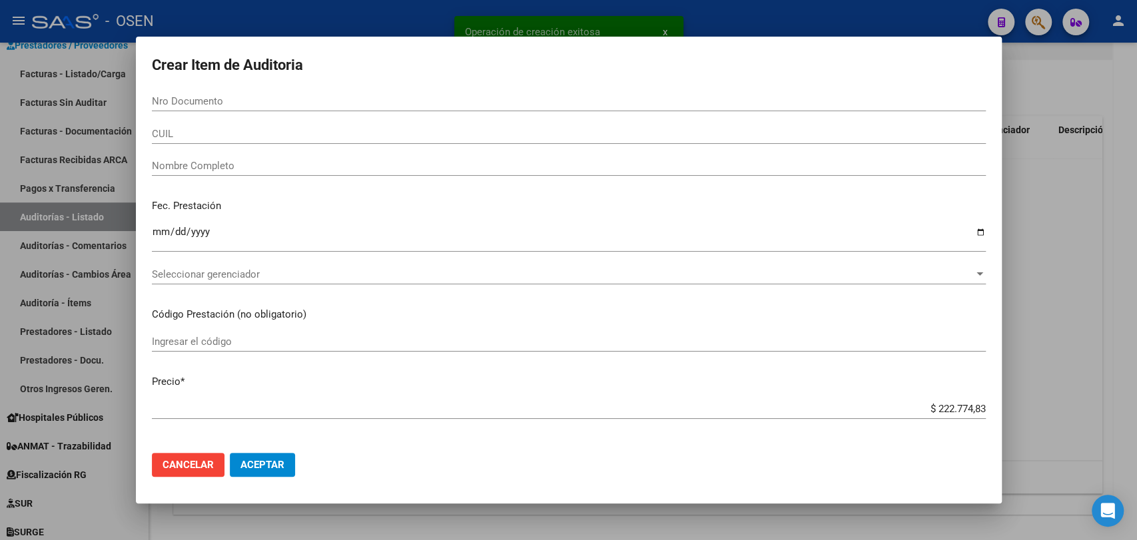
click at [281, 449] on mat-dialog-actions "Cancelar Aceptar" at bounding box center [569, 464] width 834 height 45
click at [283, 460] on span "Aceptar" at bounding box center [263, 465] width 44 height 12
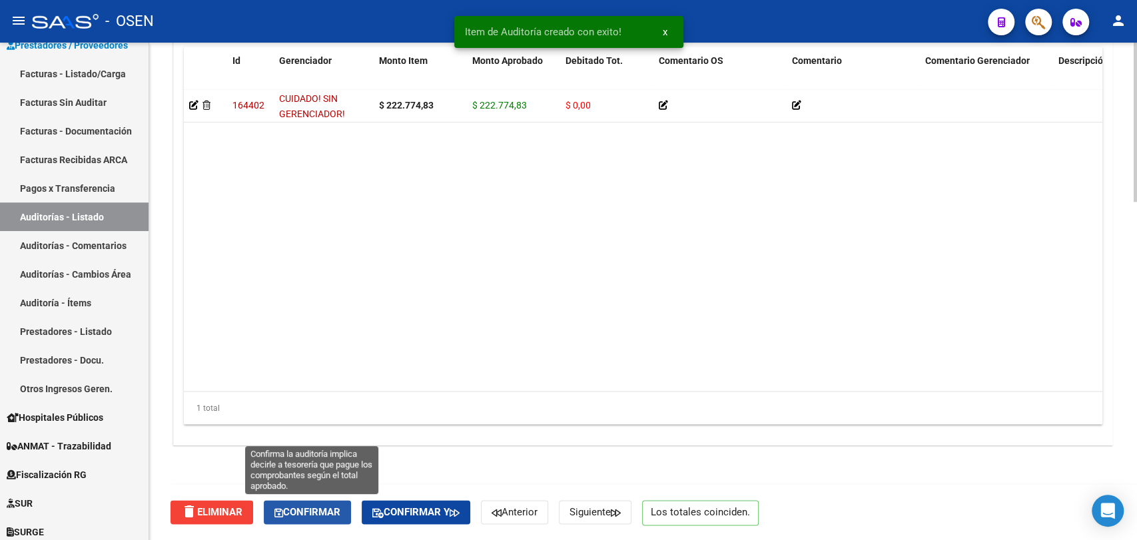
drag, startPoint x: 320, startPoint y: 506, endPoint x: 302, endPoint y: 348, distance: 159.6
click at [319, 506] on span "Confirmar" at bounding box center [308, 512] width 66 height 12
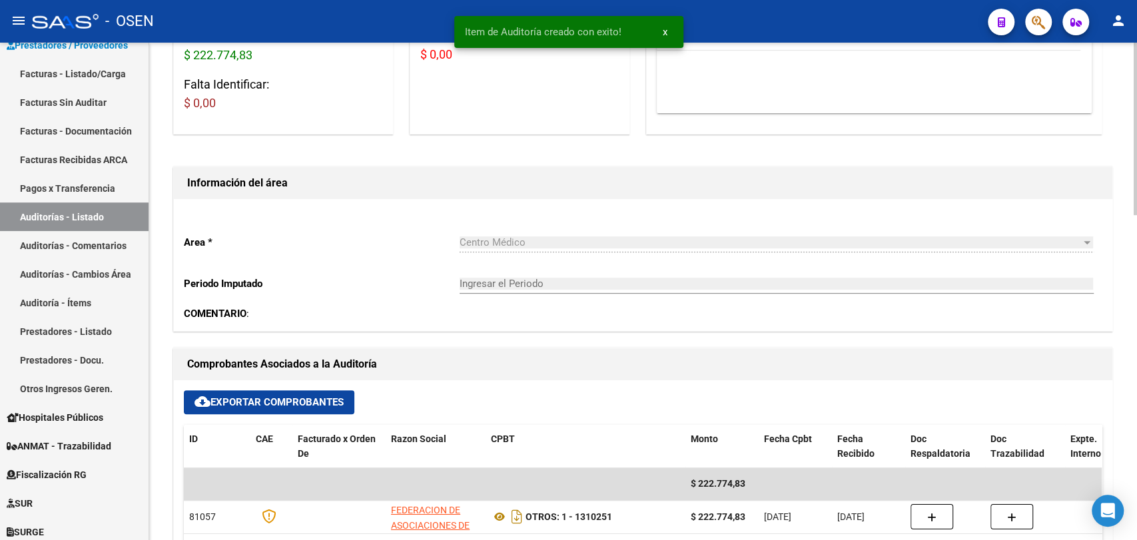
scroll to position [0, 0]
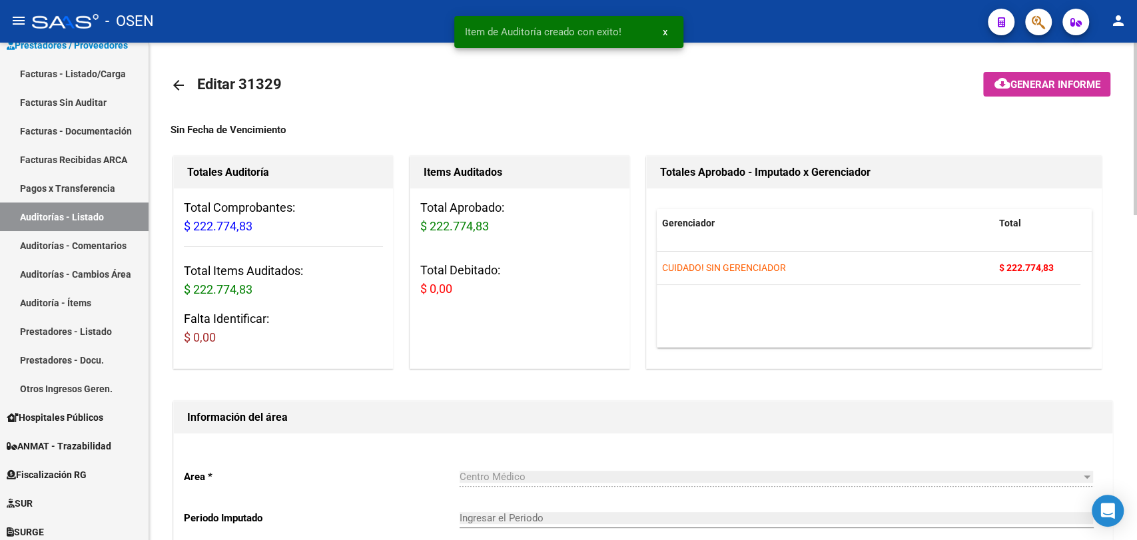
type input "202510"
click at [185, 90] on mat-icon "arrow_back" at bounding box center [179, 85] width 16 height 16
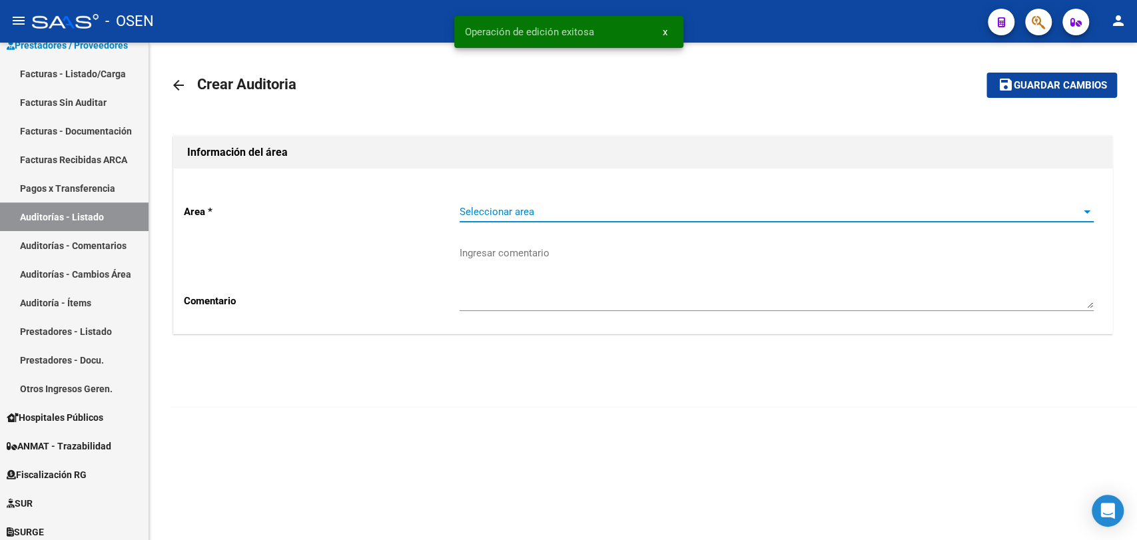
click at [505, 207] on span "Seleccionar area" at bounding box center [771, 212] width 622 height 12
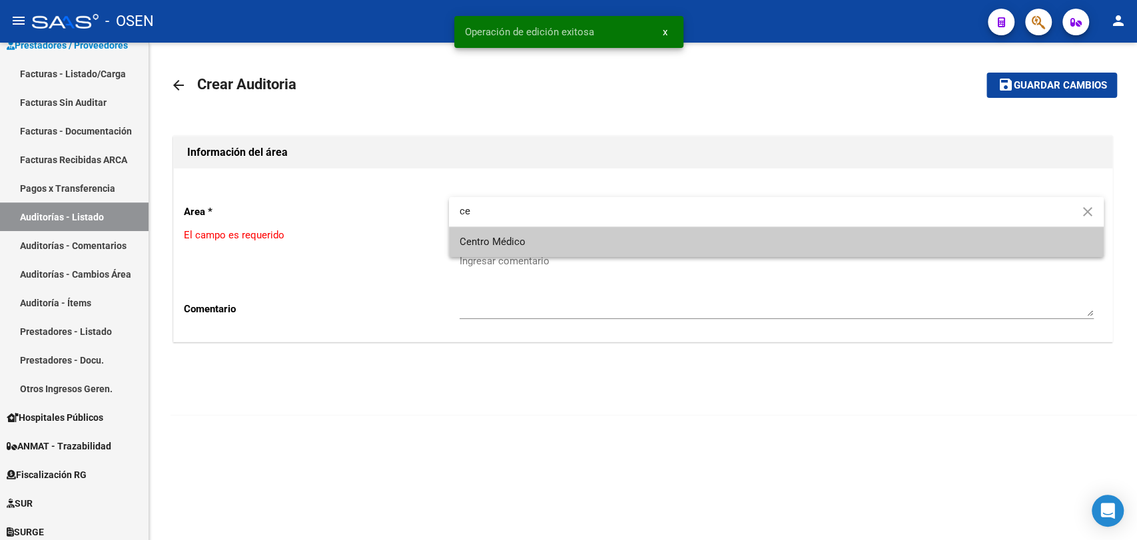
type input "ce"
click at [533, 243] on span "Centro Médico" at bounding box center [777, 242] width 634 height 30
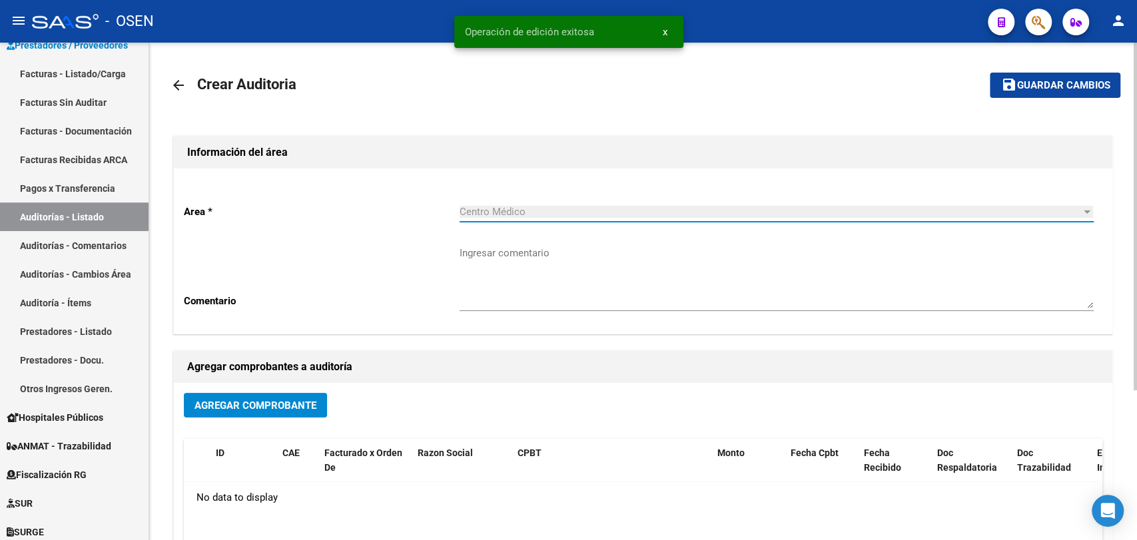
click at [276, 396] on button "Agregar Comprobante" at bounding box center [255, 405] width 143 height 25
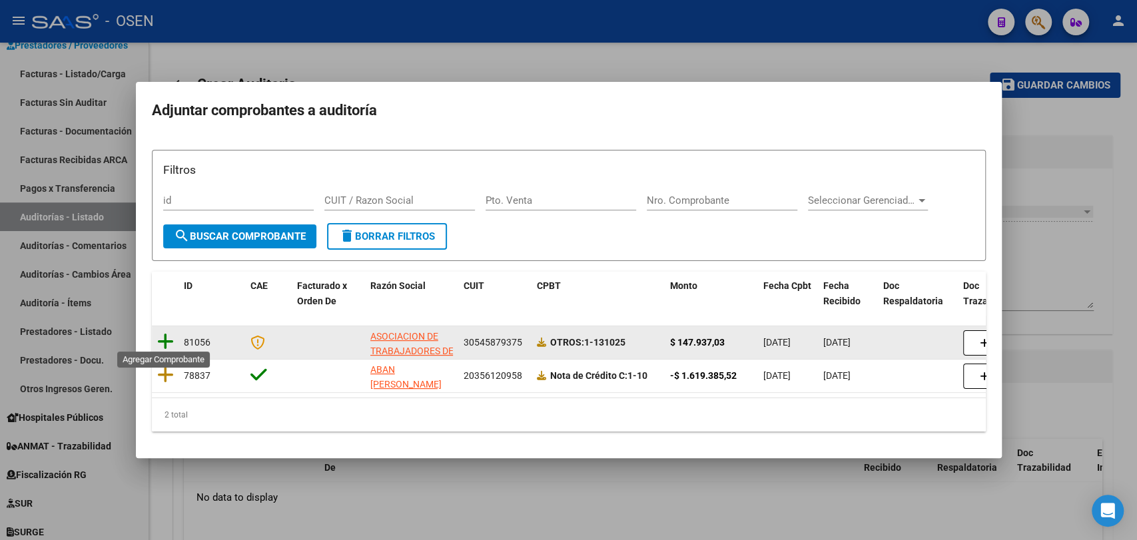
click at [158, 332] on icon at bounding box center [165, 341] width 17 height 19
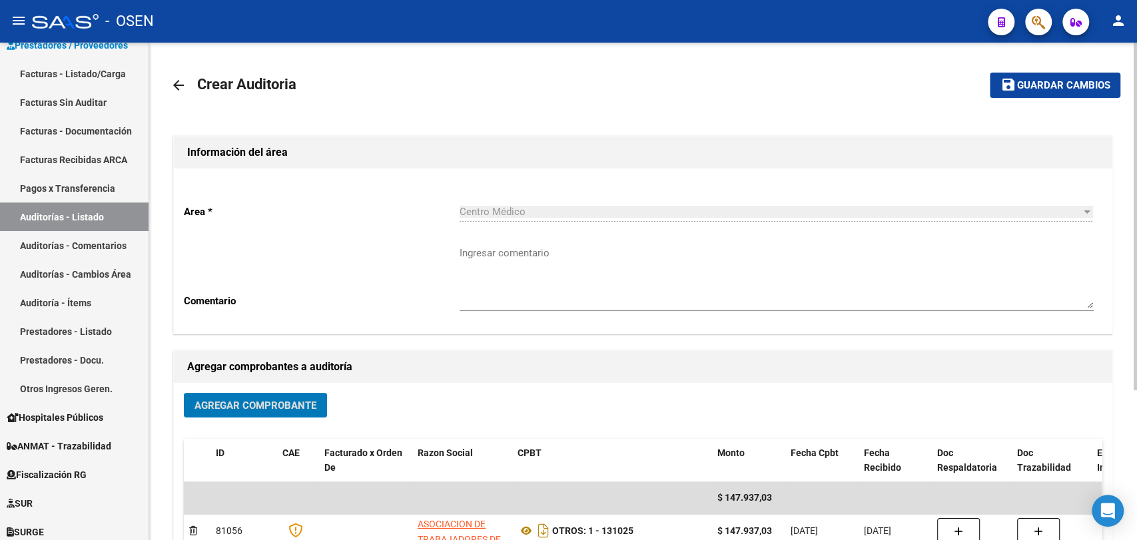
click at [1084, 90] on span "Guardar cambios" at bounding box center [1063, 86] width 93 height 12
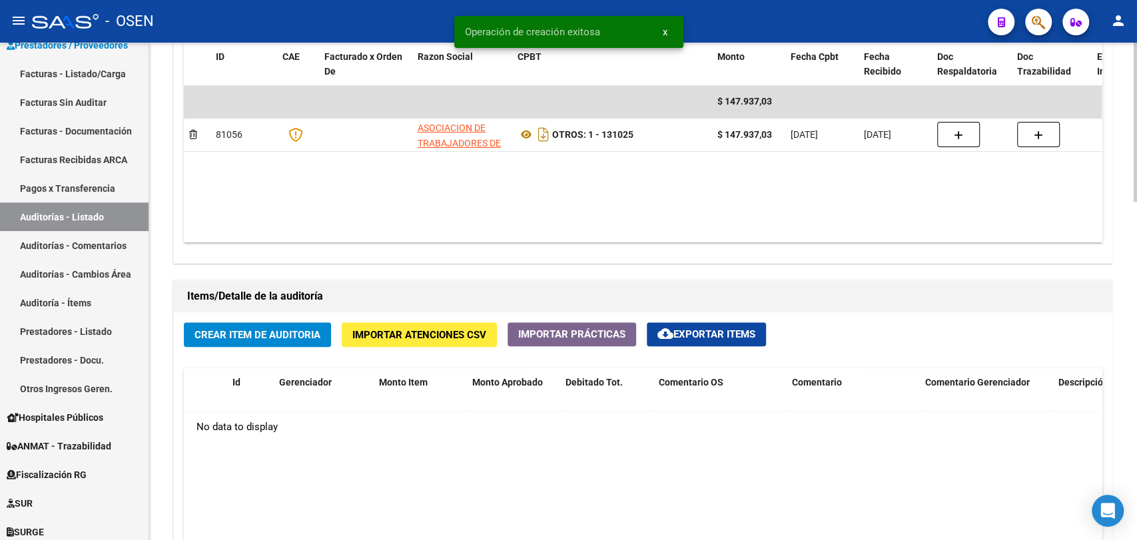
scroll to position [740, 0]
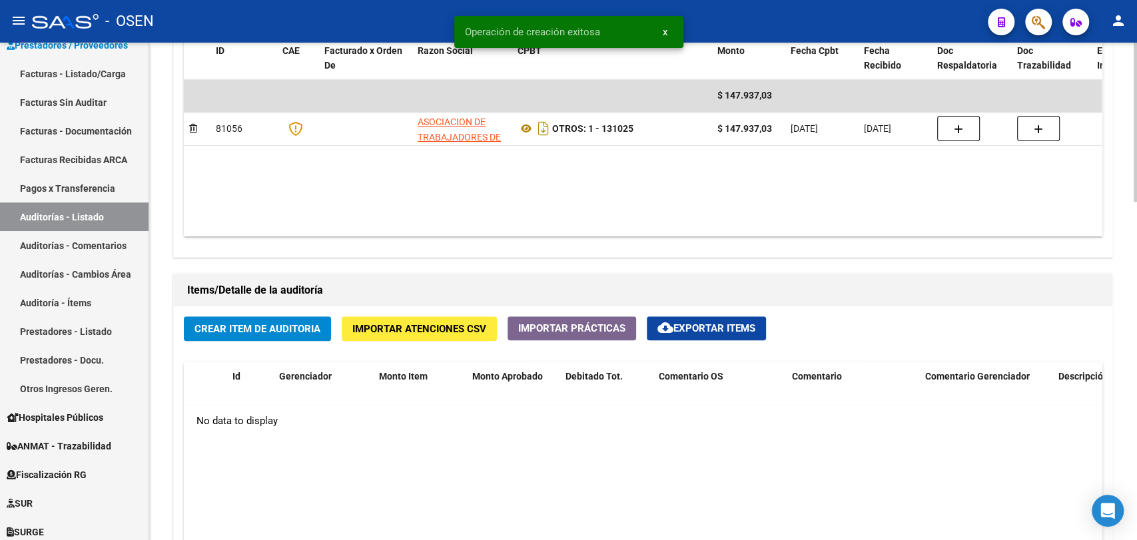
click at [282, 330] on span "Crear Item de Auditoria" at bounding box center [258, 329] width 126 height 12
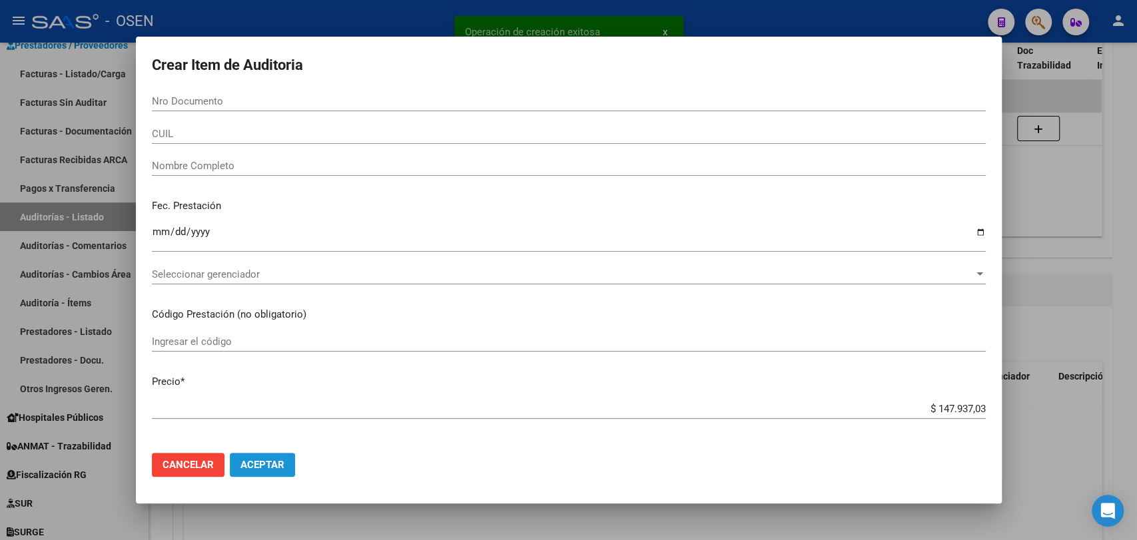
click at [261, 470] on span "Aceptar" at bounding box center [263, 465] width 44 height 12
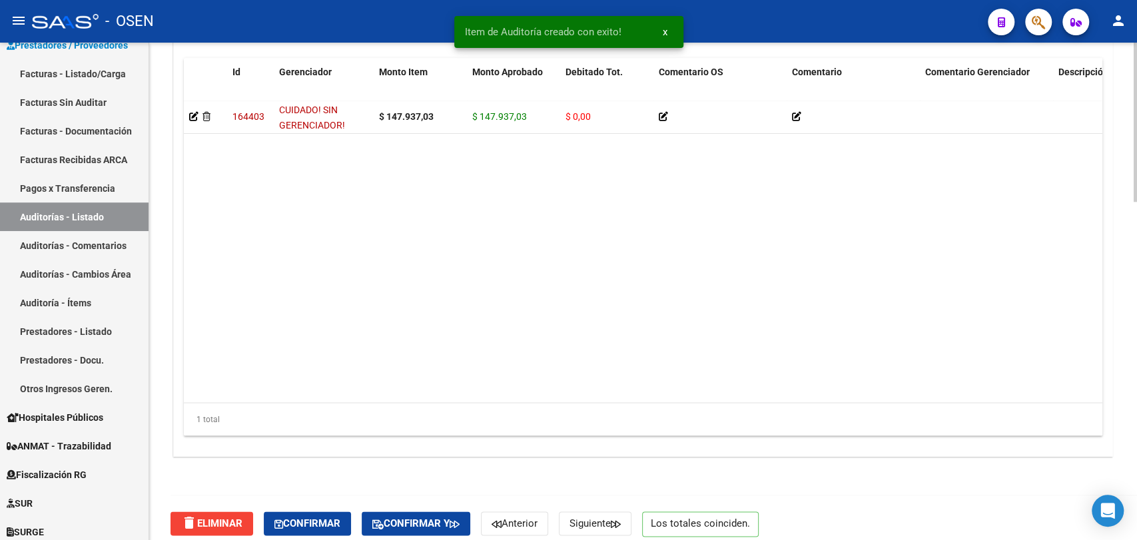
scroll to position [1057, 0]
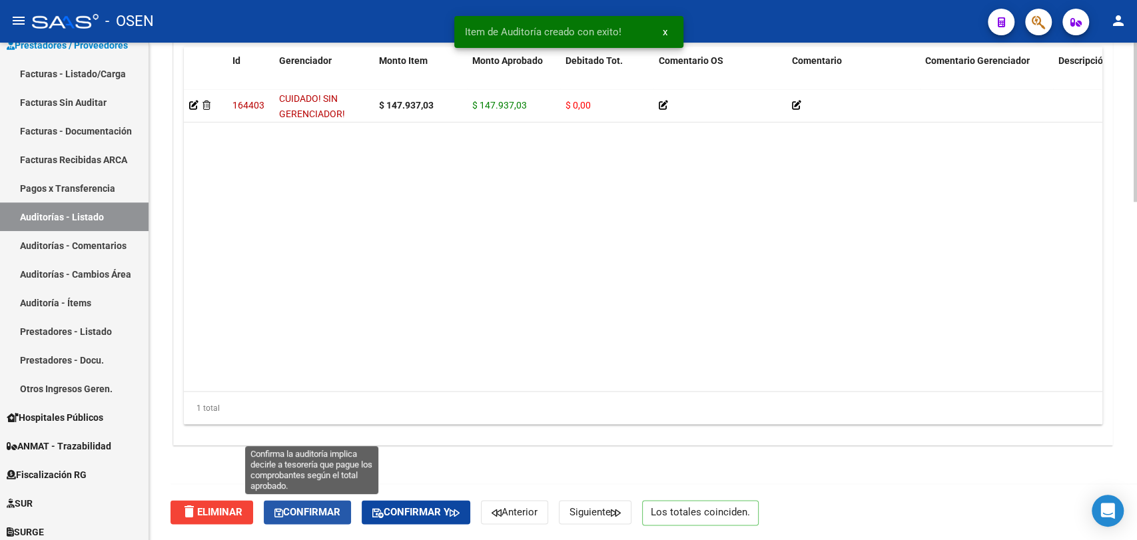
click at [345, 505] on button "Confirmar" at bounding box center [307, 512] width 87 height 24
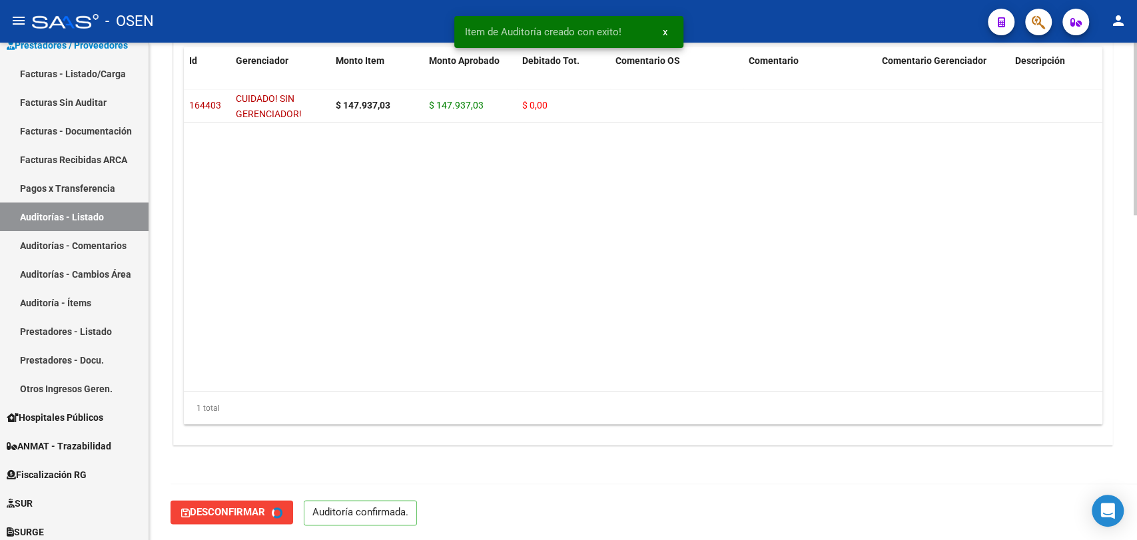
scroll to position [0, 0]
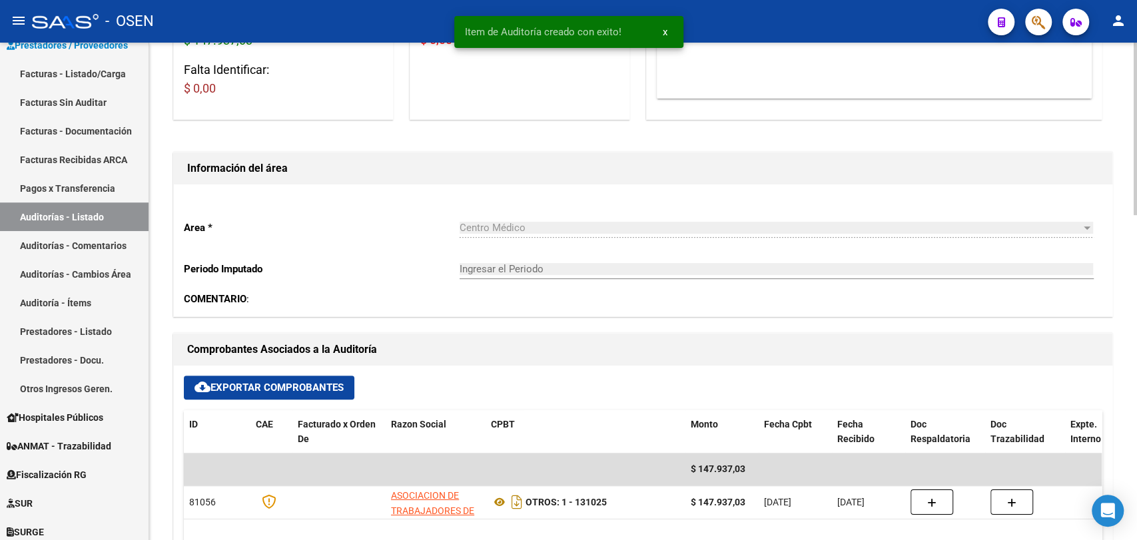
type input "202510"
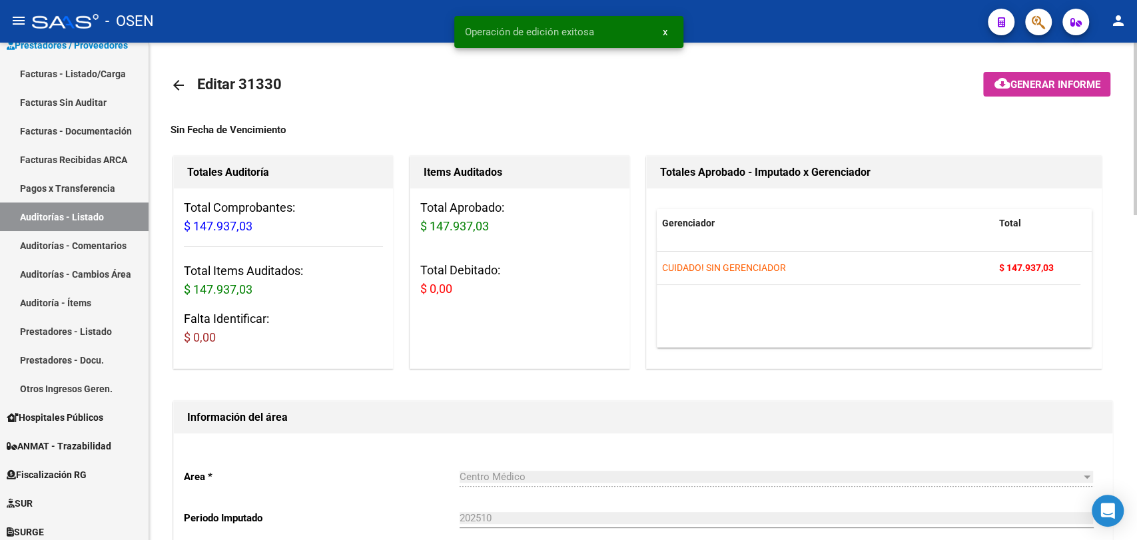
click at [179, 81] on mat-icon "arrow_back" at bounding box center [179, 85] width 16 height 16
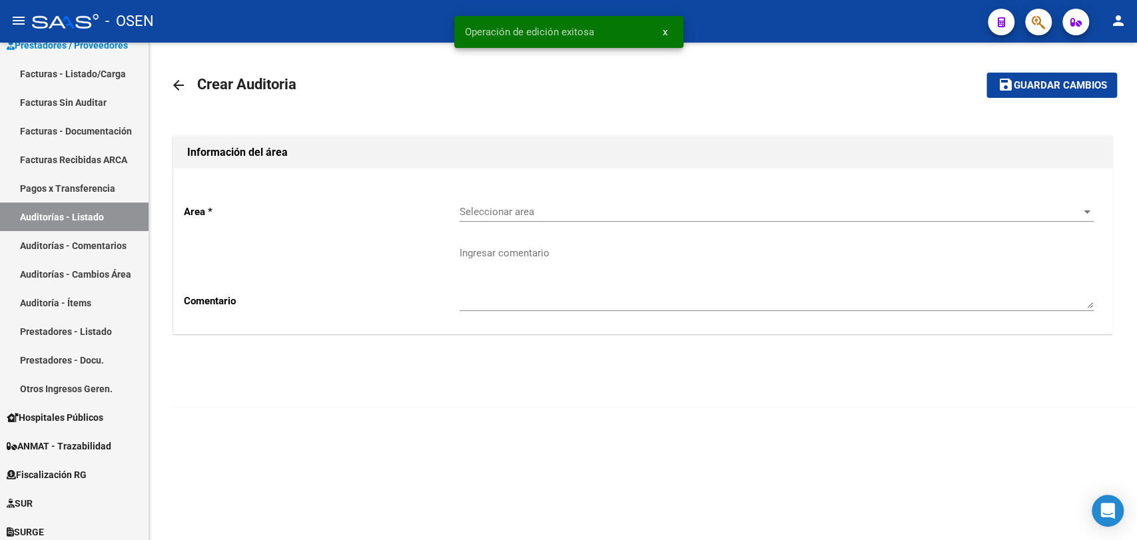
click at [534, 201] on div "Seleccionar area Seleccionar area" at bounding box center [777, 207] width 634 height 29
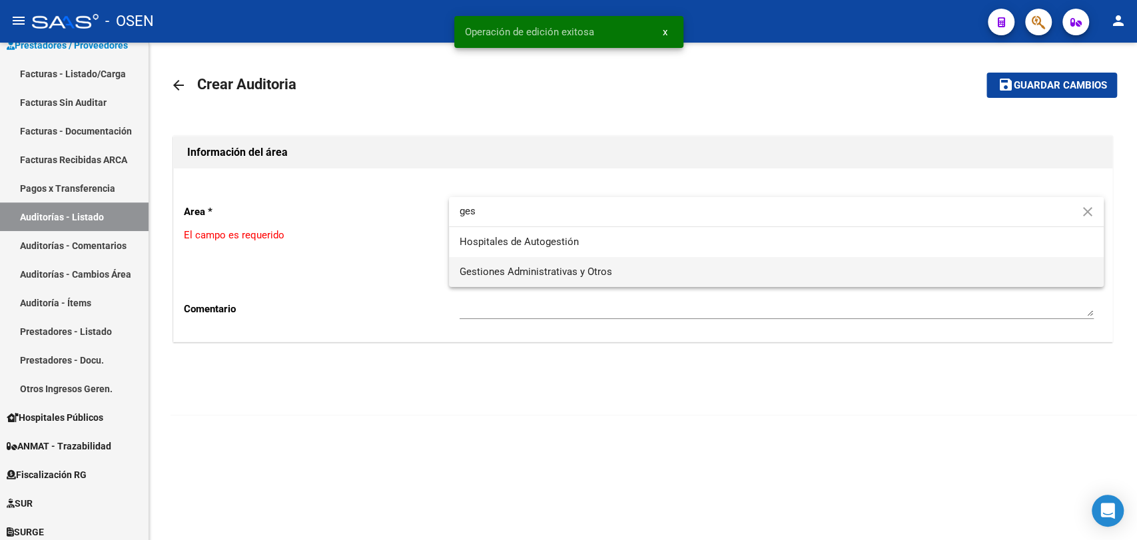
type input "ges"
click at [556, 263] on span "Gestiones Administrativas y Otros" at bounding box center [777, 272] width 634 height 30
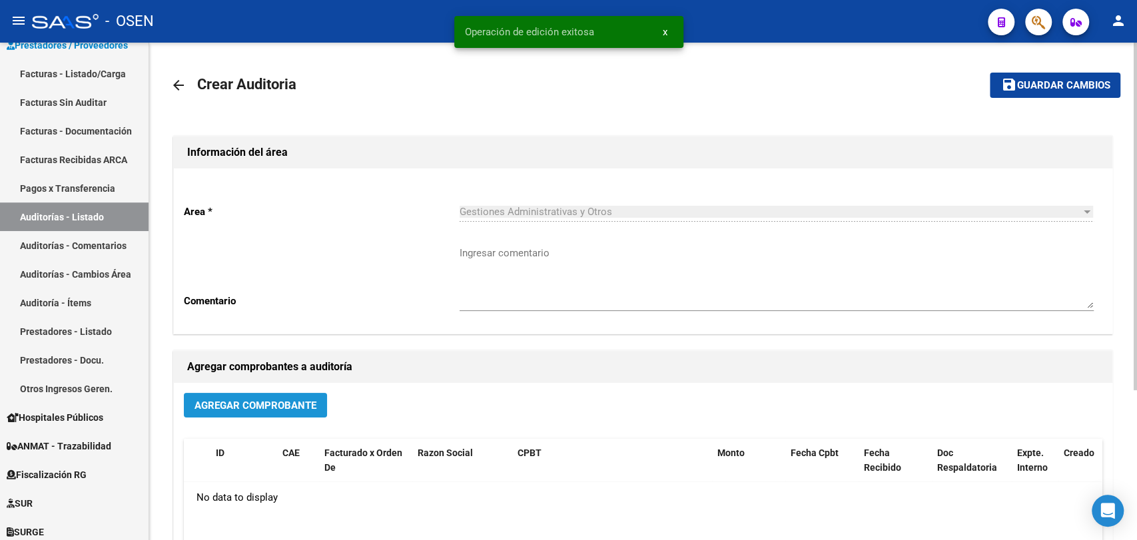
click at [290, 412] on button "Agregar Comprobante" at bounding box center [255, 405] width 143 height 25
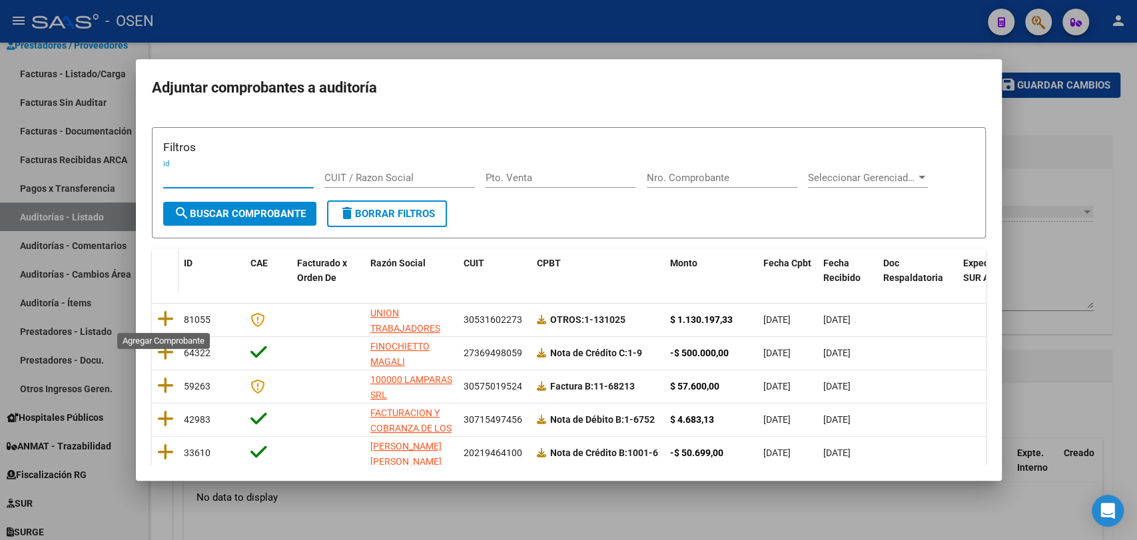
click at [163, 317] on icon at bounding box center [165, 319] width 17 height 19
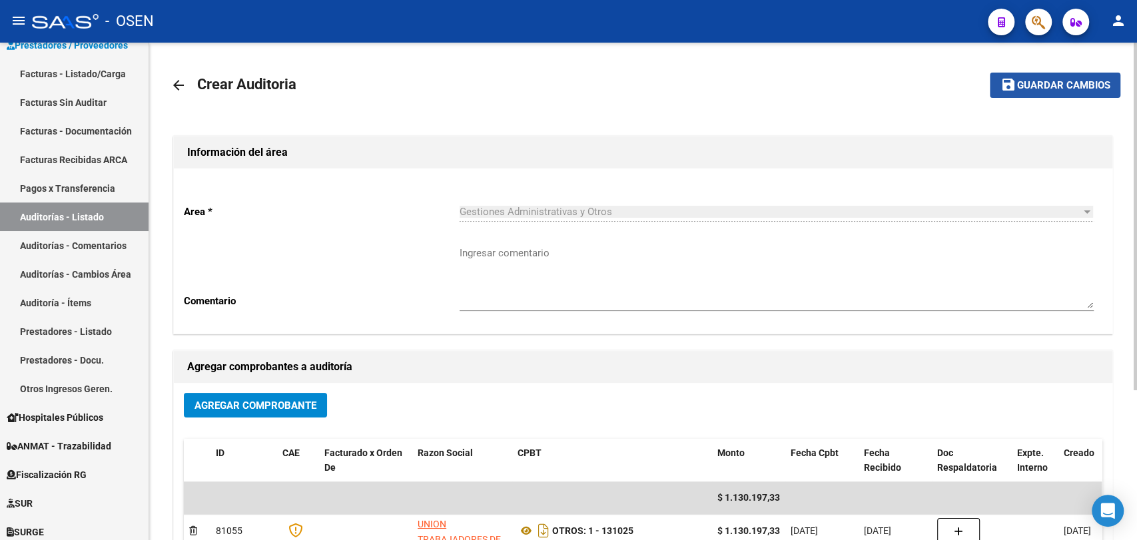
click at [1013, 94] on button "save Guardar cambios" at bounding box center [1055, 85] width 131 height 25
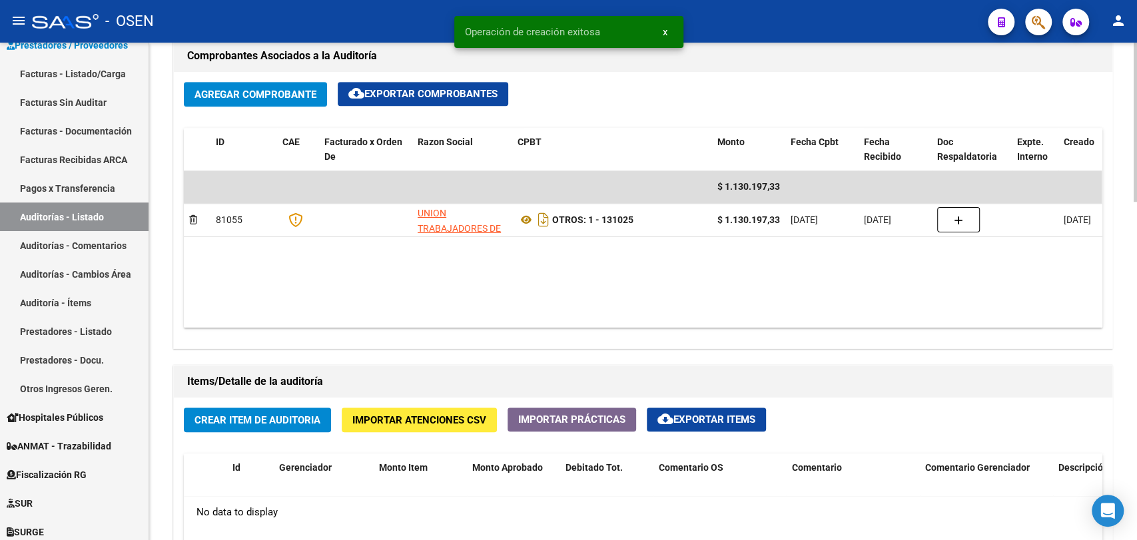
scroll to position [740, 0]
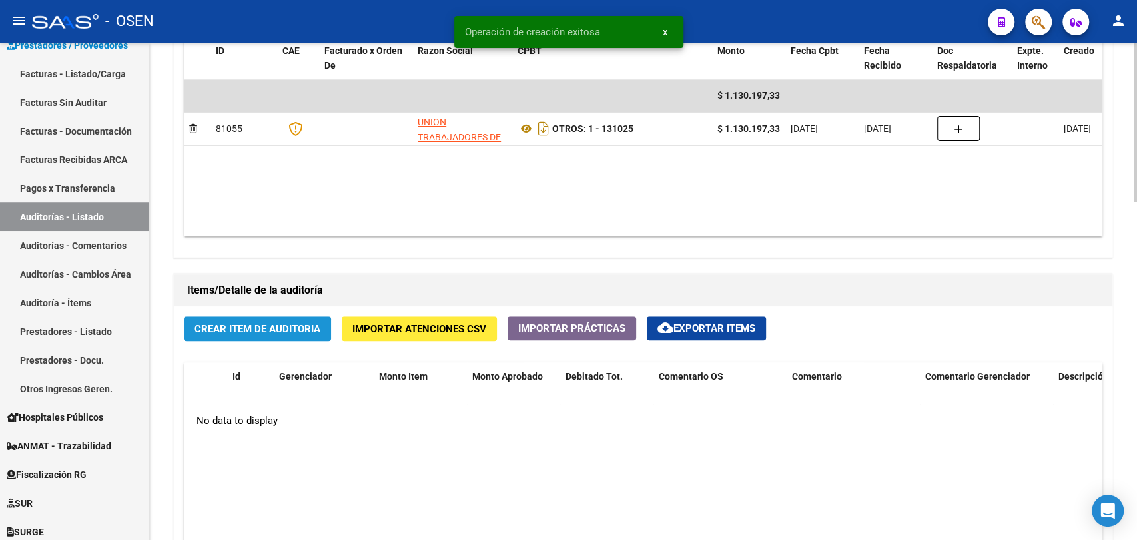
click at [230, 316] on button "Crear Item de Auditoria" at bounding box center [257, 328] width 147 height 25
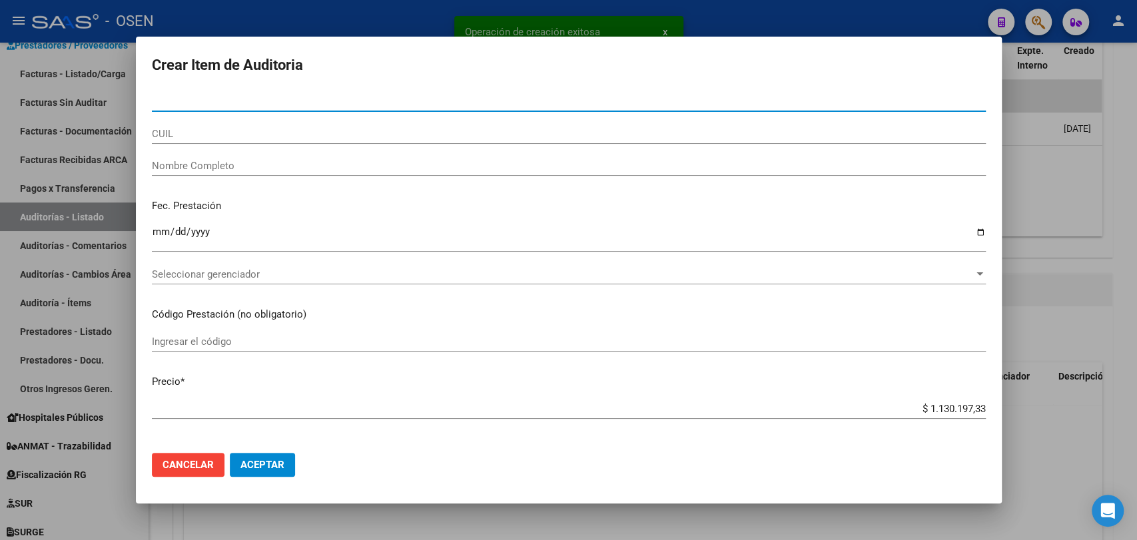
click at [277, 472] on button "Aceptar" at bounding box center [262, 465] width 65 height 24
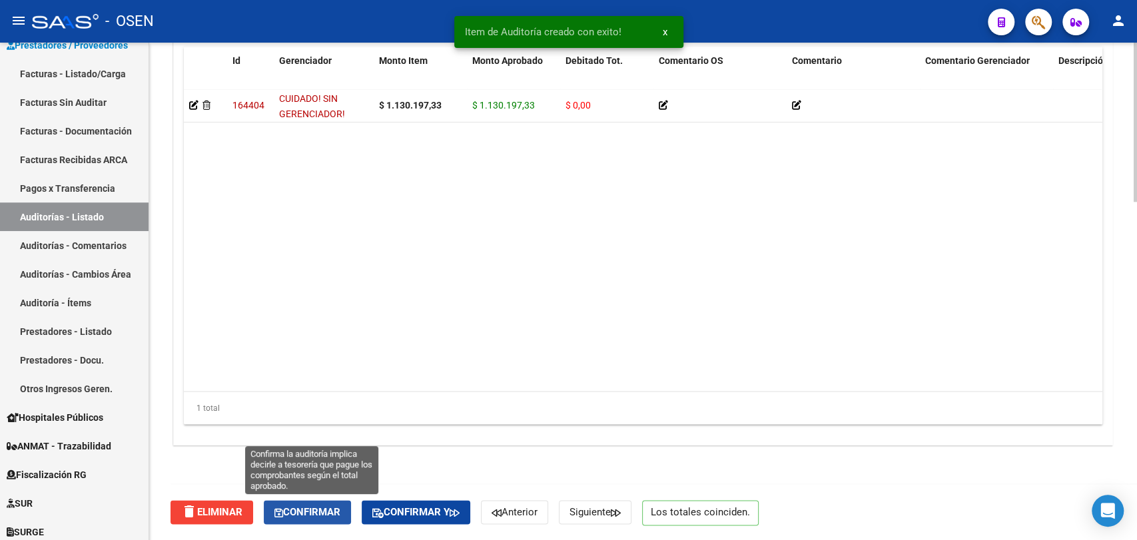
click at [303, 502] on button "Confirmar" at bounding box center [307, 512] width 87 height 24
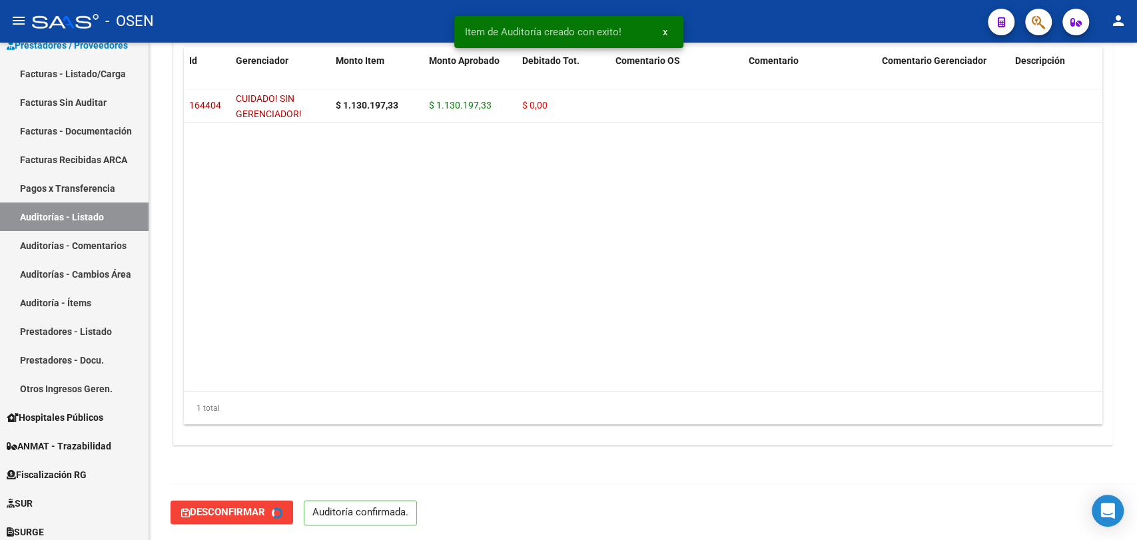
type input "202510"
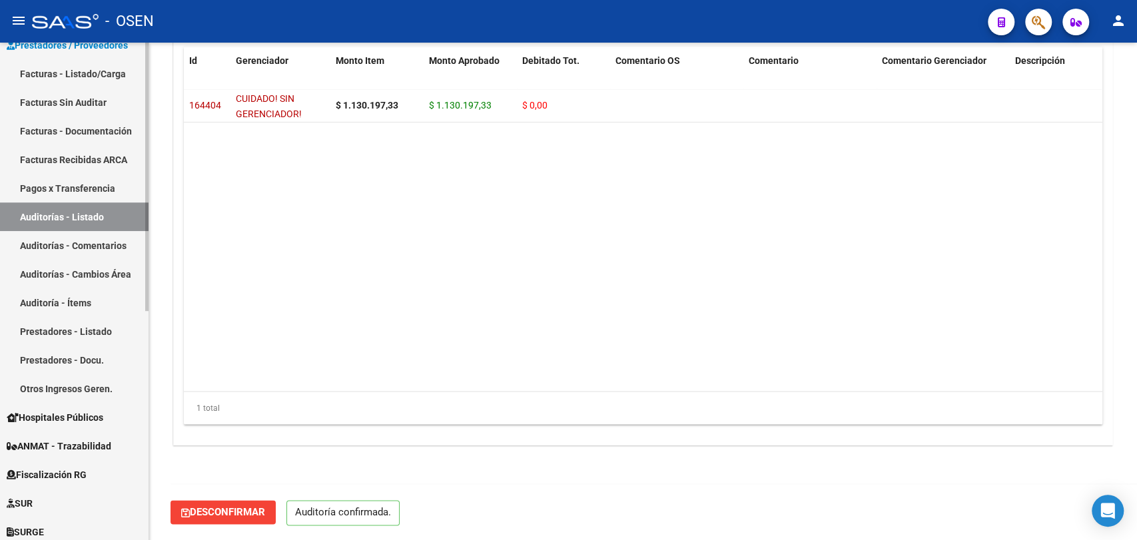
scroll to position [0, 0]
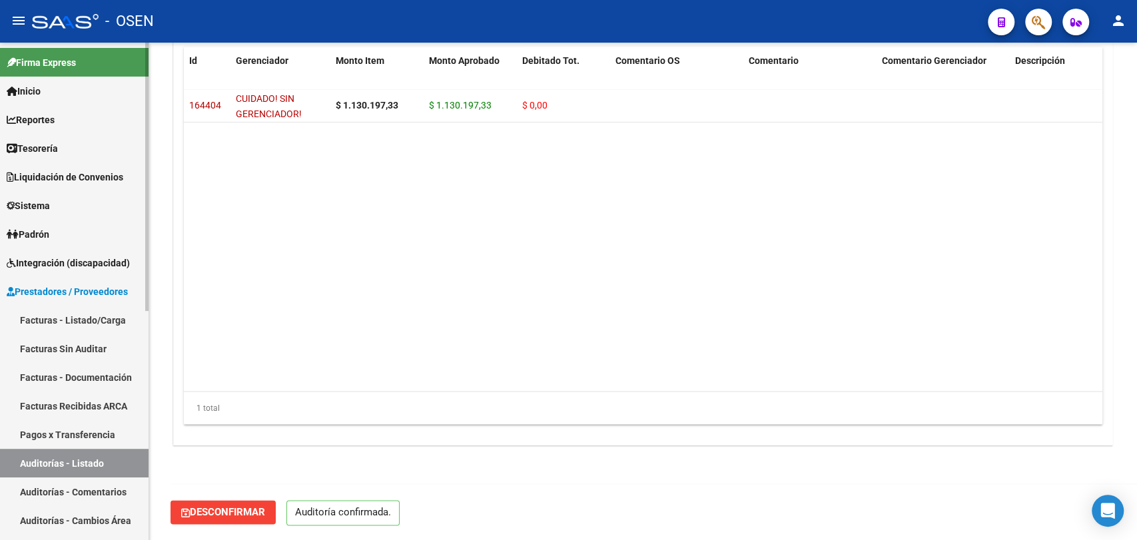
click at [87, 303] on link "Prestadores / Proveedores" at bounding box center [74, 291] width 149 height 29
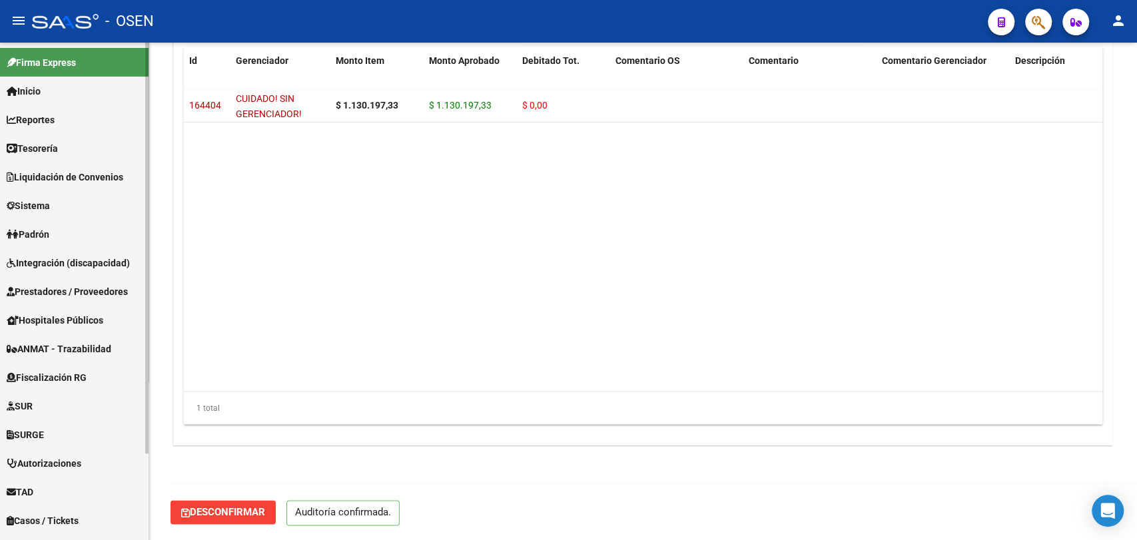
click at [83, 318] on mat-nav-list "Firma Express Inicio Calendario SSS Instructivos Contacto OS Reportes Tablero d…" at bounding box center [74, 332] width 149 height 578
click at [81, 155] on link "Tesorería" at bounding box center [74, 148] width 149 height 29
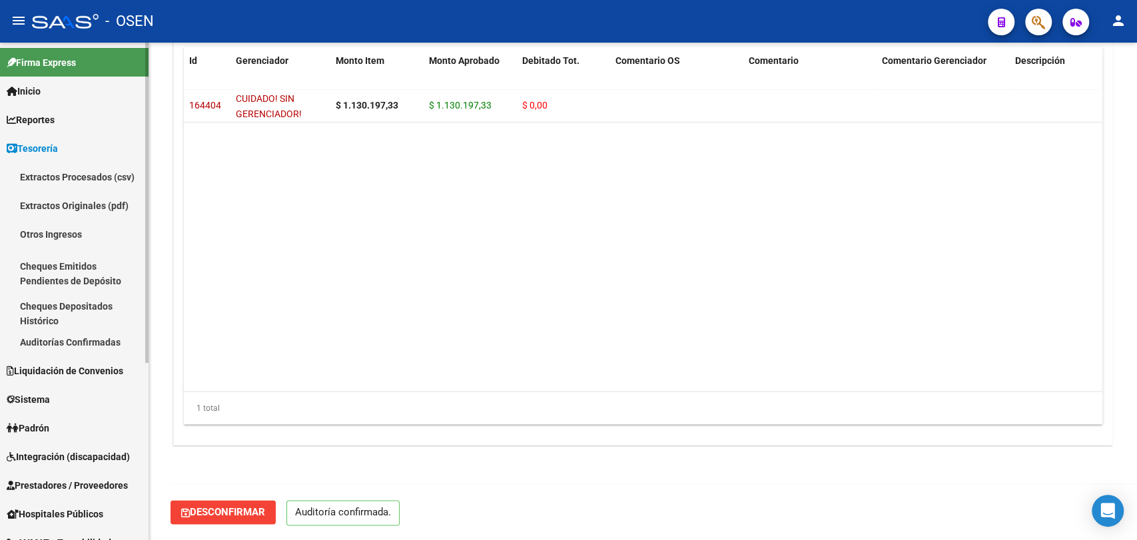
click at [103, 337] on link "Auditorías Confirmadas" at bounding box center [74, 342] width 149 height 29
